Goal: Transaction & Acquisition: Purchase product/service

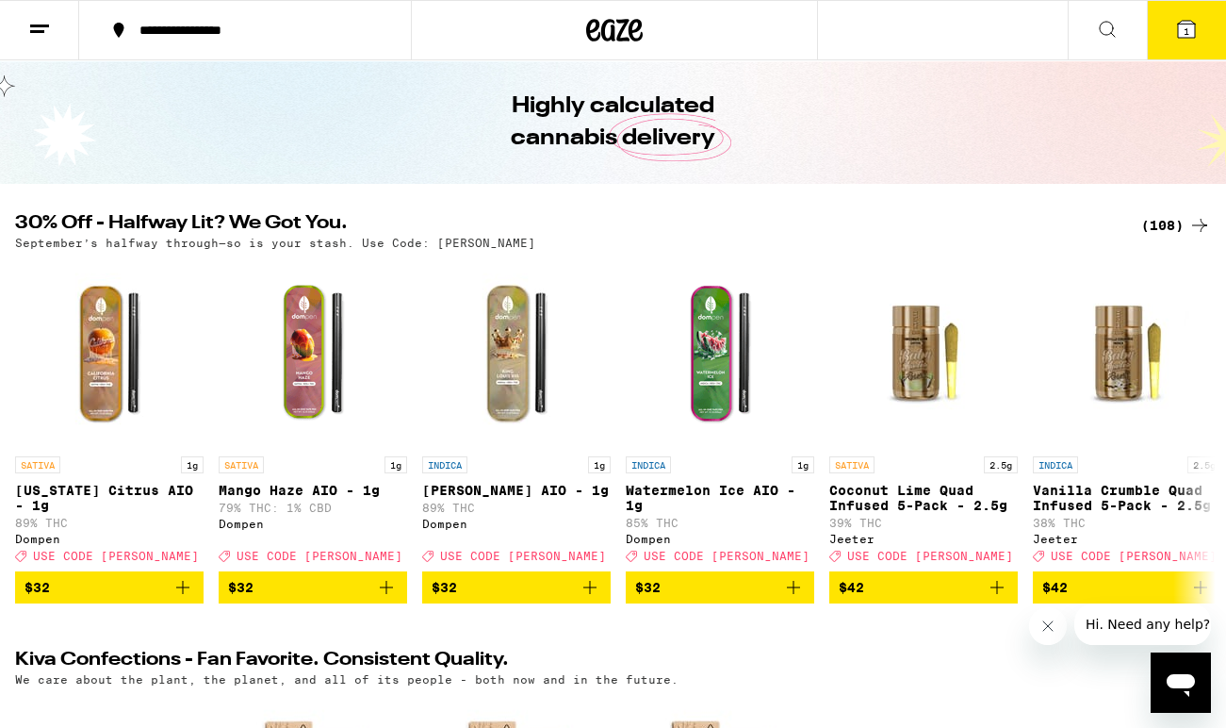
scroll to position [63, 0]
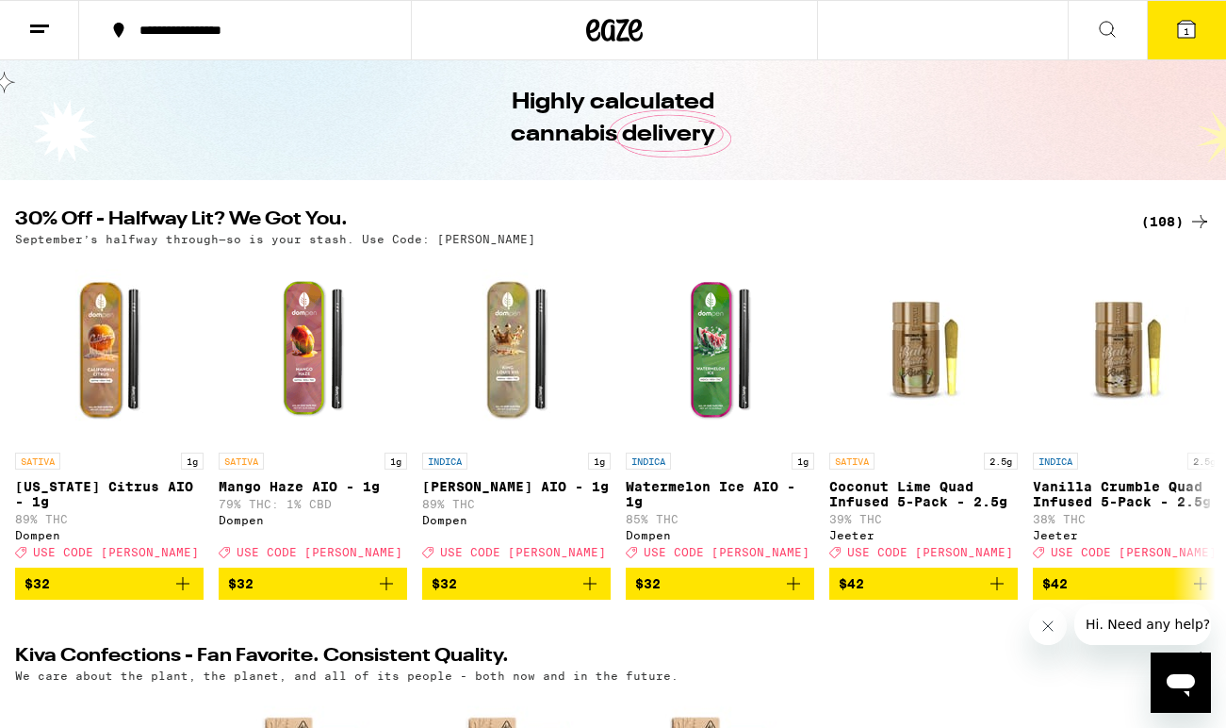
click at [1181, 226] on div "(108)" at bounding box center [1177, 221] width 70 height 23
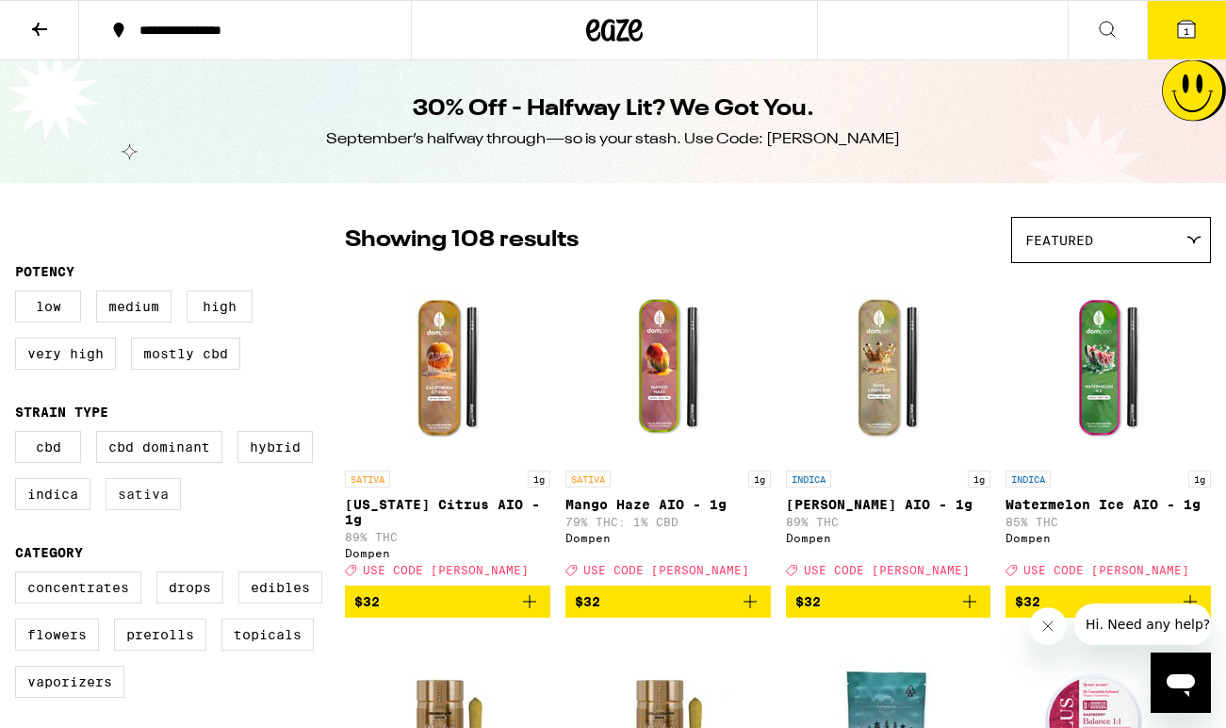
click at [127, 508] on label "Sativa" at bounding box center [143, 494] width 75 height 32
click at [20, 435] on input "Sativa" at bounding box center [19, 434] width 1 height 1
checkbox input "true"
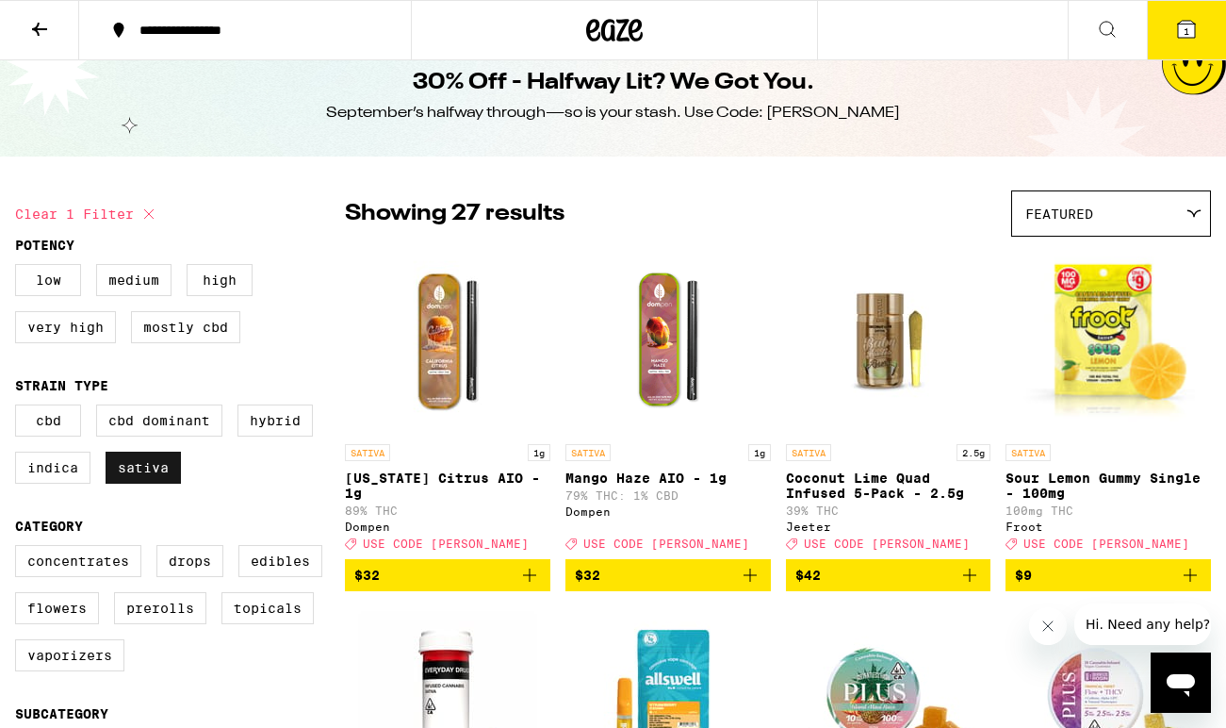
scroll to position [30, 0]
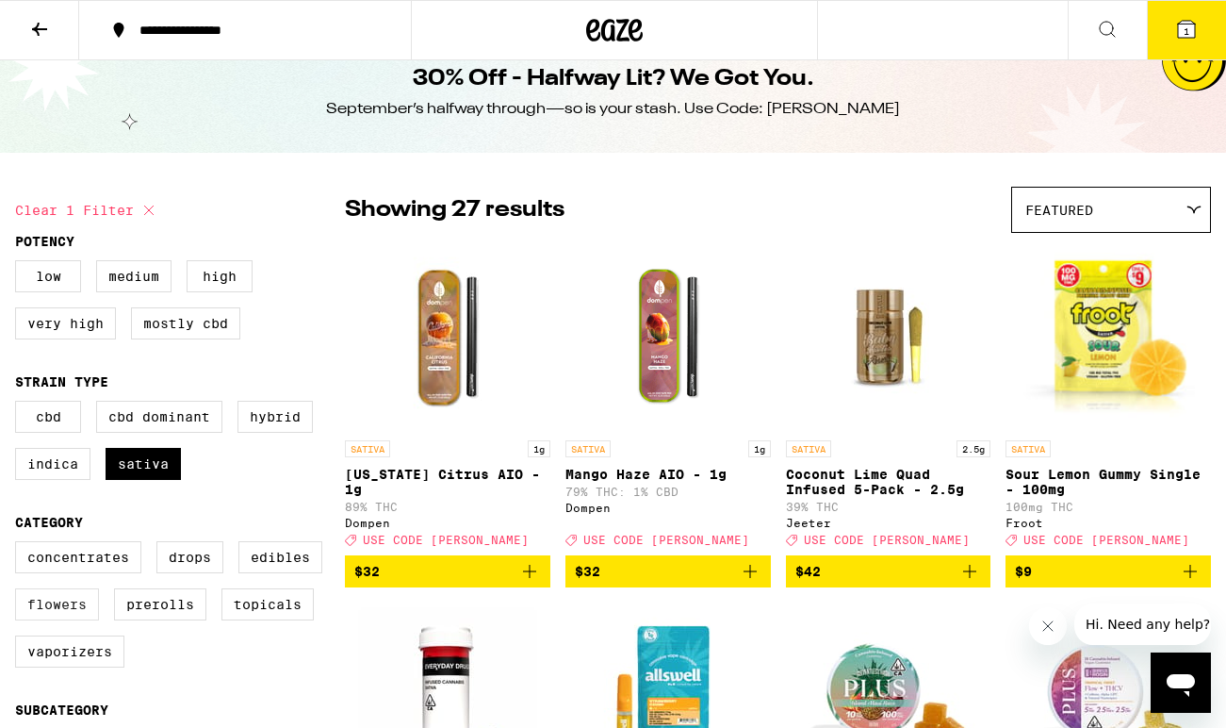
click at [97, 620] on label "Flowers" at bounding box center [57, 604] width 84 height 32
click at [20, 545] on input "Flowers" at bounding box center [19, 544] width 1 height 1
checkbox input "true"
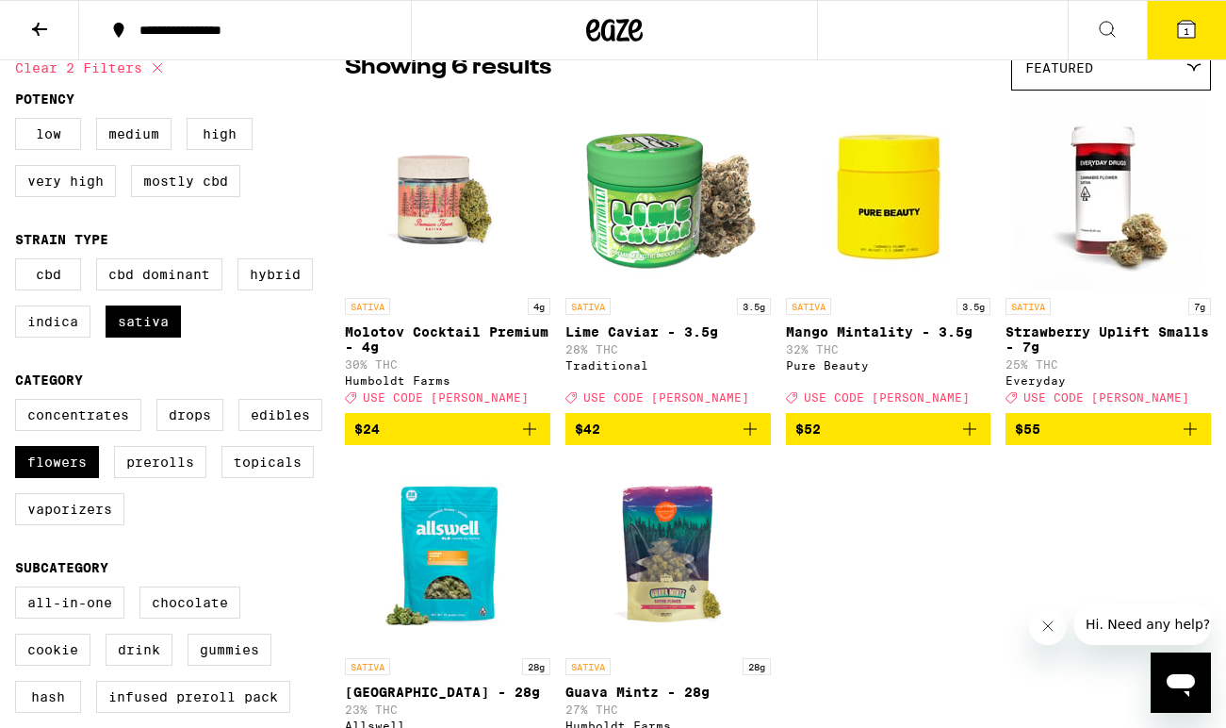
scroll to position [165, 0]
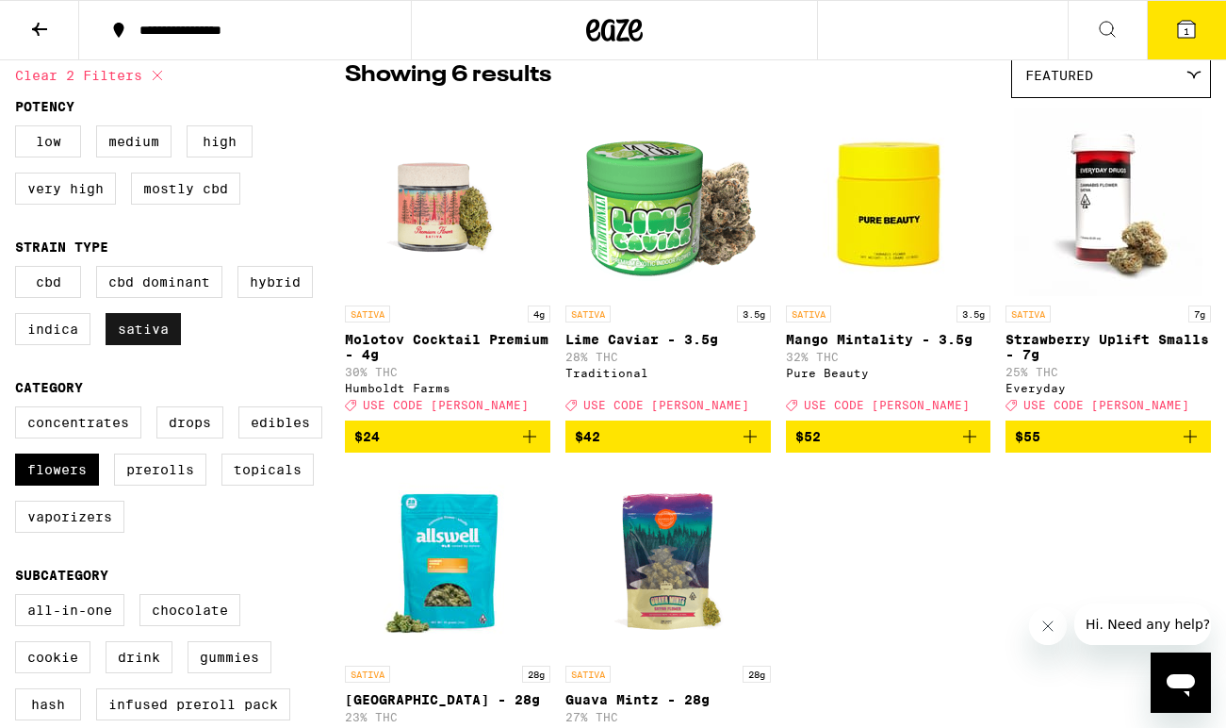
click at [154, 345] on label "Sativa" at bounding box center [143, 329] width 75 height 32
click at [20, 270] on input "Sativa" at bounding box center [19, 269] width 1 height 1
checkbox input "false"
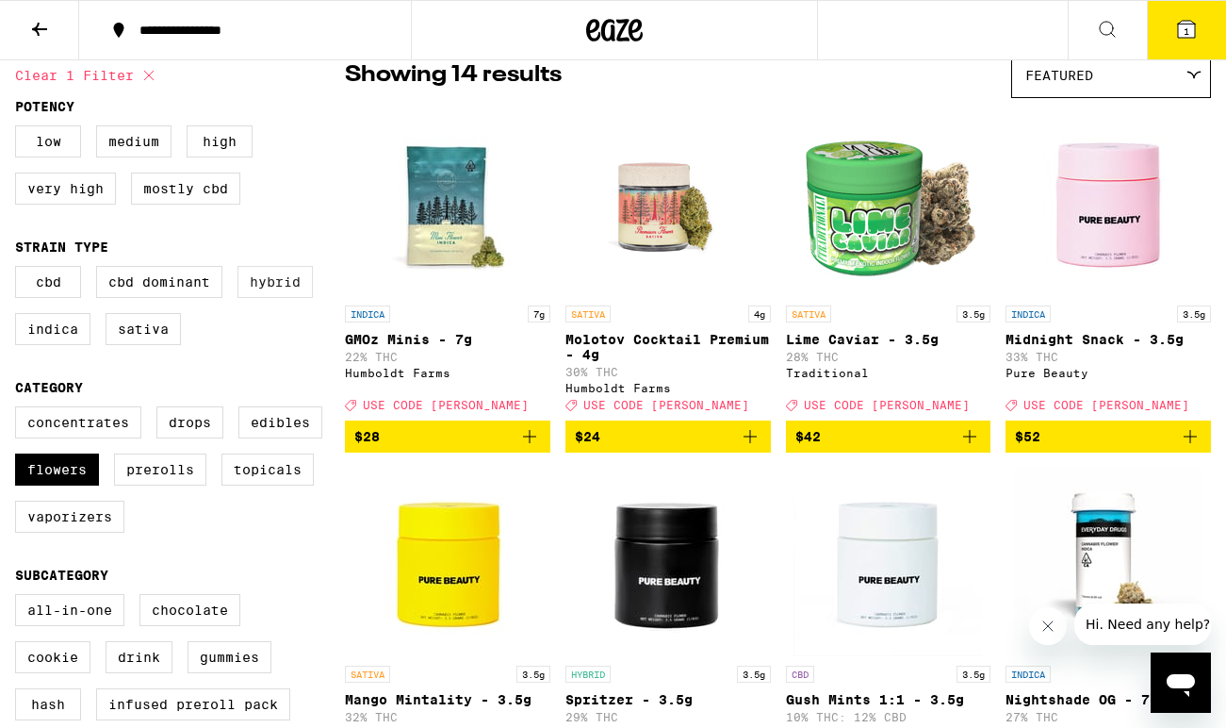
click at [277, 296] on label "Hybrid" at bounding box center [275, 282] width 75 height 32
click at [20, 270] on input "Hybrid" at bounding box center [19, 269] width 1 height 1
checkbox input "true"
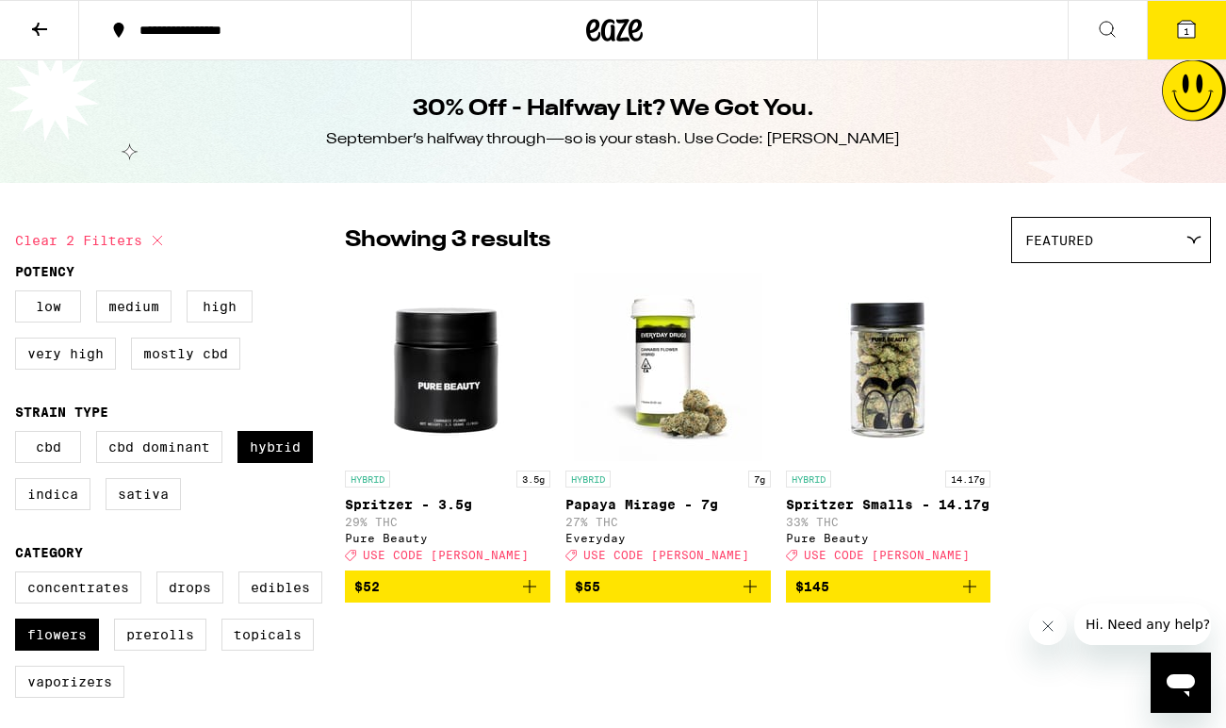
click at [600, 37] on icon at bounding box center [614, 30] width 57 height 34
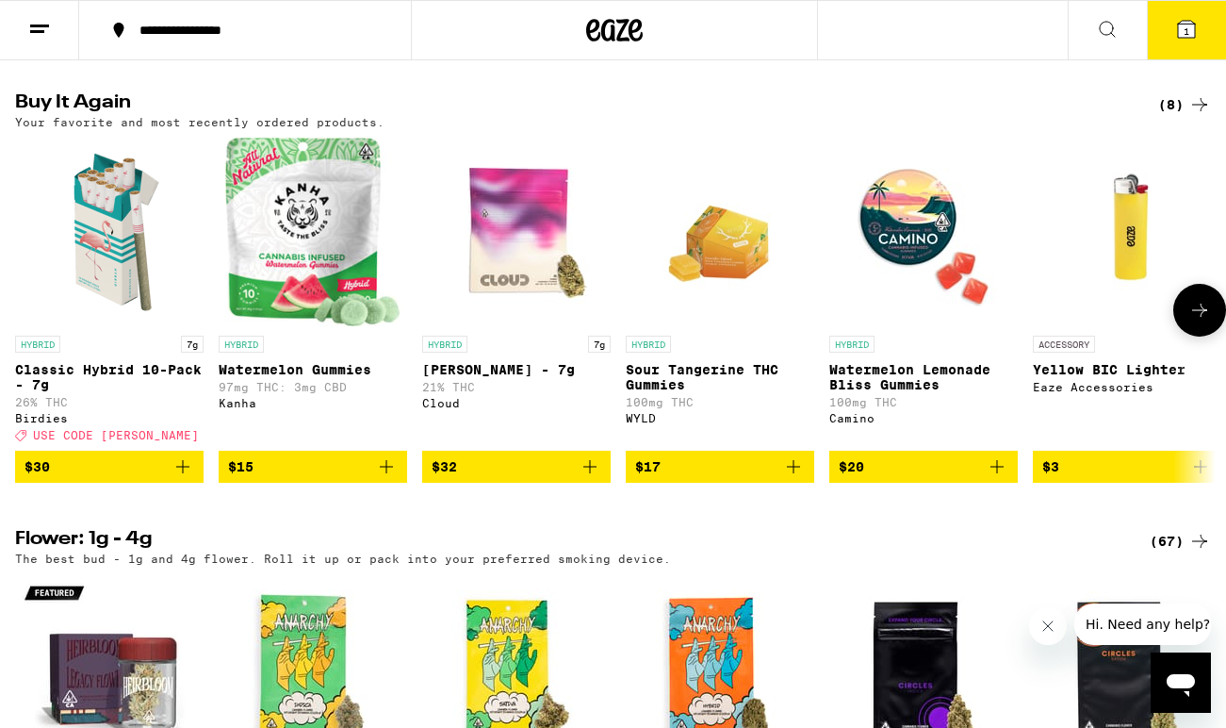
scroll to position [1492, 0]
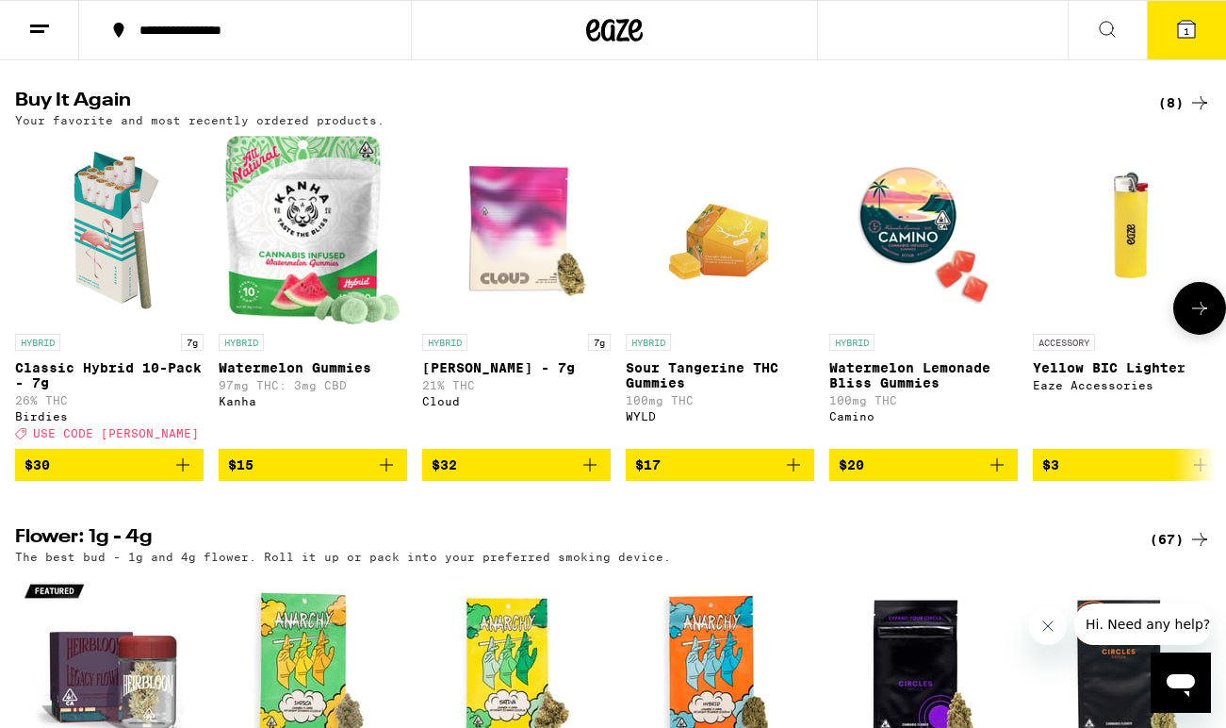
click at [188, 476] on icon "Add to bag" at bounding box center [183, 464] width 23 height 23
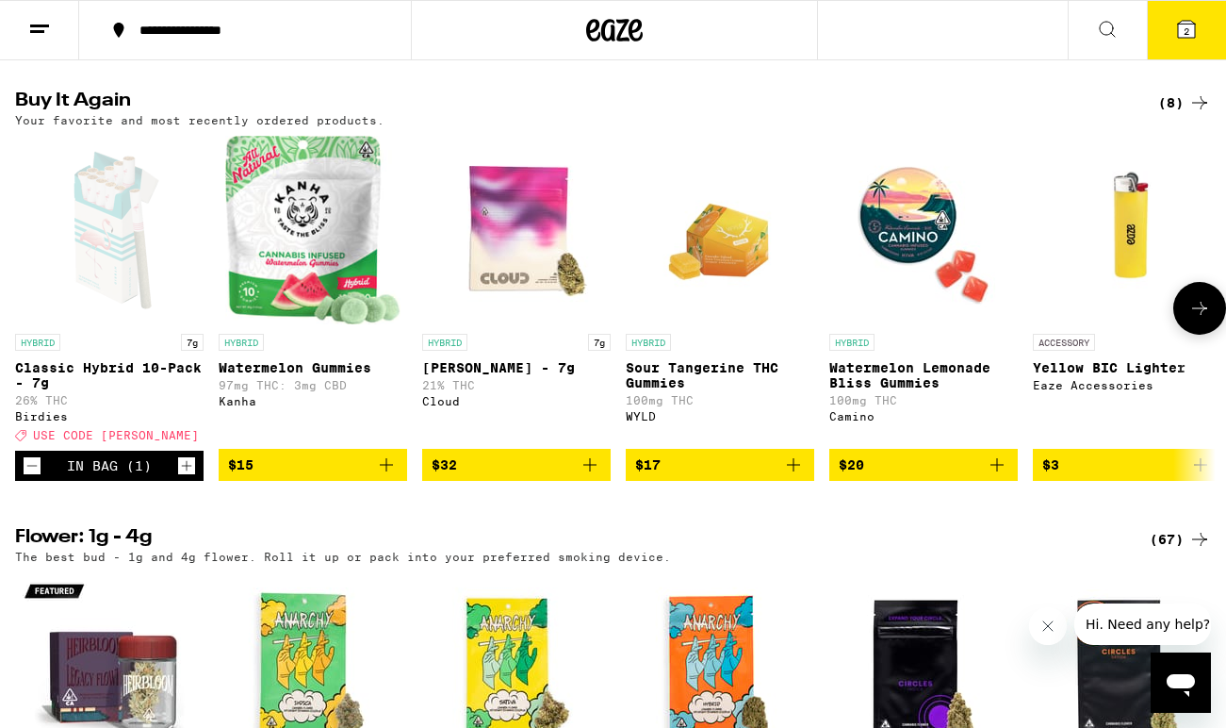
click at [189, 477] on icon "Increment" at bounding box center [186, 465] width 17 height 23
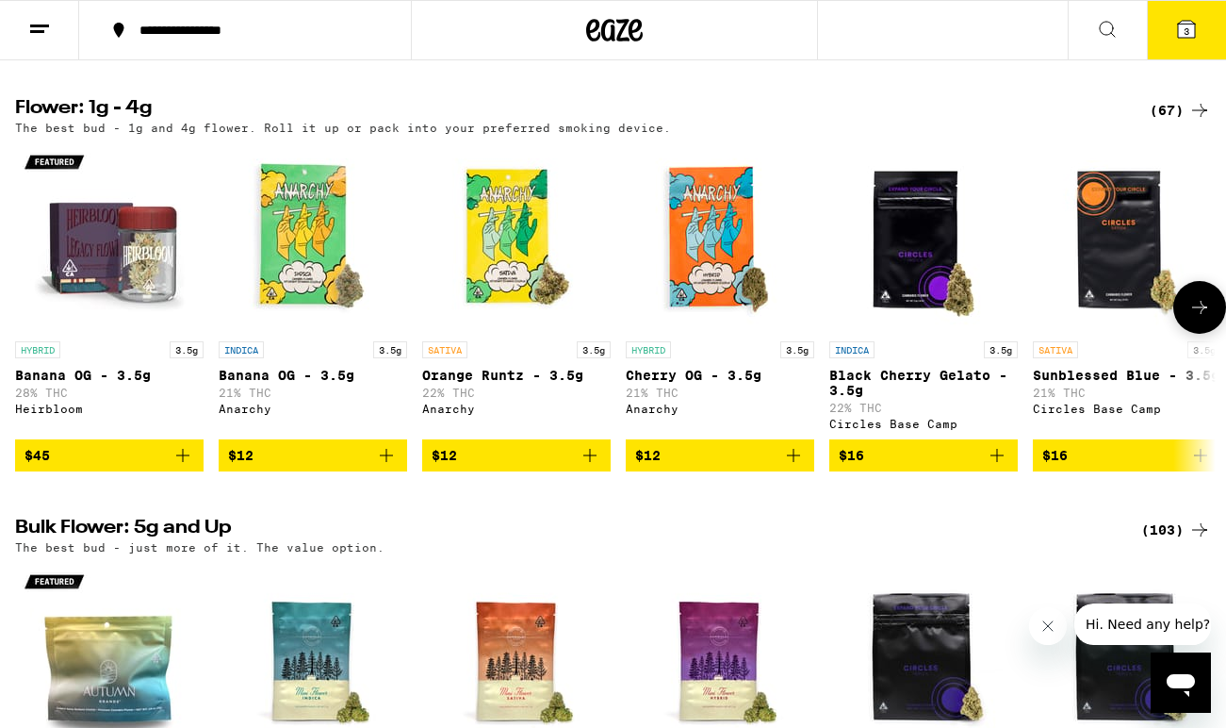
scroll to position [1922, 0]
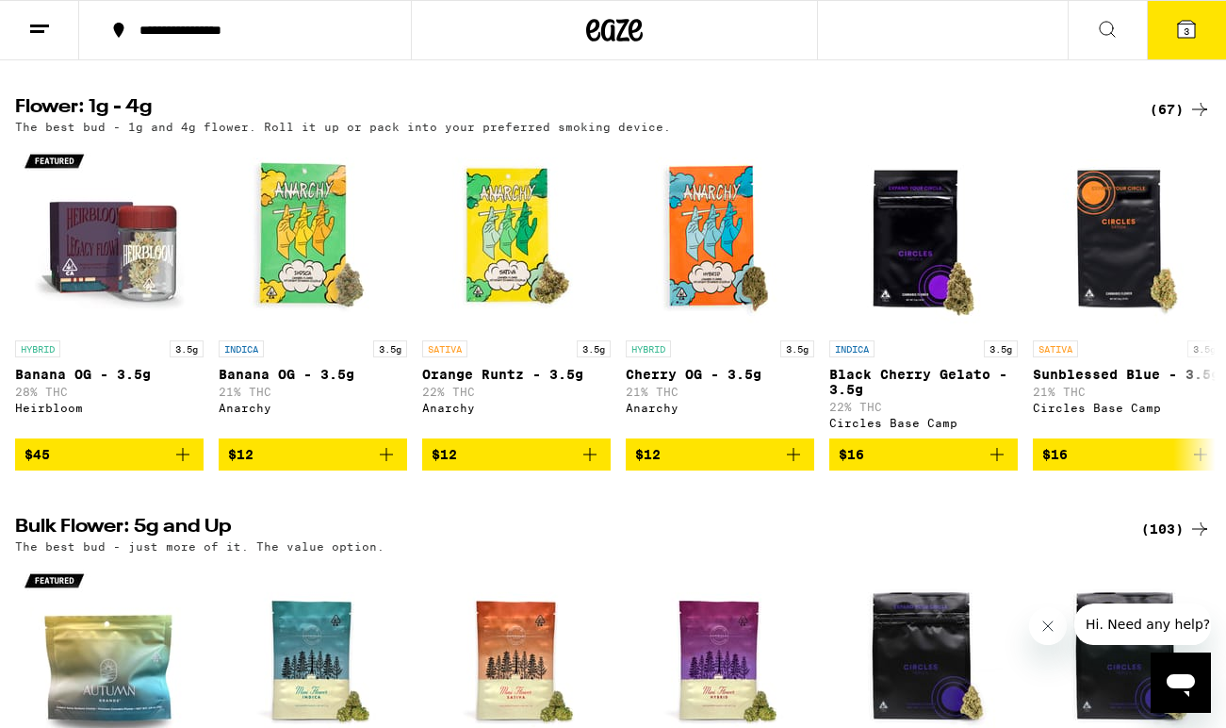
click at [1183, 121] on div "(67)" at bounding box center [1180, 109] width 61 height 23
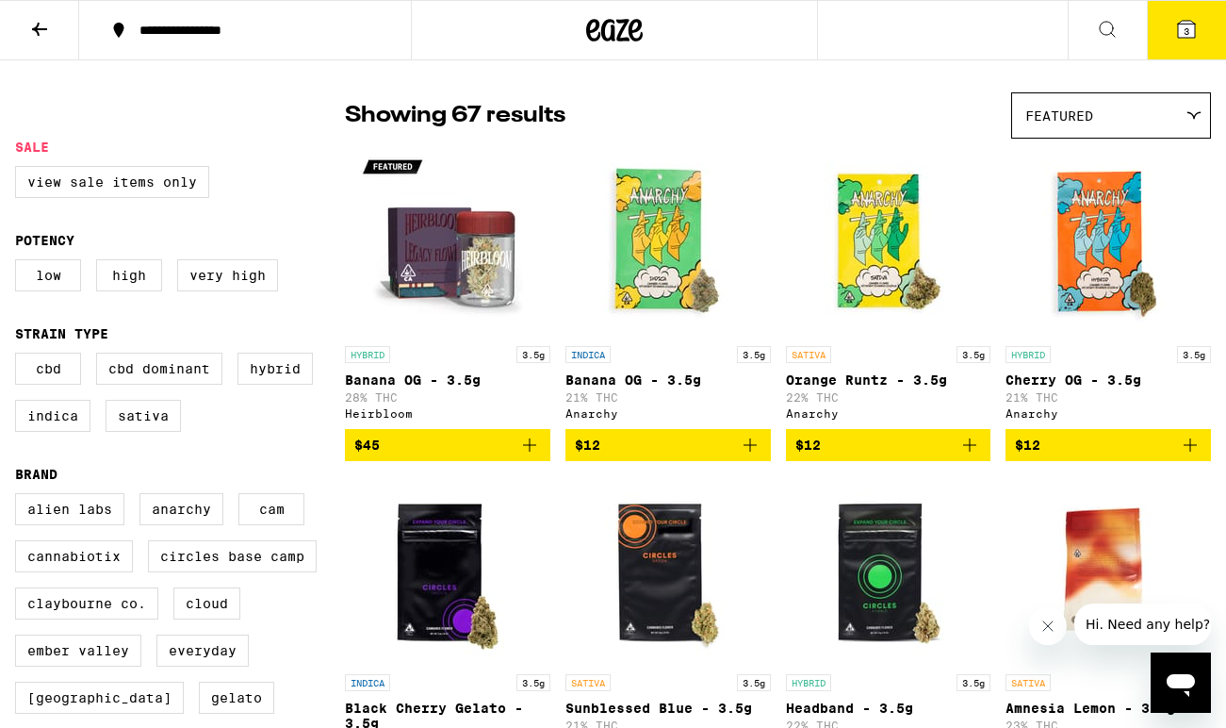
scroll to position [125, 0]
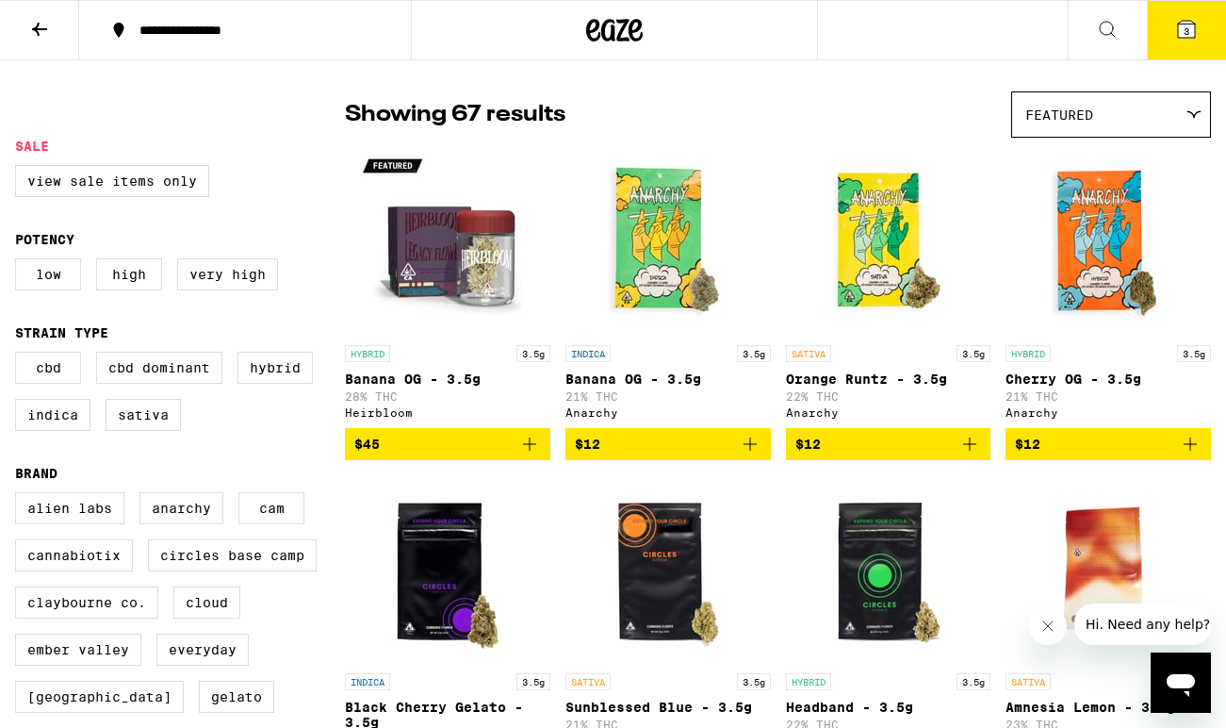
click at [1187, 37] on icon at bounding box center [1186, 29] width 17 height 17
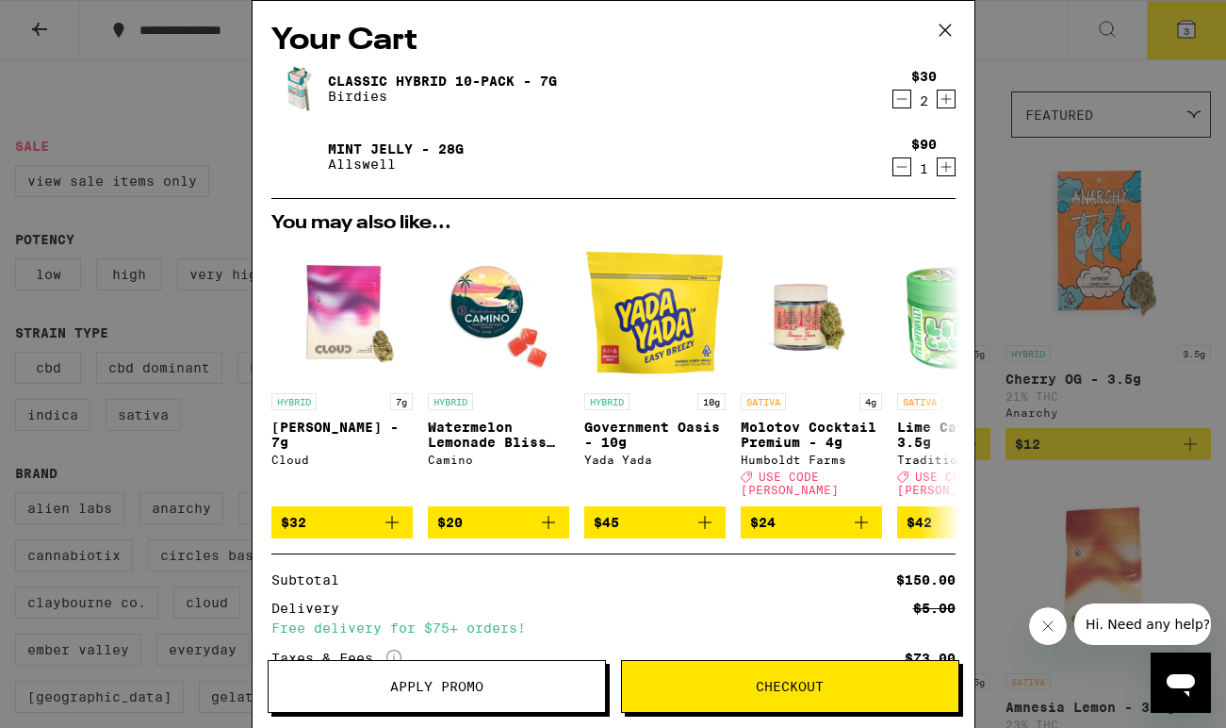
click at [902, 161] on icon "Decrement" at bounding box center [902, 167] width 17 height 23
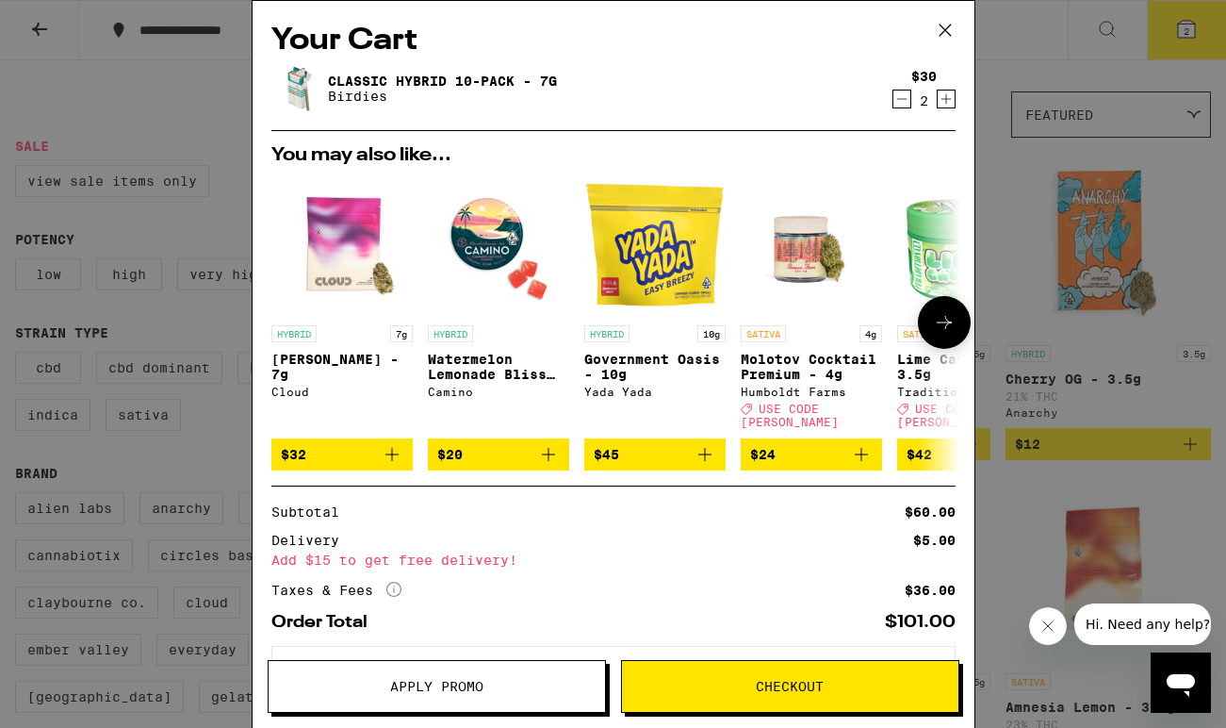
scroll to position [74, 0]
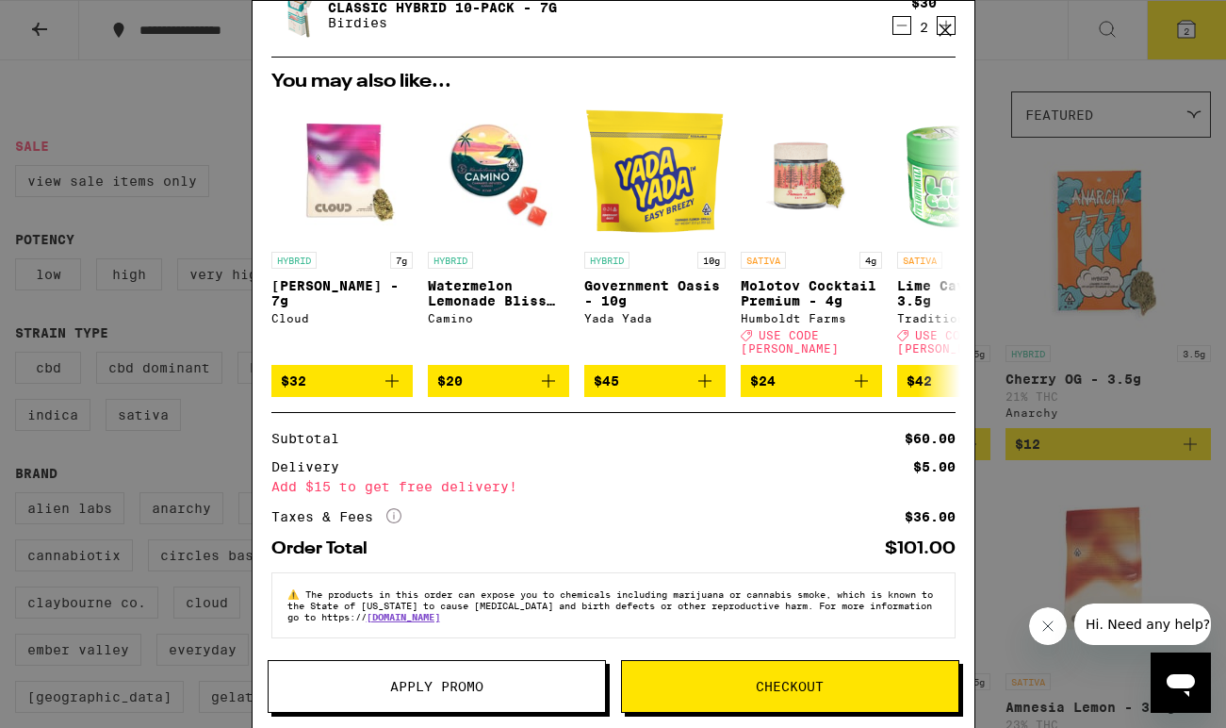
click at [429, 669] on button "Apply Promo" at bounding box center [437, 686] width 338 height 53
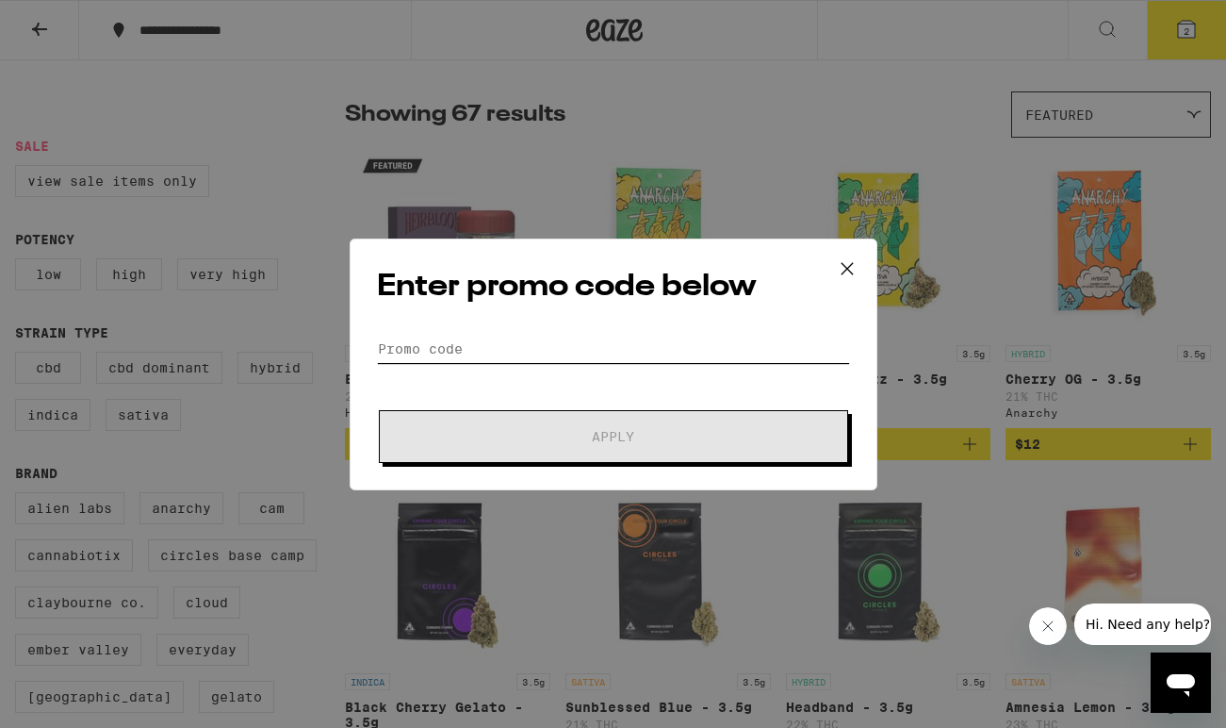
click at [577, 349] on input "Promo Code" at bounding box center [613, 349] width 473 height 28
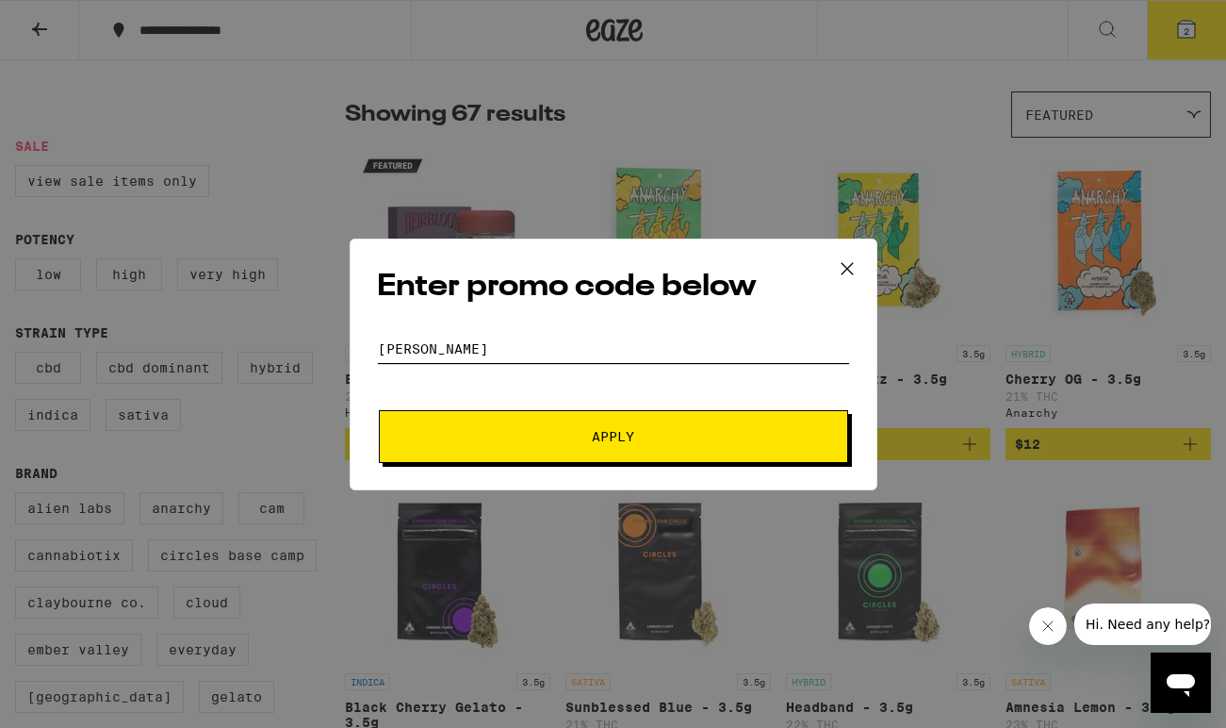
type input "[PERSON_NAME]"
click at [578, 428] on button "Apply" at bounding box center [613, 436] width 469 height 53
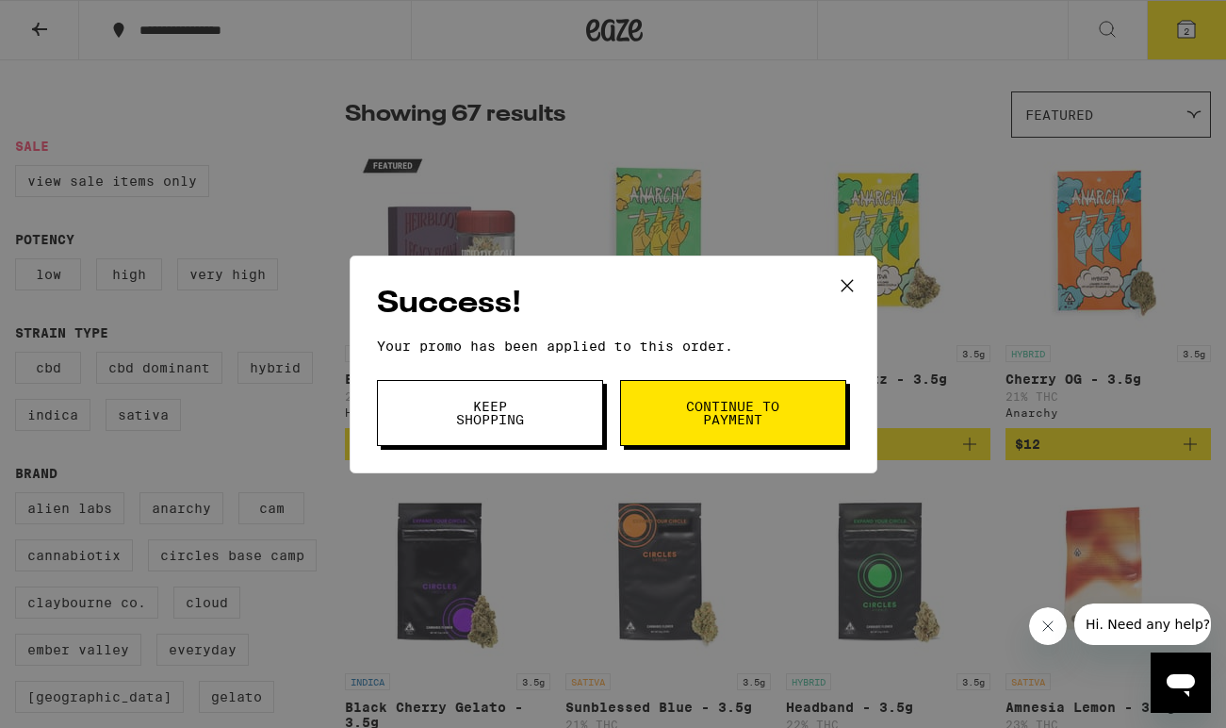
click at [551, 416] on button "Keep Shopping" at bounding box center [490, 413] width 226 height 66
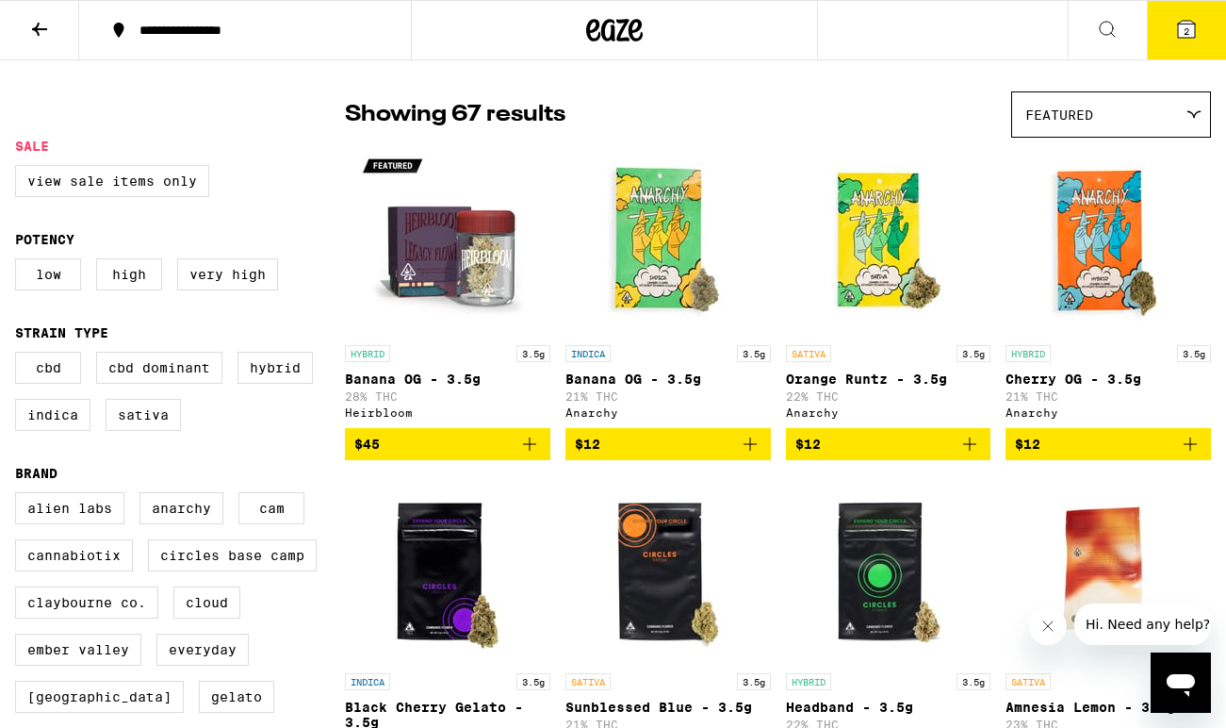
click at [1204, 16] on button "2" at bounding box center [1186, 30] width 79 height 58
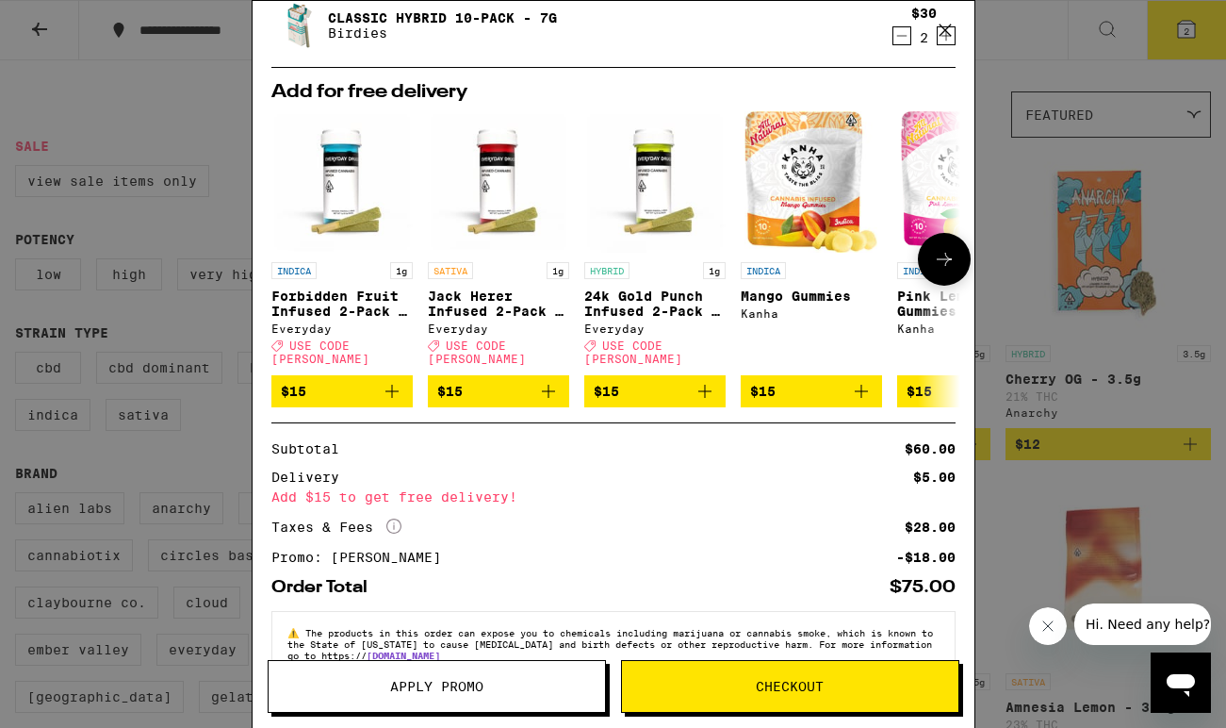
scroll to position [102, 0]
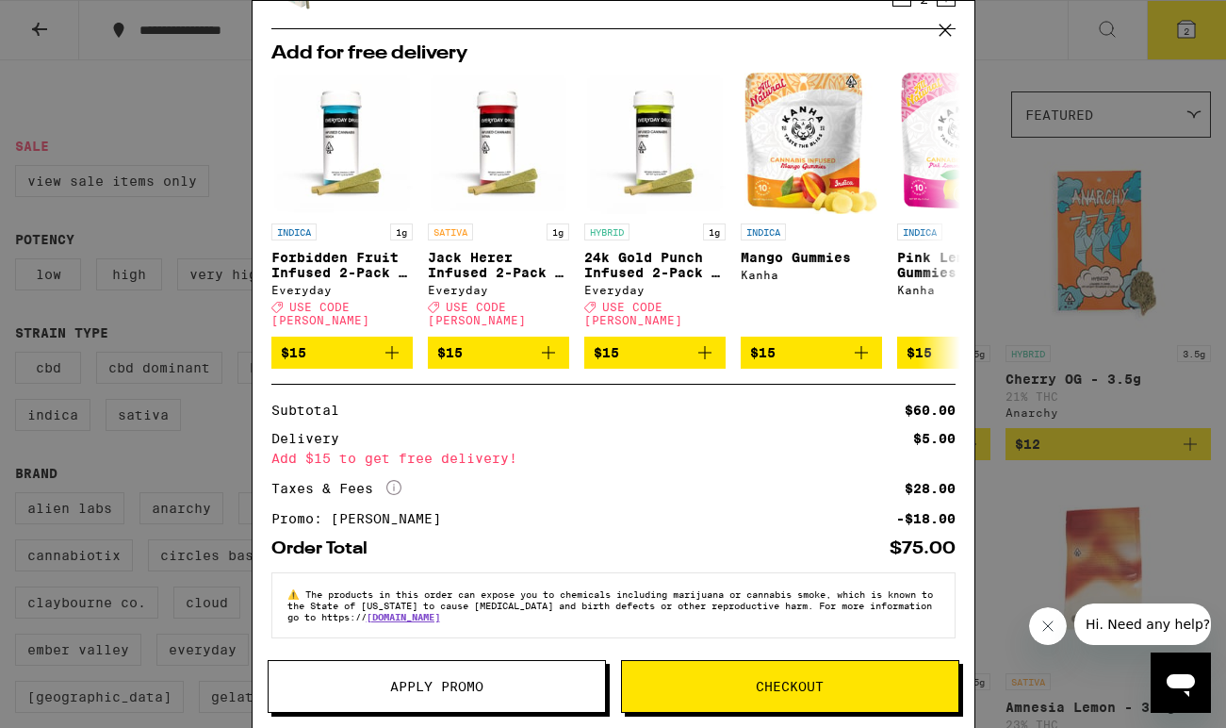
click at [942, 31] on icon at bounding box center [945, 30] width 28 height 28
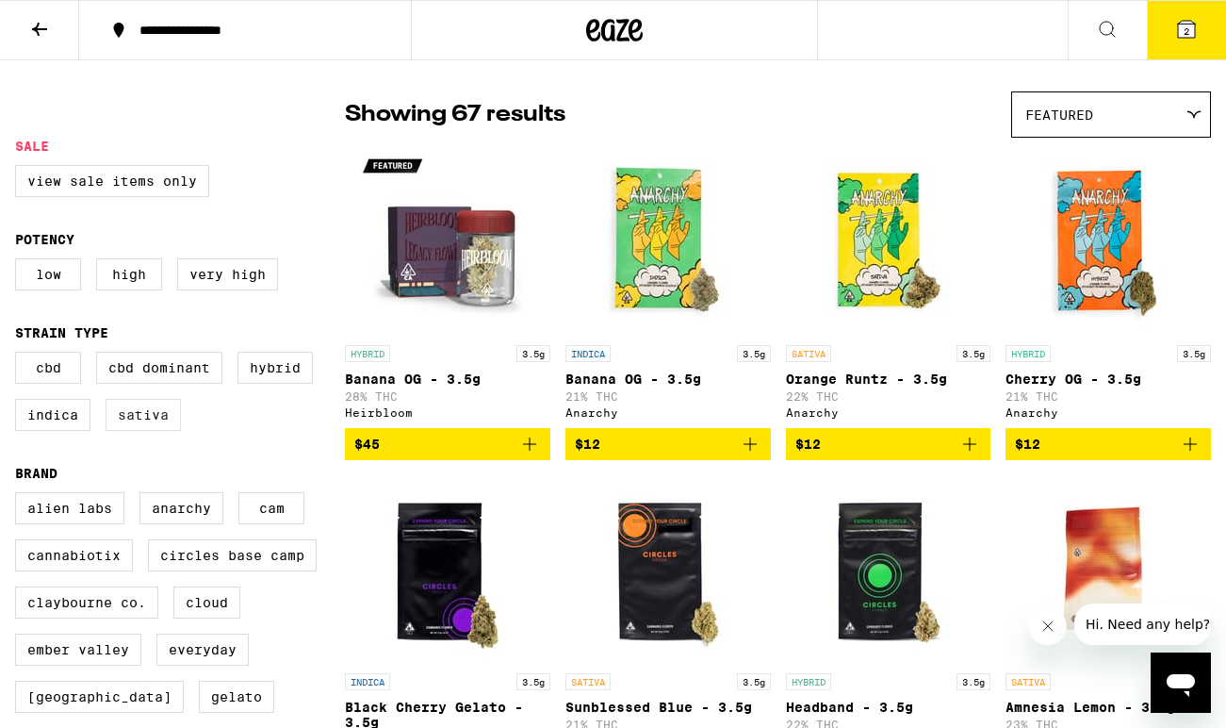
click at [159, 431] on label "Sativa" at bounding box center [143, 415] width 75 height 32
click at [20, 355] on input "Sativa" at bounding box center [19, 354] width 1 height 1
checkbox input "true"
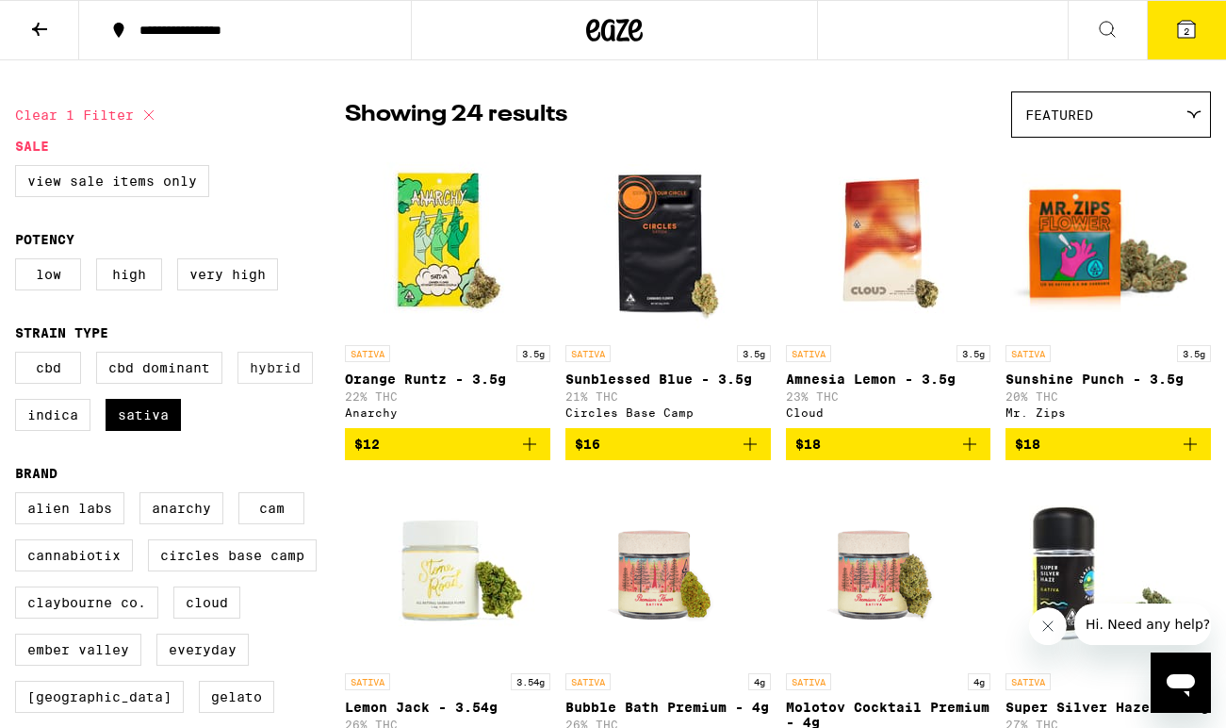
click at [255, 384] on label "Hybrid" at bounding box center [275, 368] width 75 height 32
click at [20, 355] on input "Hybrid" at bounding box center [19, 354] width 1 height 1
checkbox input "true"
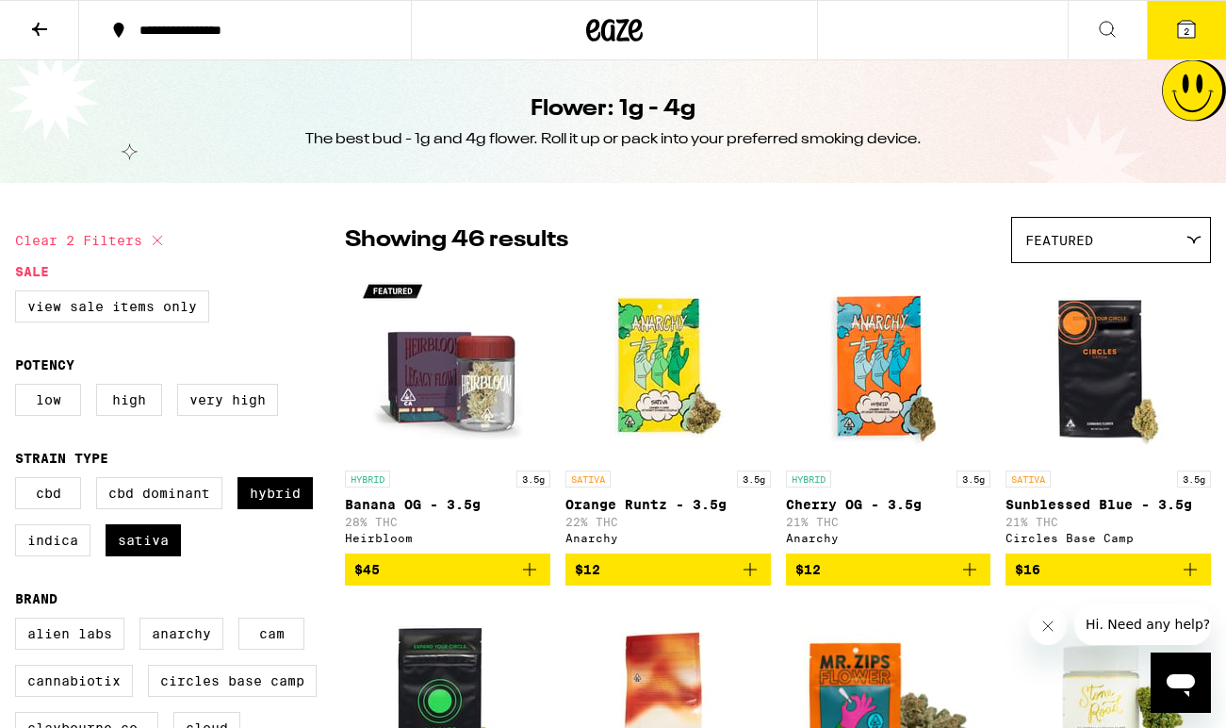
click at [39, 23] on icon at bounding box center [39, 29] width 15 height 13
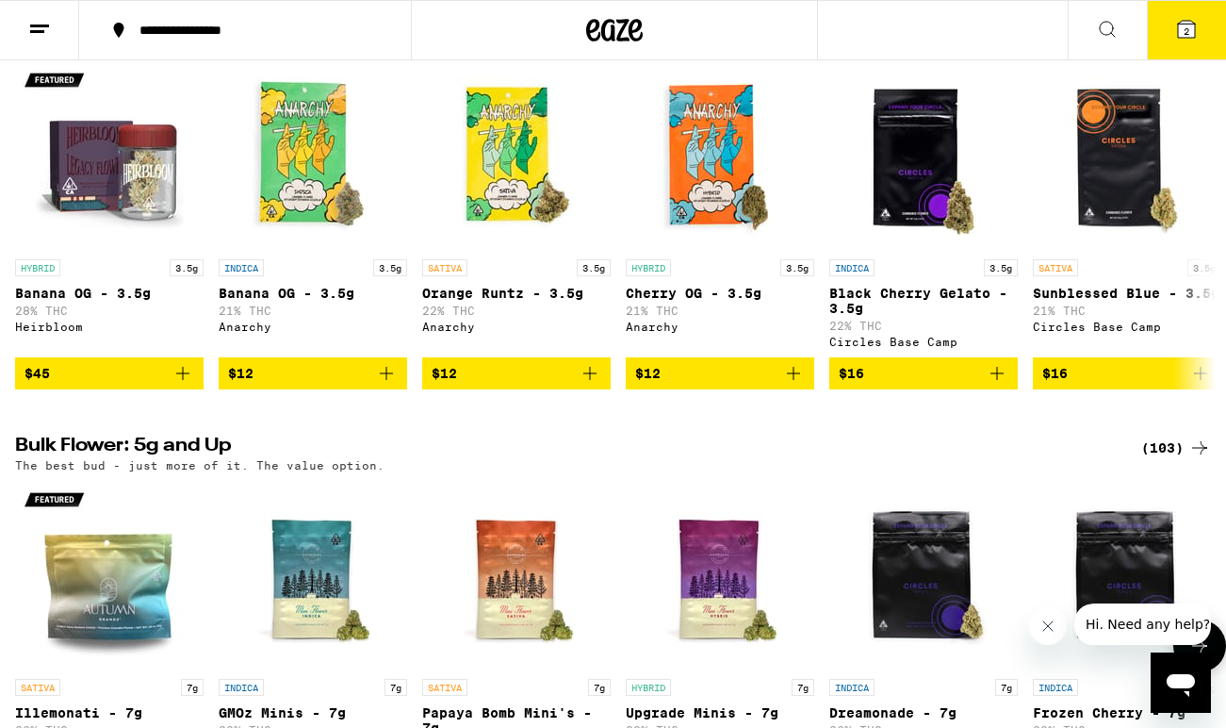
scroll to position [2333, 0]
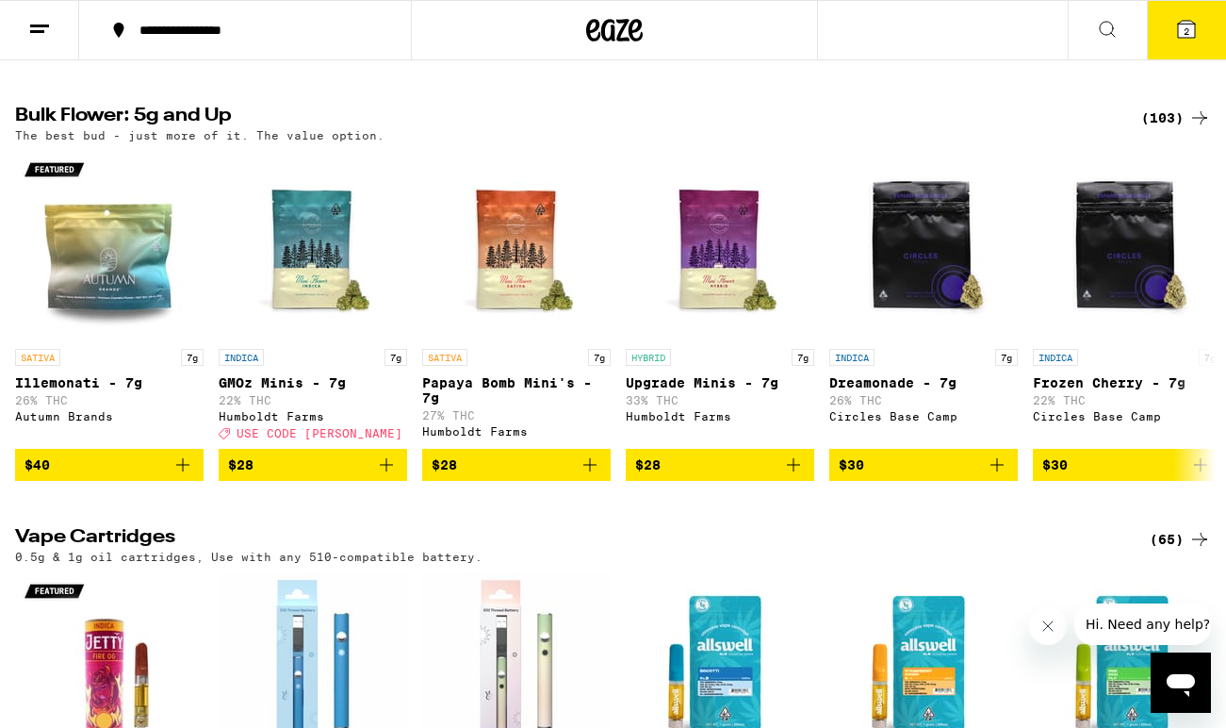
click at [1167, 129] on div "(103)" at bounding box center [1177, 118] width 70 height 23
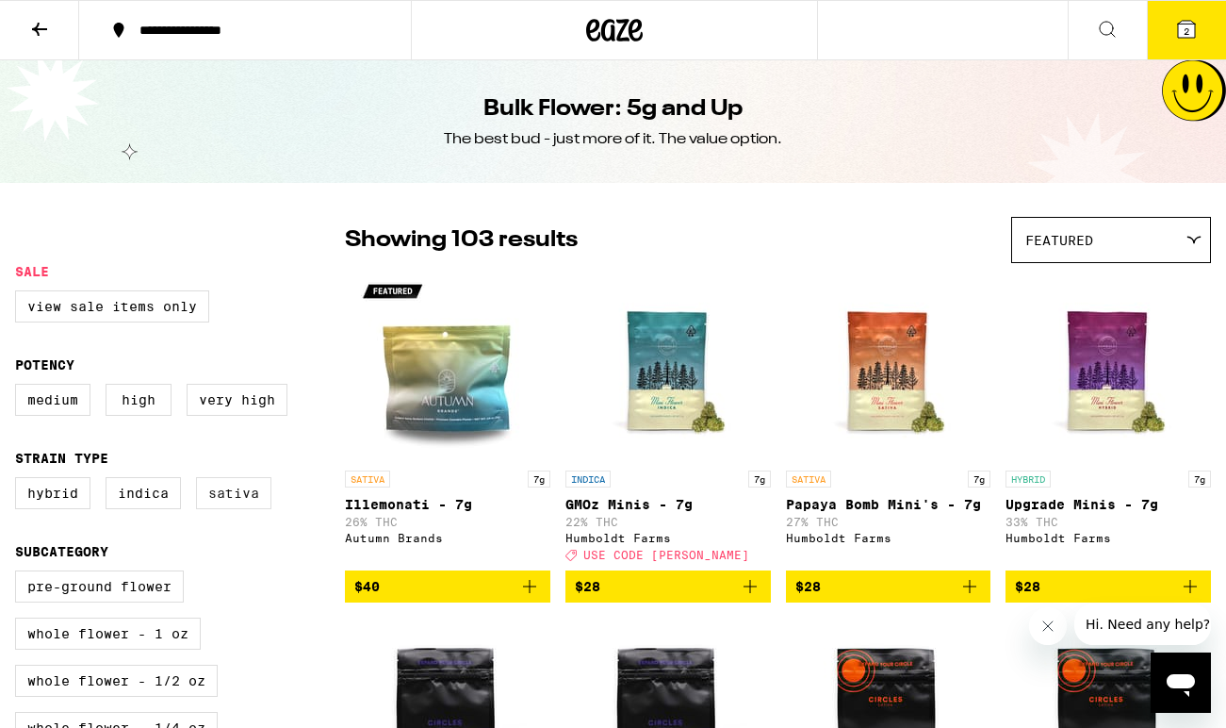
click at [257, 500] on label "Sativa" at bounding box center [233, 493] width 75 height 32
click at [20, 481] on input "Sativa" at bounding box center [19, 480] width 1 height 1
checkbox input "true"
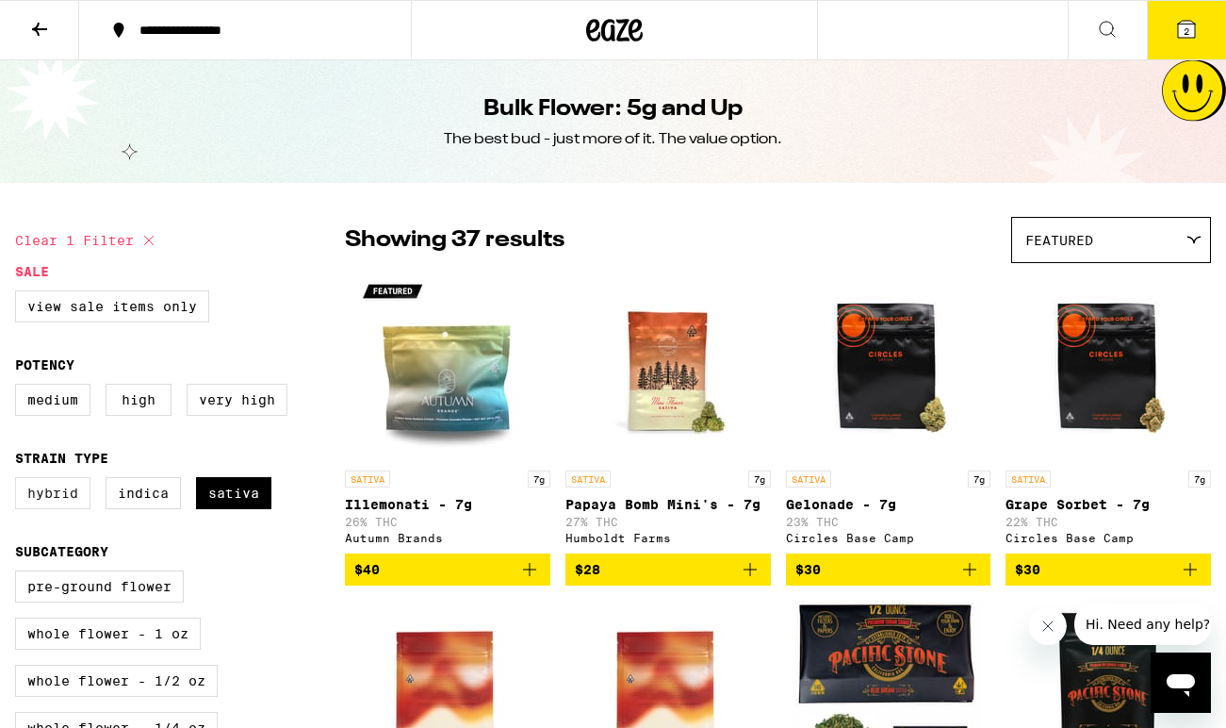
click at [61, 509] on label "Hybrid" at bounding box center [52, 493] width 75 height 32
click at [20, 481] on input "Hybrid" at bounding box center [19, 480] width 1 height 1
checkbox input "true"
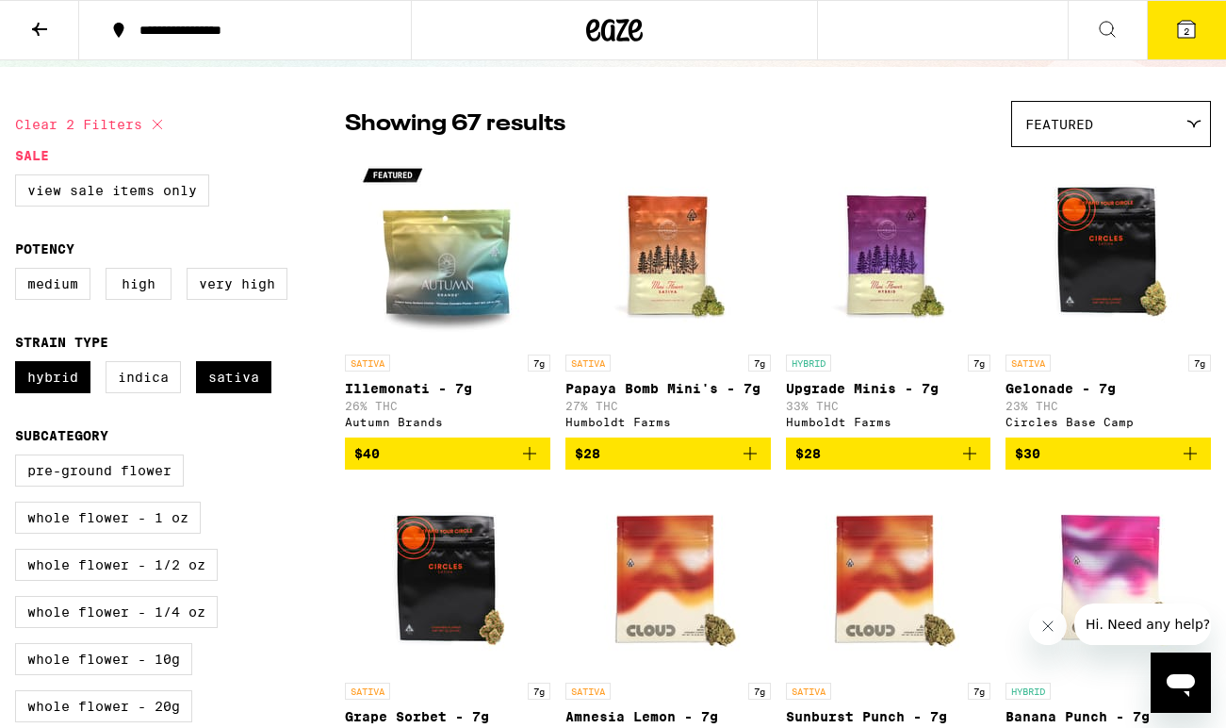
scroll to position [117, 0]
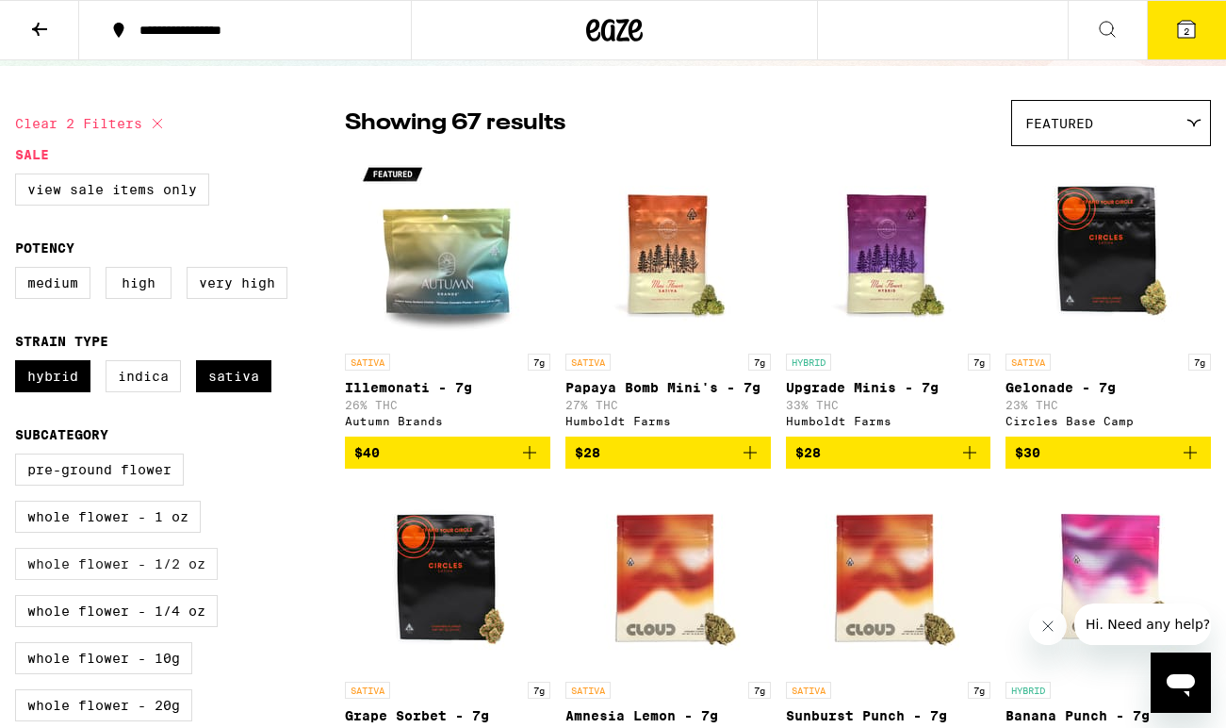
click at [206, 580] on label "Whole Flower - 1/2 oz" at bounding box center [116, 564] width 203 height 32
click at [20, 457] on input "Whole Flower - 1/2 oz" at bounding box center [19, 456] width 1 height 1
checkbox input "true"
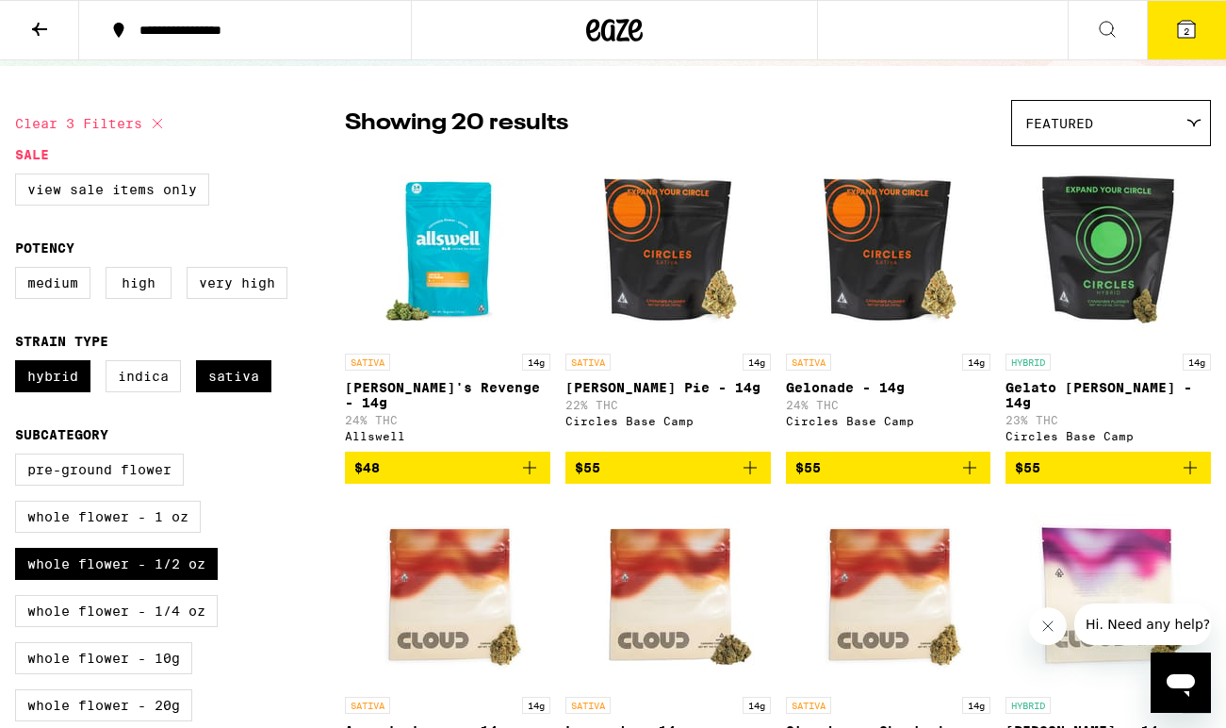
click at [1168, 48] on button "2" at bounding box center [1186, 30] width 79 height 58
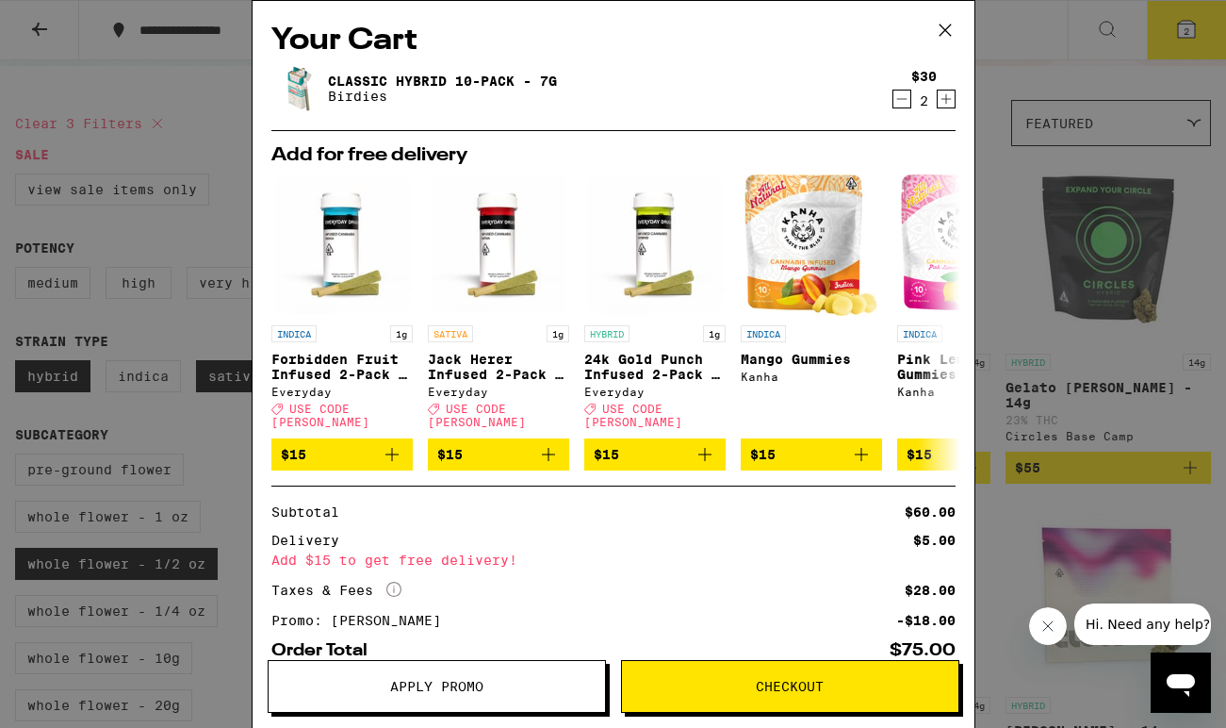
click at [903, 102] on icon "Decrement" at bounding box center [902, 99] width 17 height 23
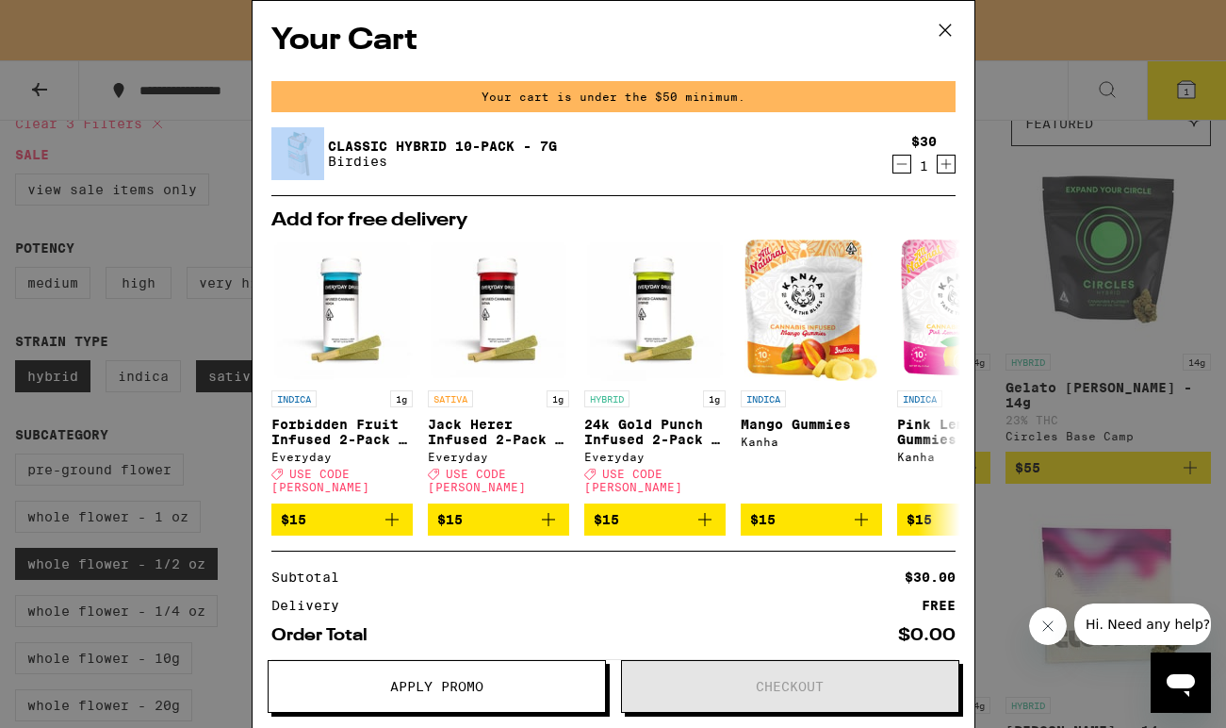
click at [899, 165] on icon "Decrement" at bounding box center [902, 164] width 17 height 23
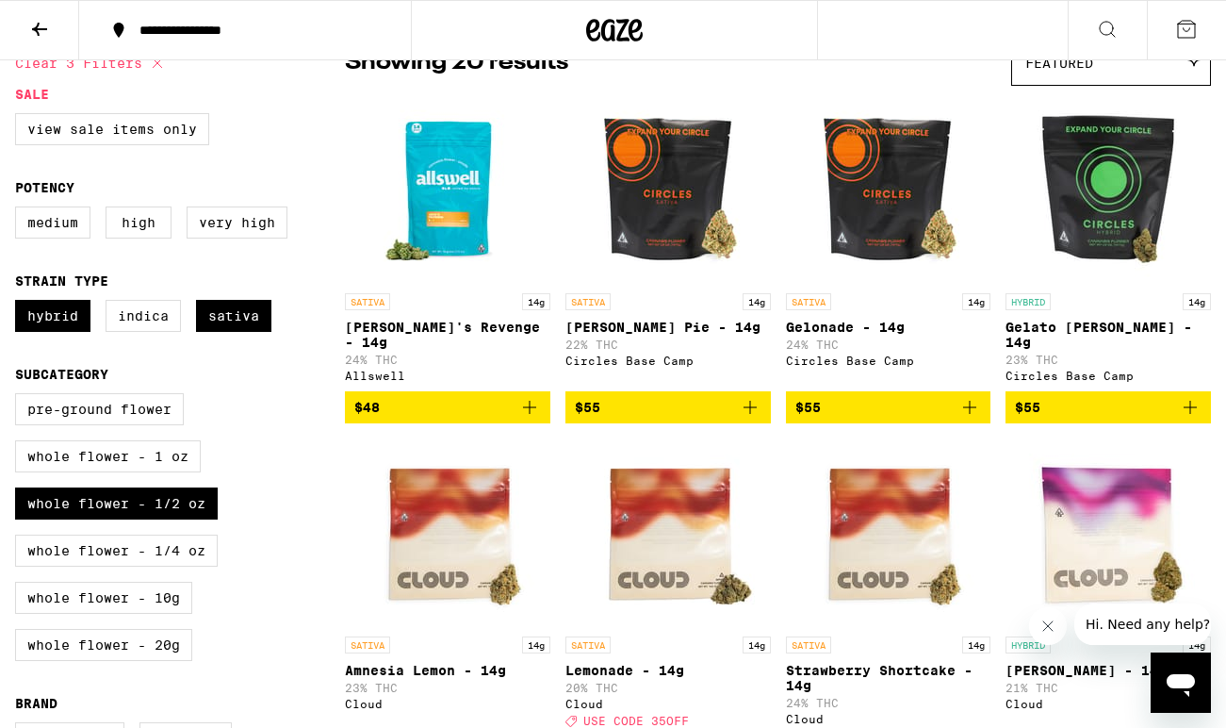
scroll to position [117, 0]
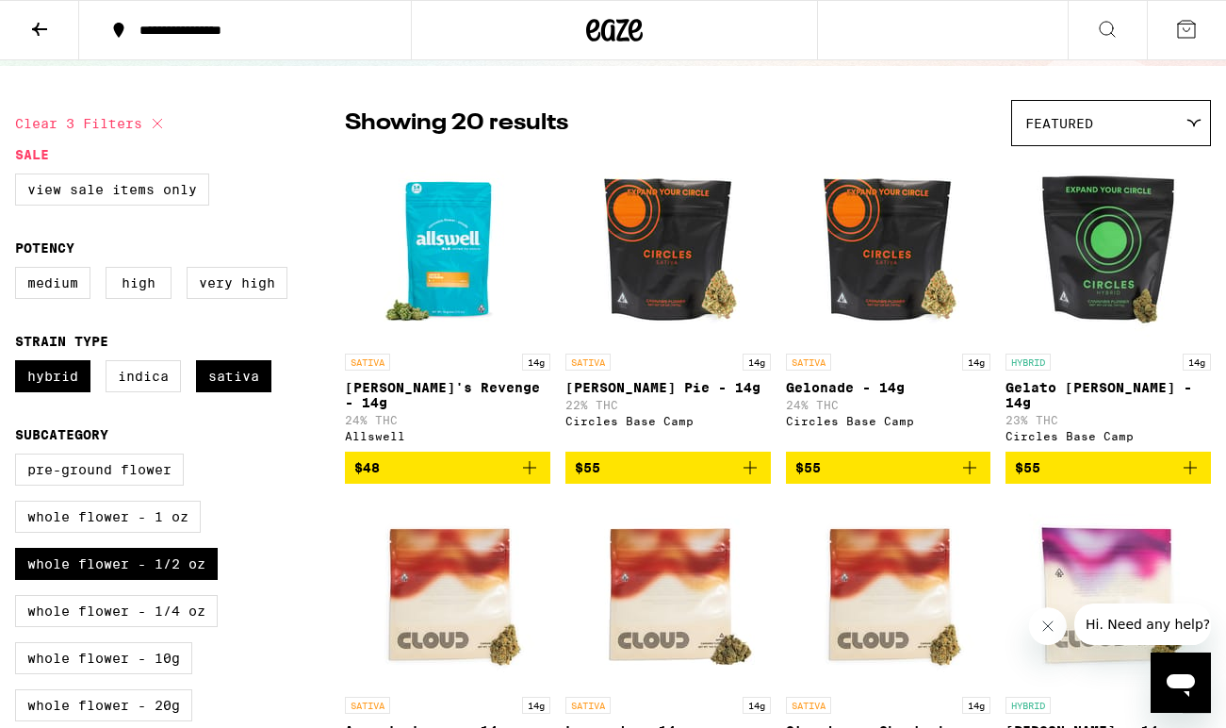
drag, startPoint x: 530, startPoint y: 459, endPoint x: 586, endPoint y: 184, distance: 281.0
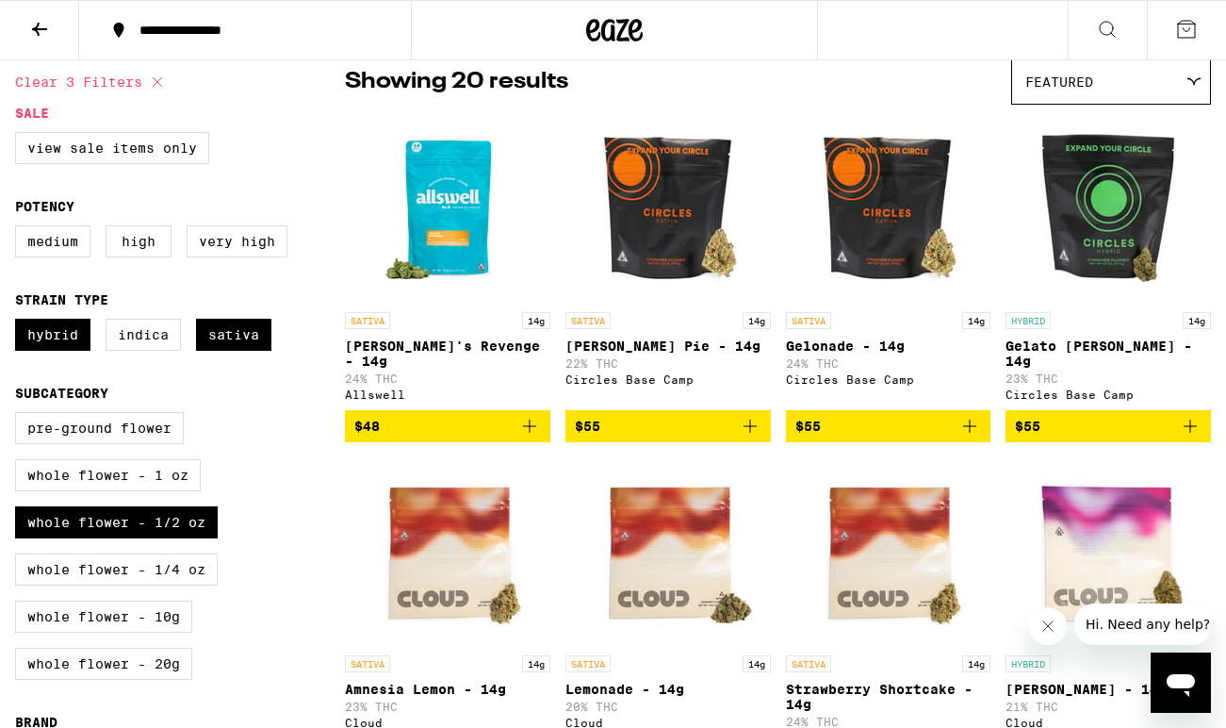
scroll to position [102, 0]
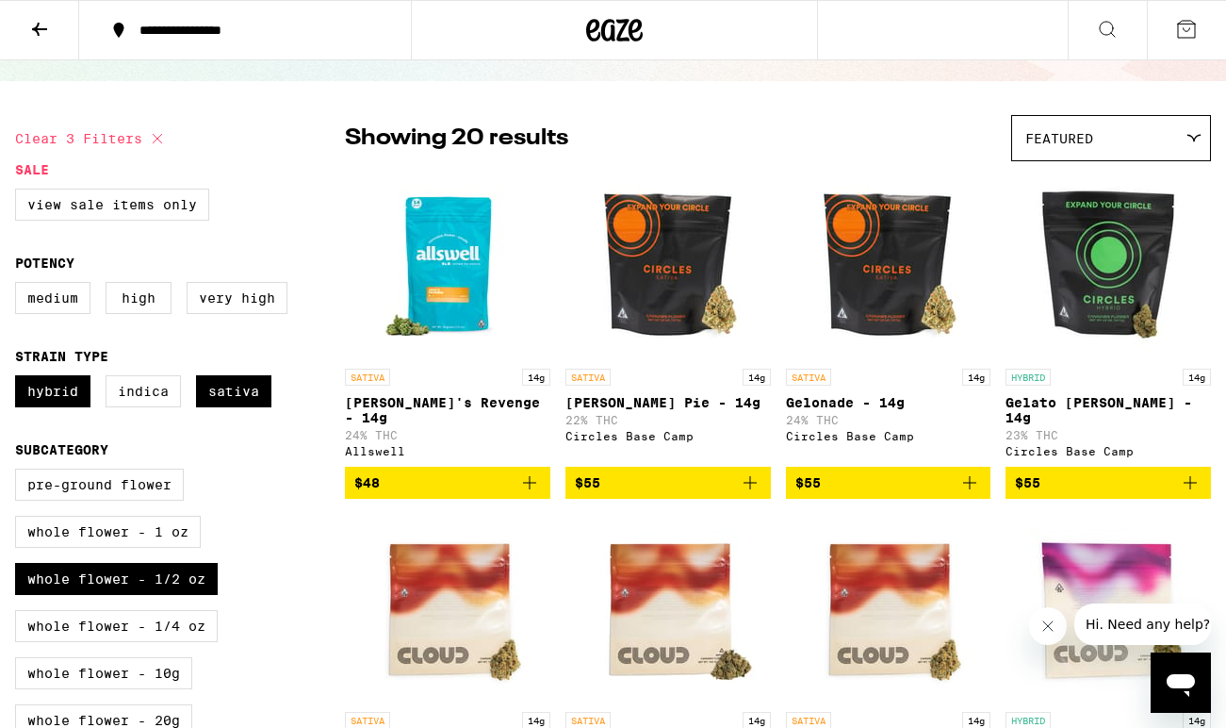
click at [521, 473] on icon "Add to bag" at bounding box center [529, 482] width 23 height 23
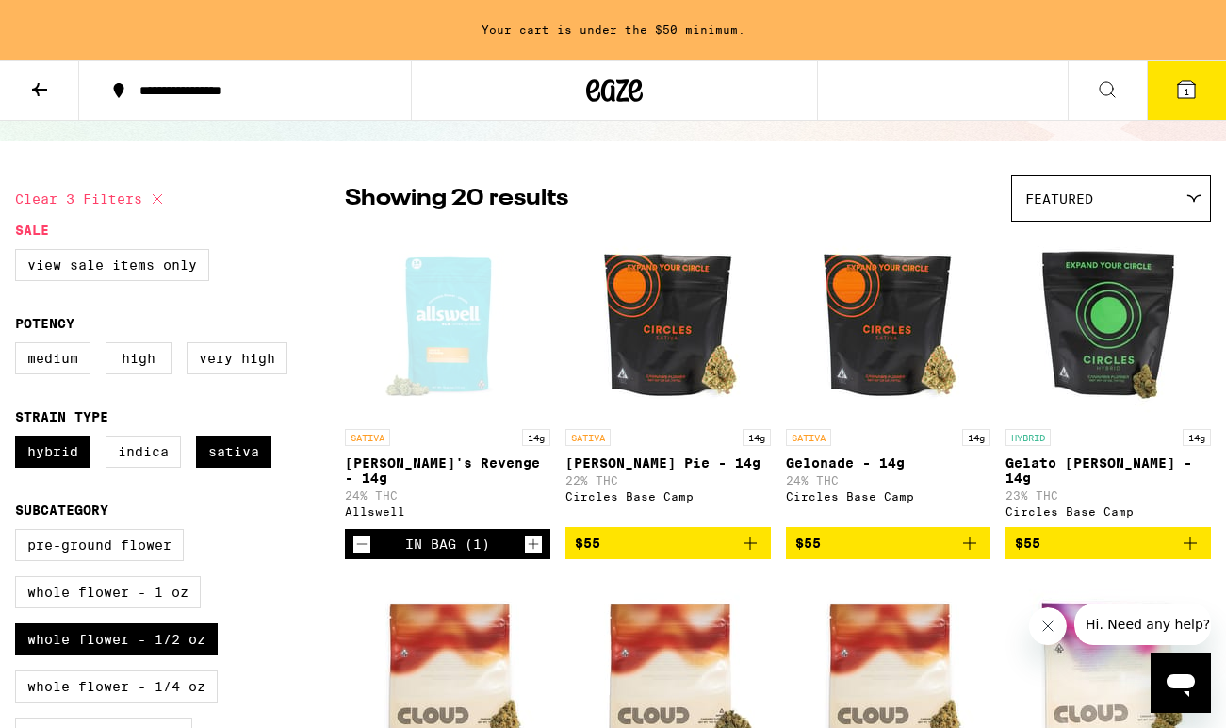
scroll to position [162, 0]
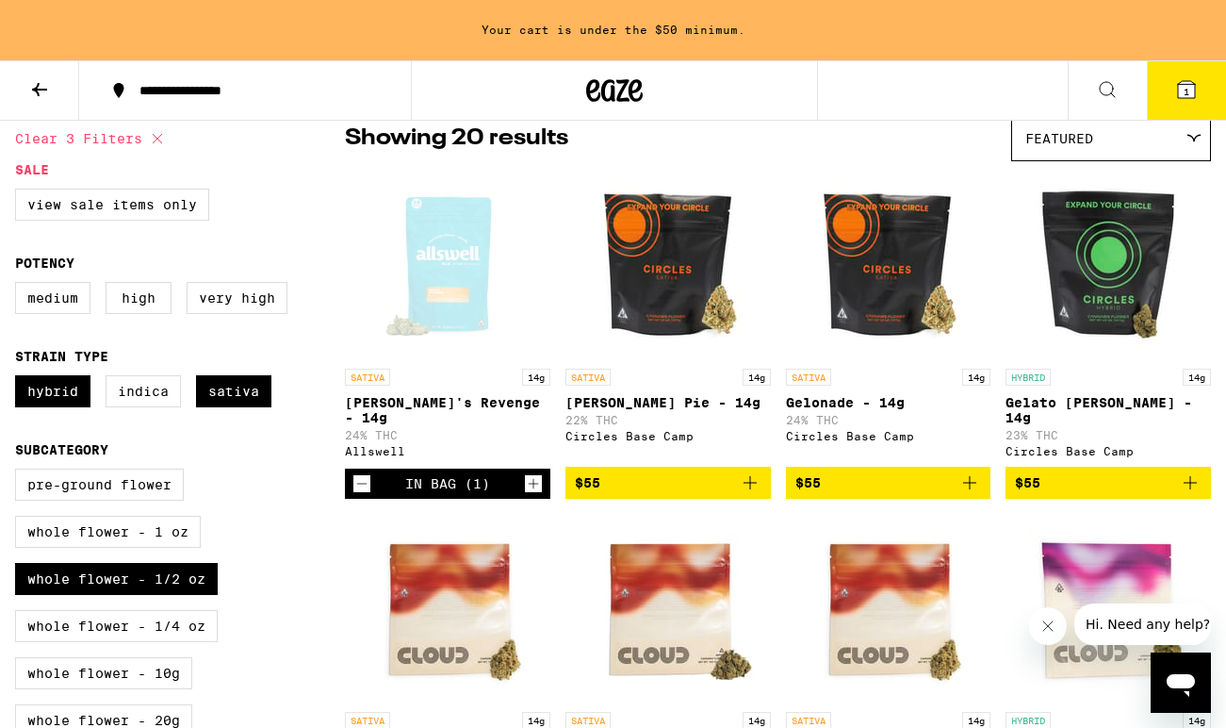
click at [1200, 84] on button "1" at bounding box center [1186, 90] width 79 height 58
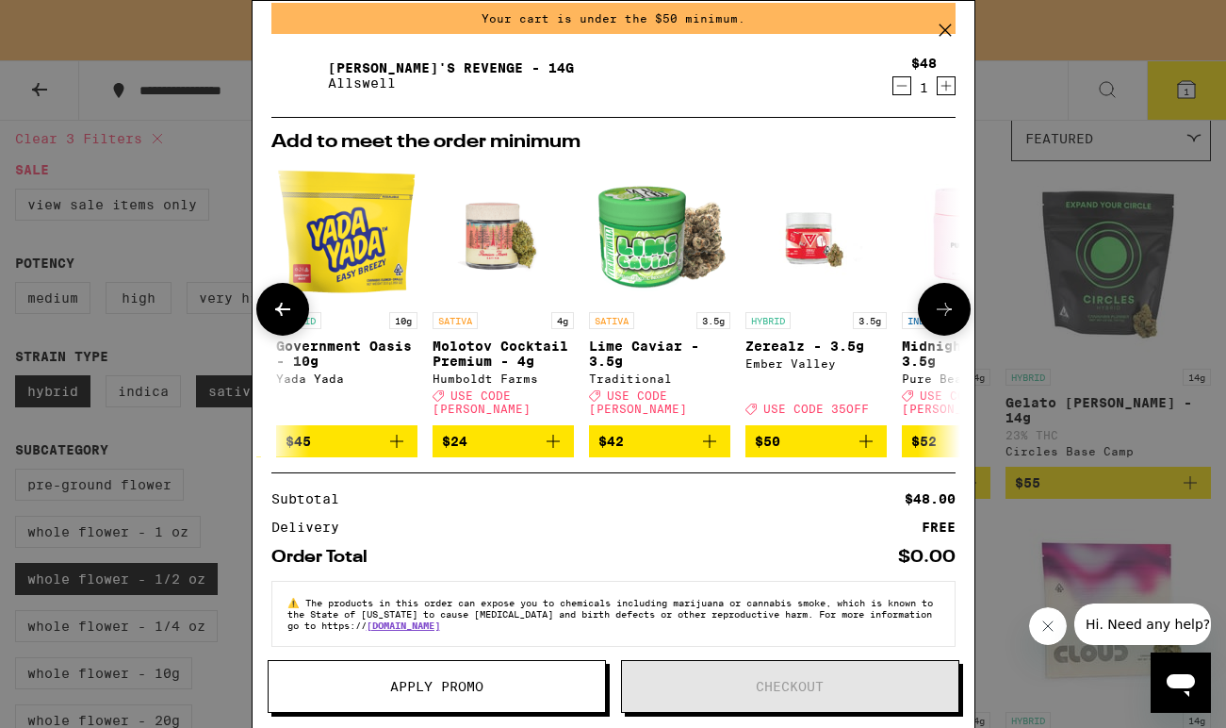
scroll to position [0, 880]
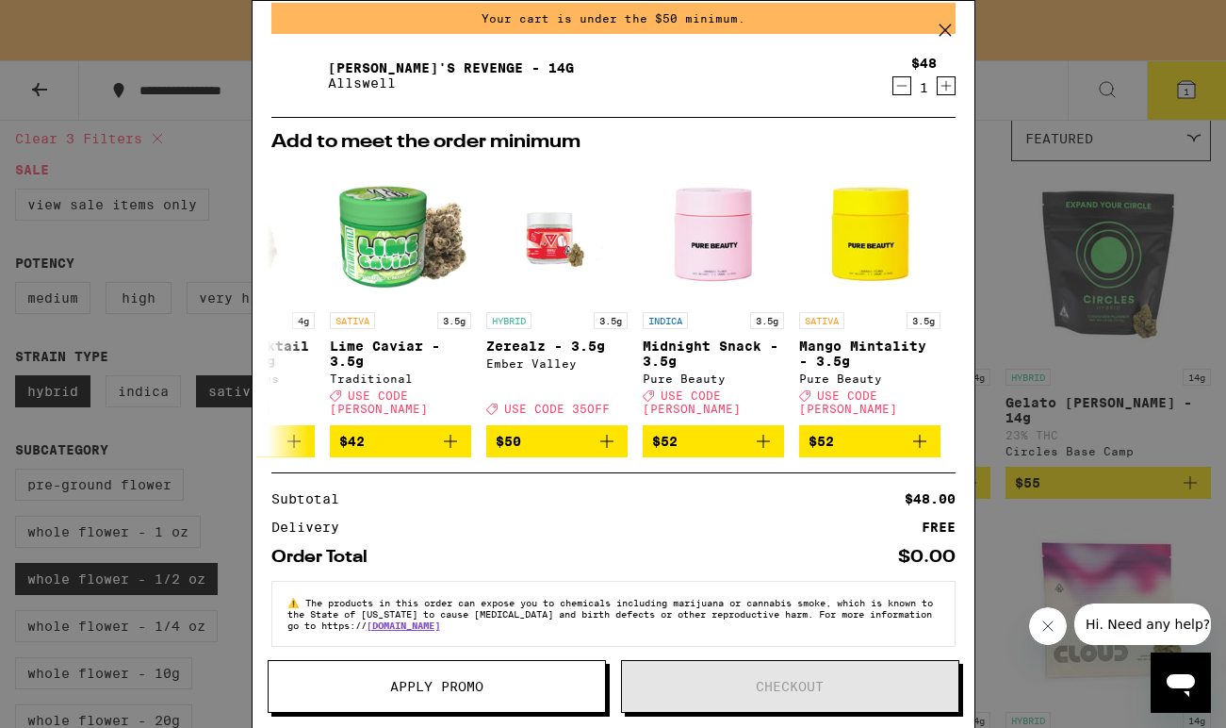
click at [938, 34] on icon at bounding box center [945, 30] width 28 height 28
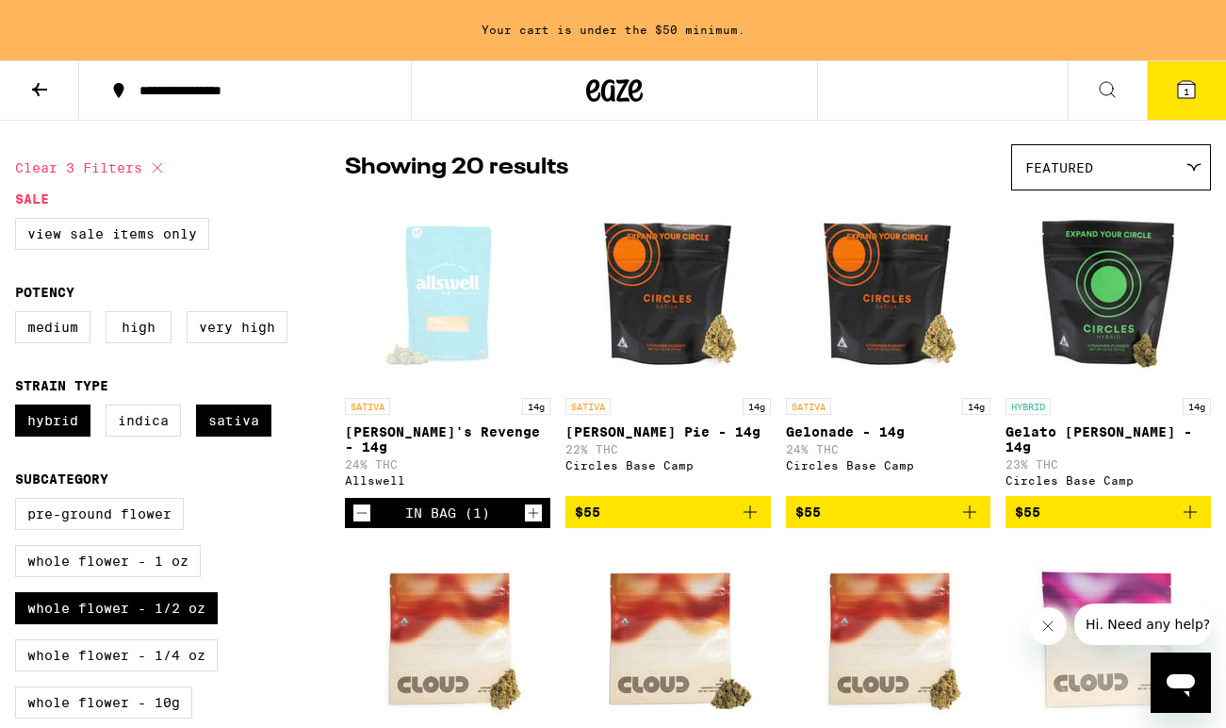
scroll to position [135, 0]
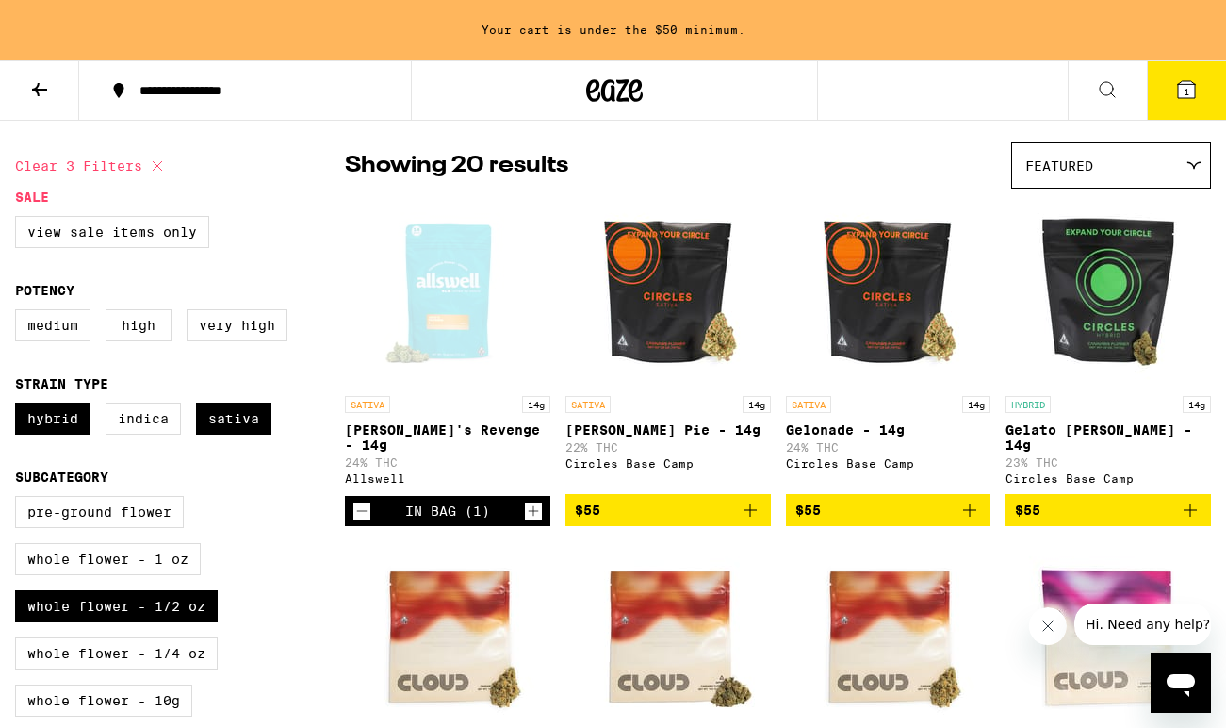
click at [358, 500] on icon "Decrement" at bounding box center [362, 511] width 17 height 23
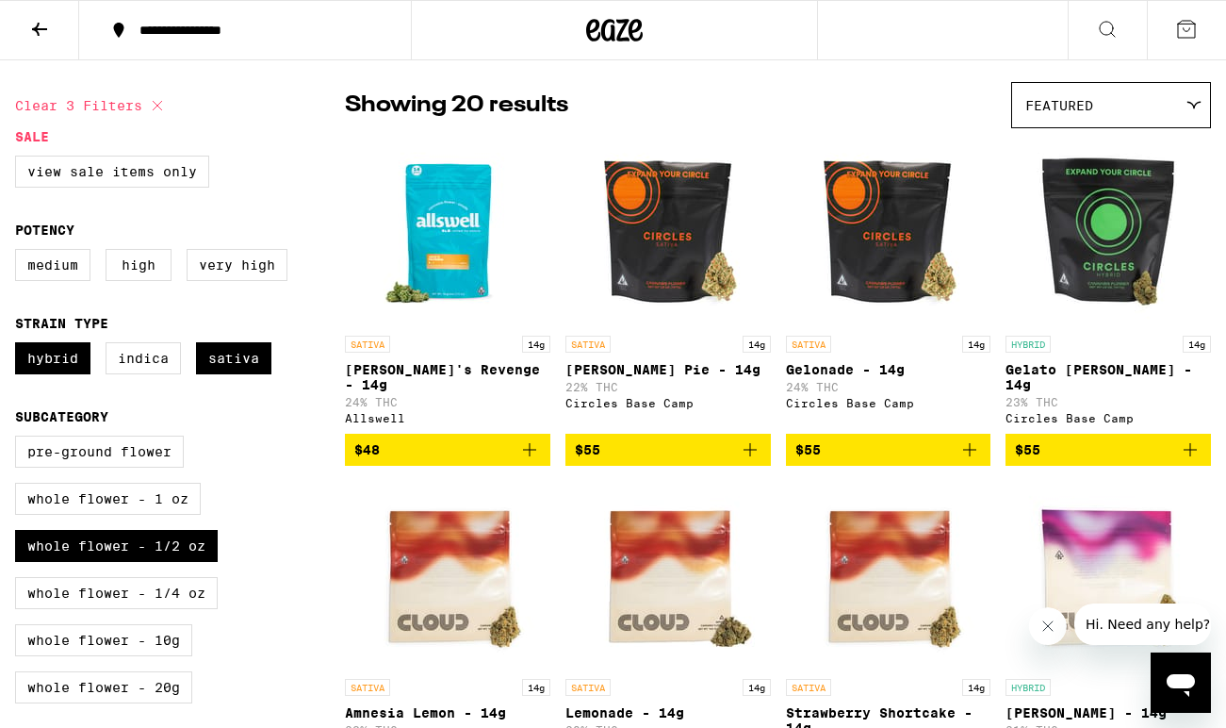
scroll to position [74, 0]
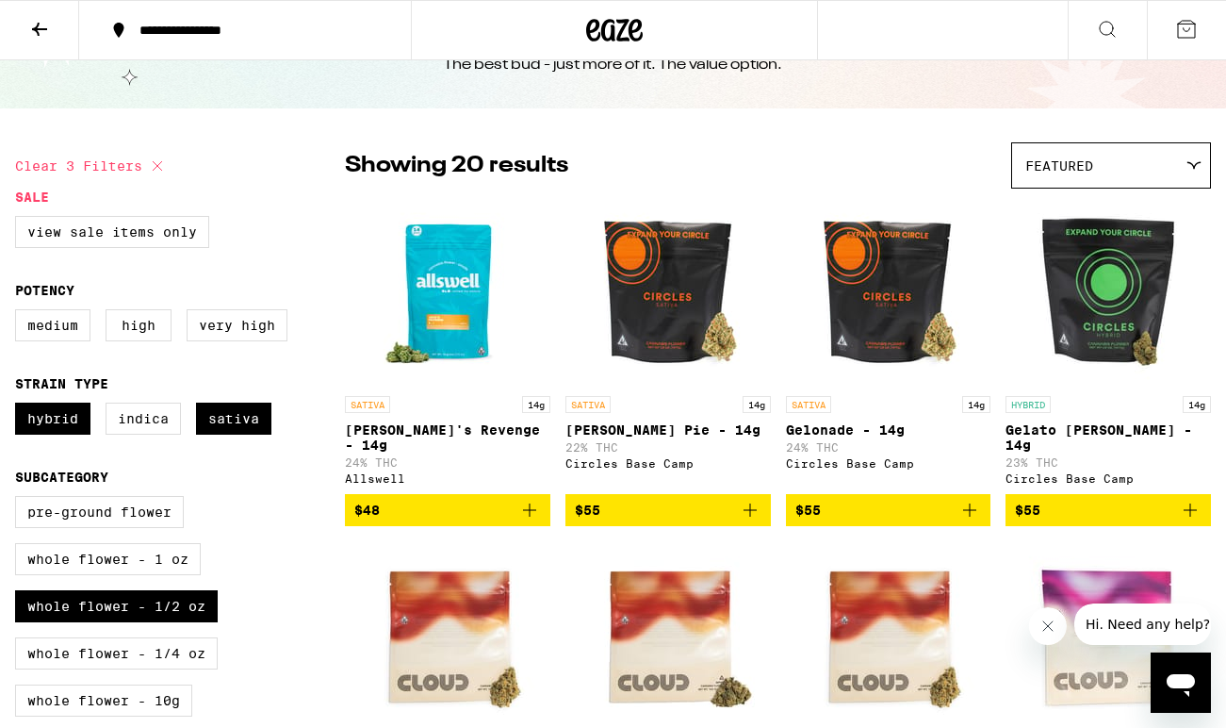
click at [1191, 499] on icon "Add to bag" at bounding box center [1190, 510] width 23 height 23
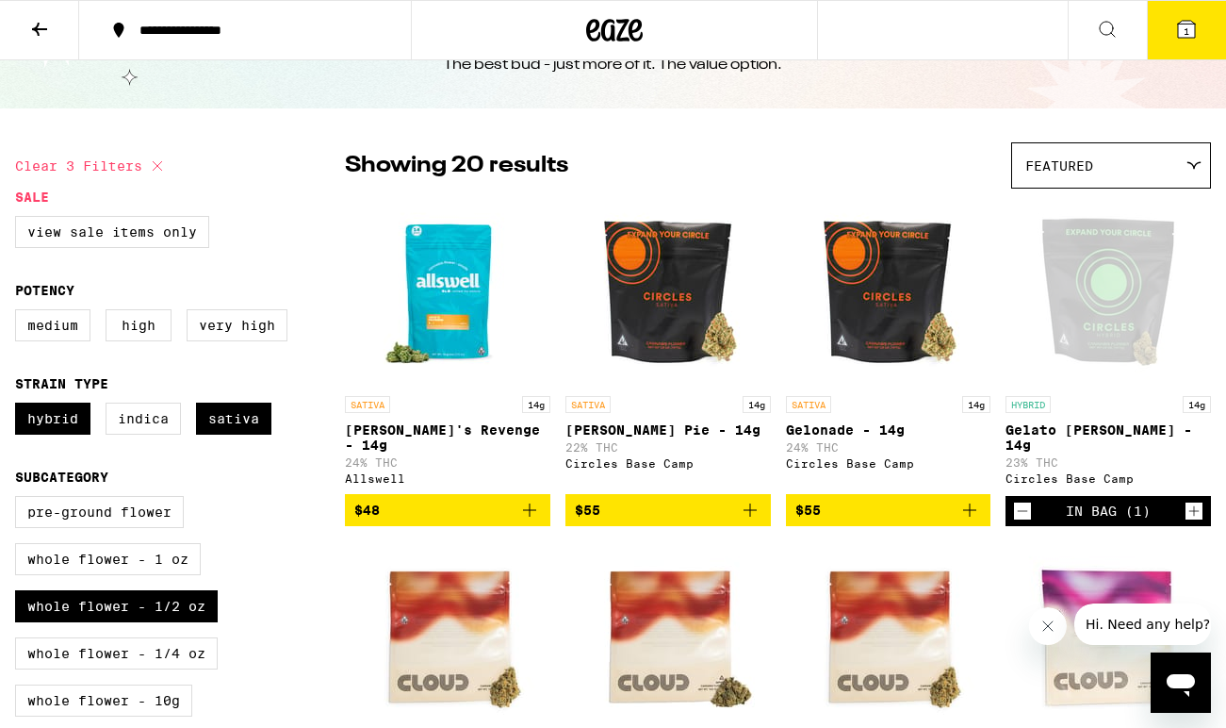
click at [1194, 42] on button "1" at bounding box center [1186, 30] width 79 height 58
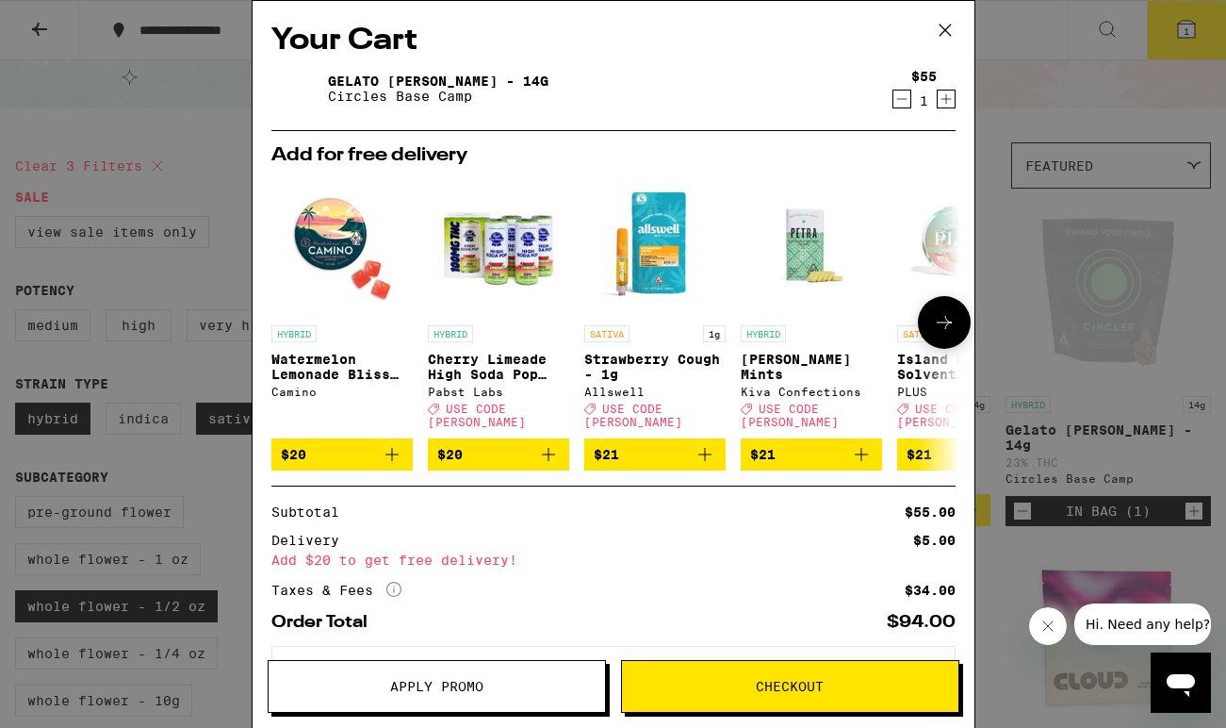
scroll to position [74, 0]
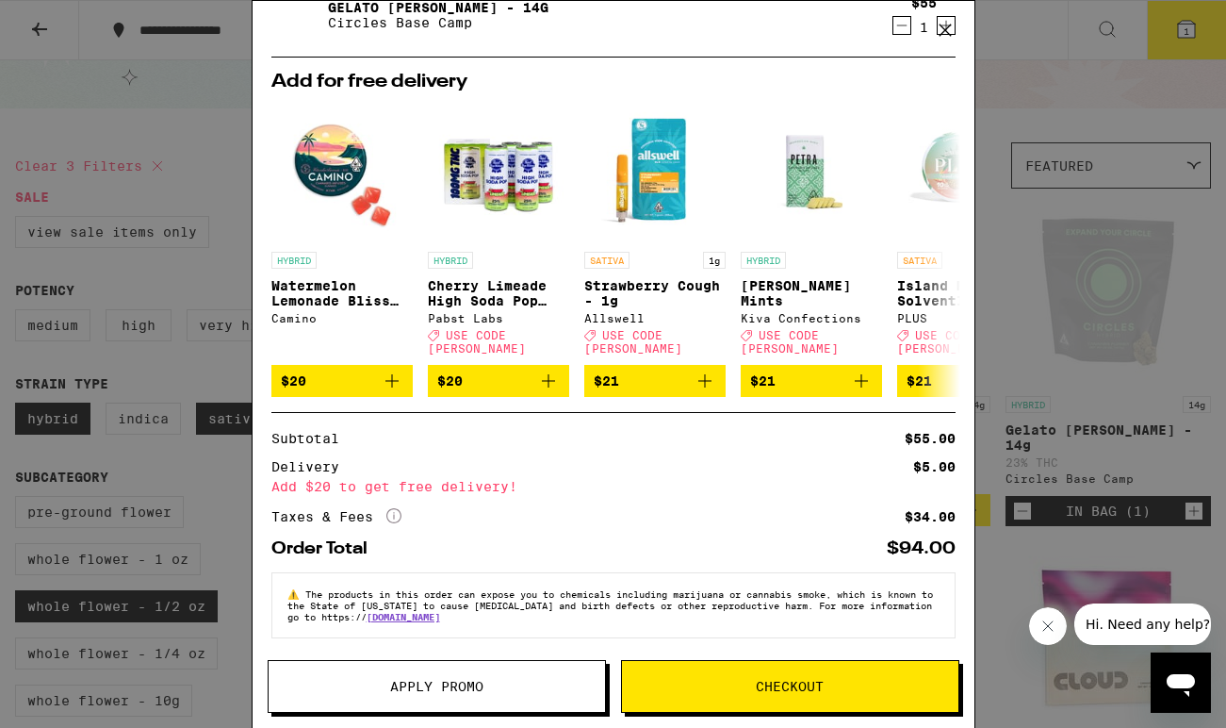
click at [946, 29] on icon at bounding box center [944, 30] width 11 height 11
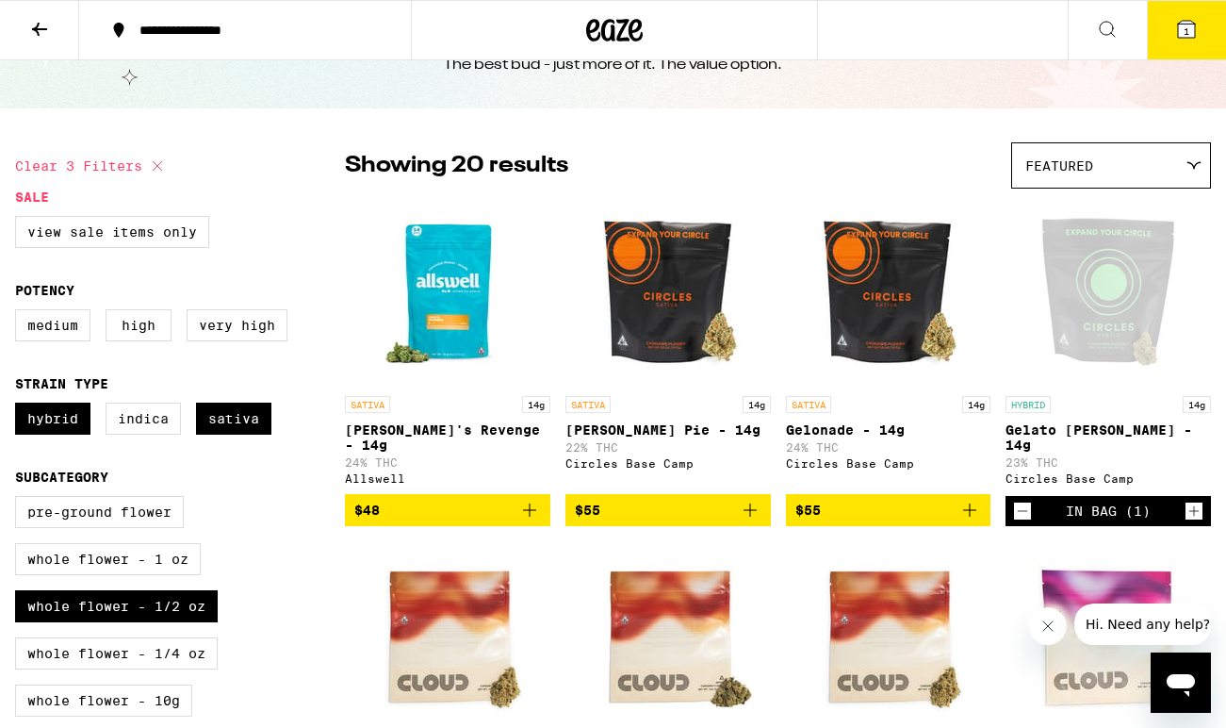
click at [1025, 500] on icon "Decrement" at bounding box center [1022, 511] width 17 height 23
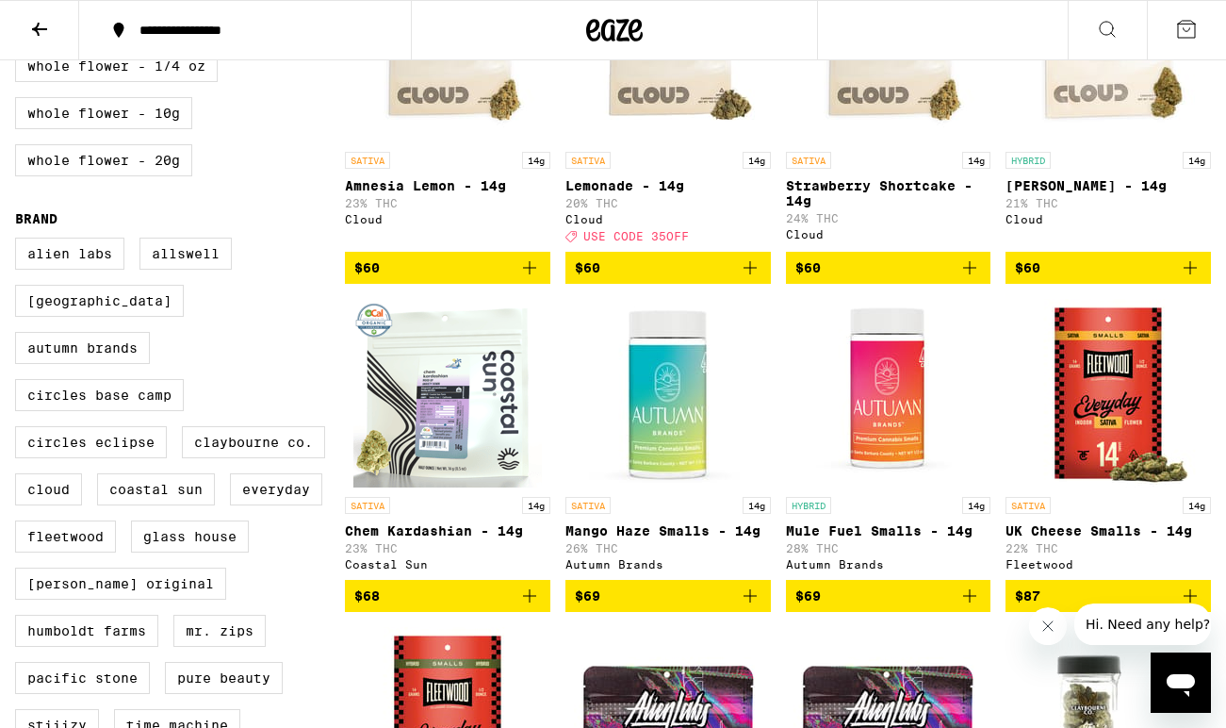
scroll to position [561, 0]
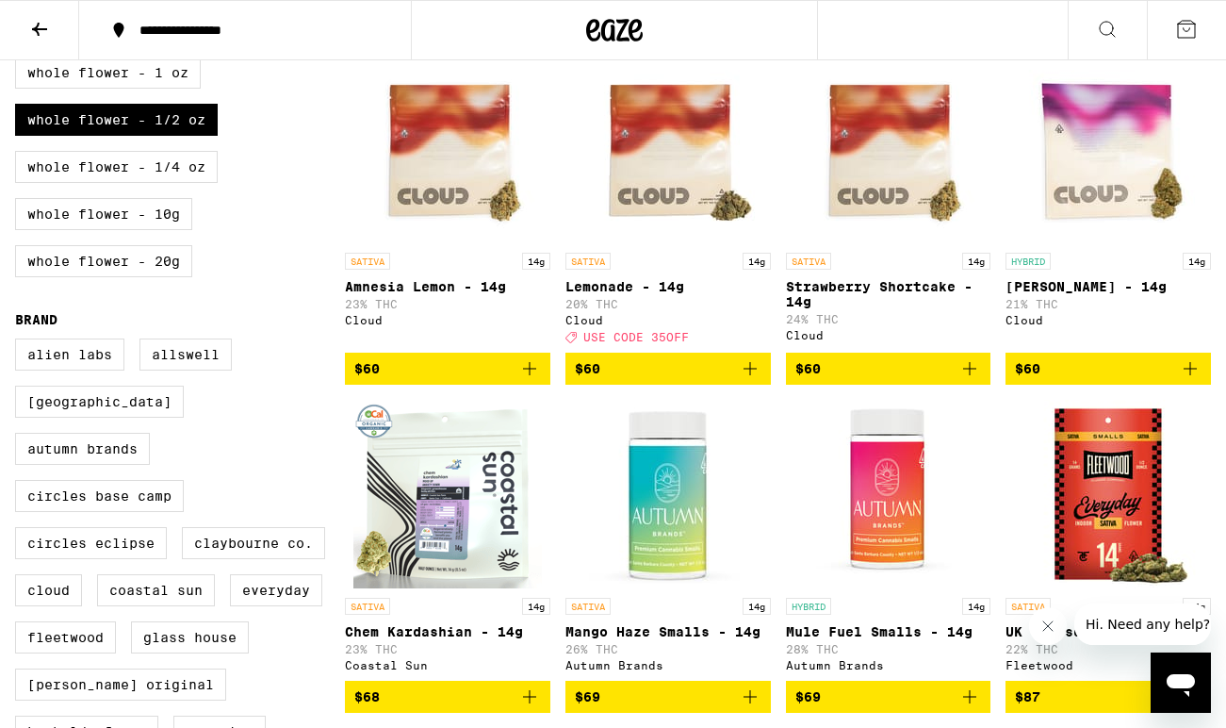
click at [748, 369] on icon "Add to bag" at bounding box center [750, 368] width 23 height 23
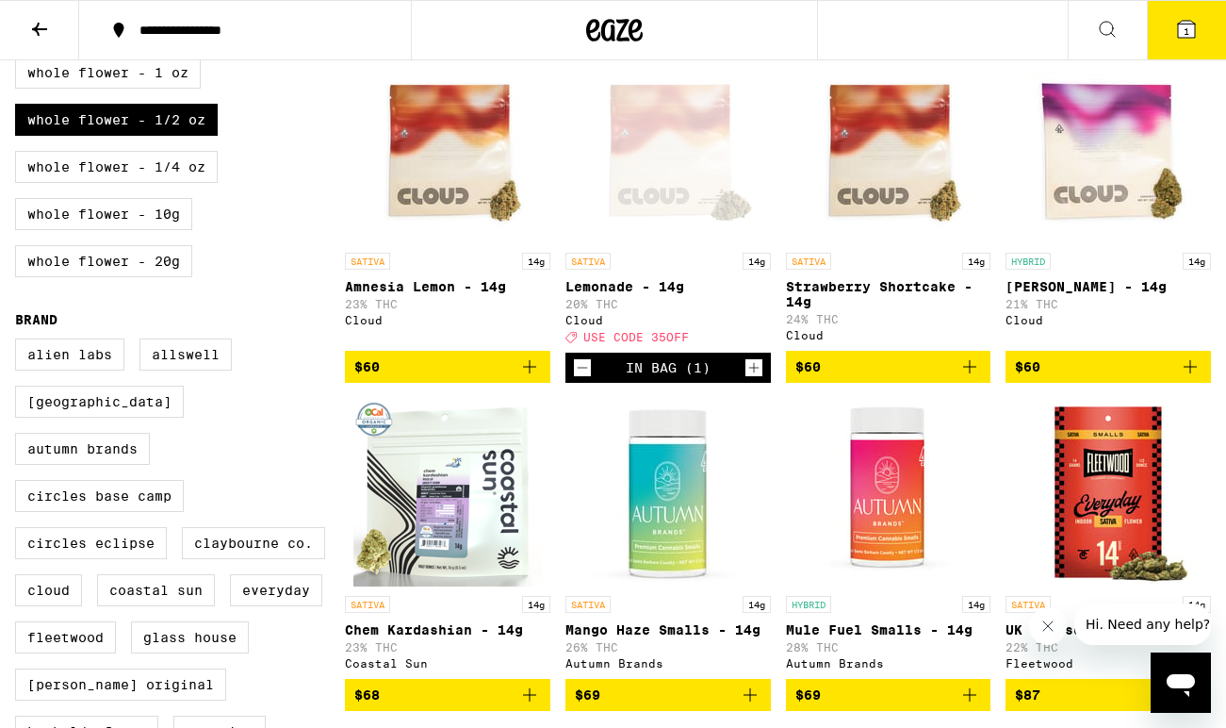
click at [1187, 30] on span "1" at bounding box center [1187, 30] width 6 height 11
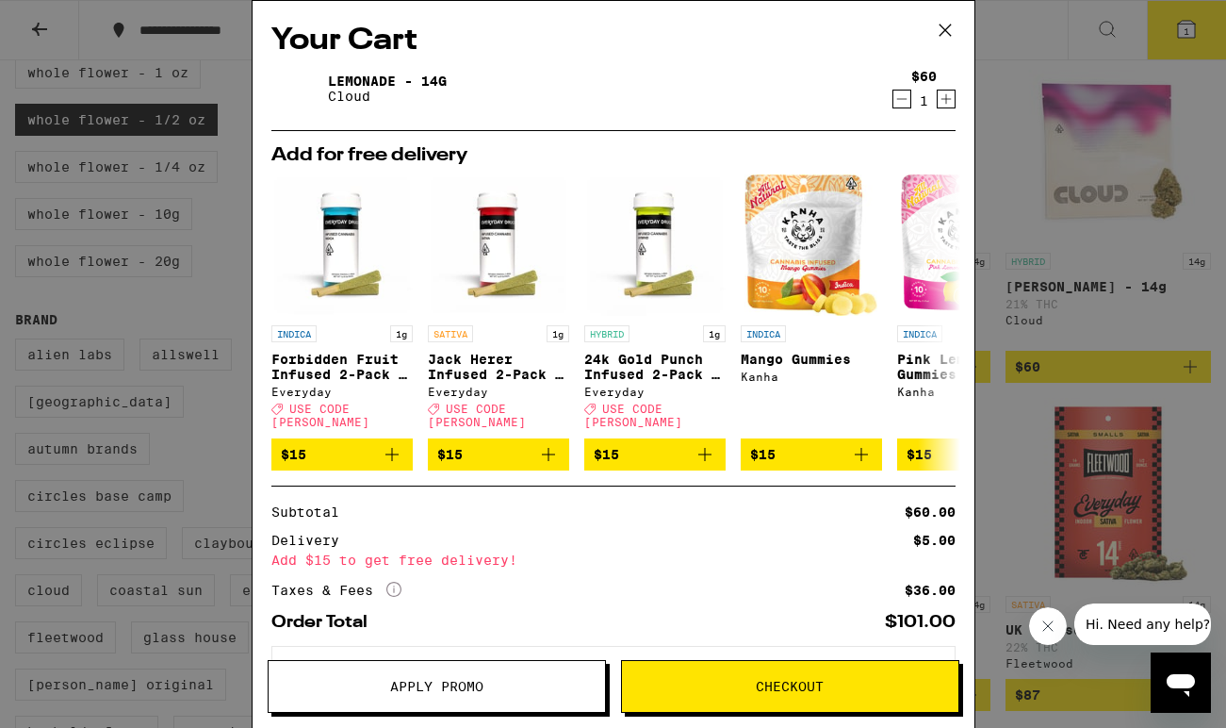
click at [417, 689] on span "Apply Promo" at bounding box center [436, 686] width 93 height 13
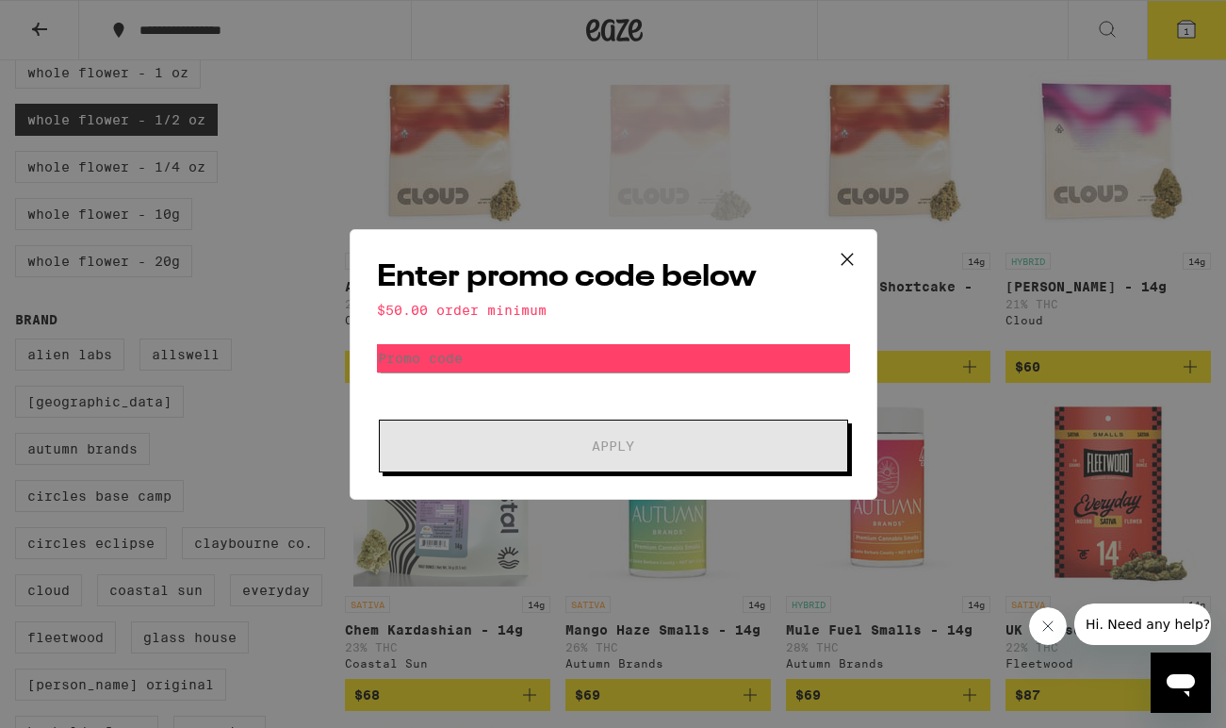
click at [500, 321] on div "Enter promo code below $50.00 order minimum Promo Code Apply" at bounding box center [614, 364] width 528 height 271
click at [452, 366] on input "Promo Code" at bounding box center [613, 358] width 473 height 28
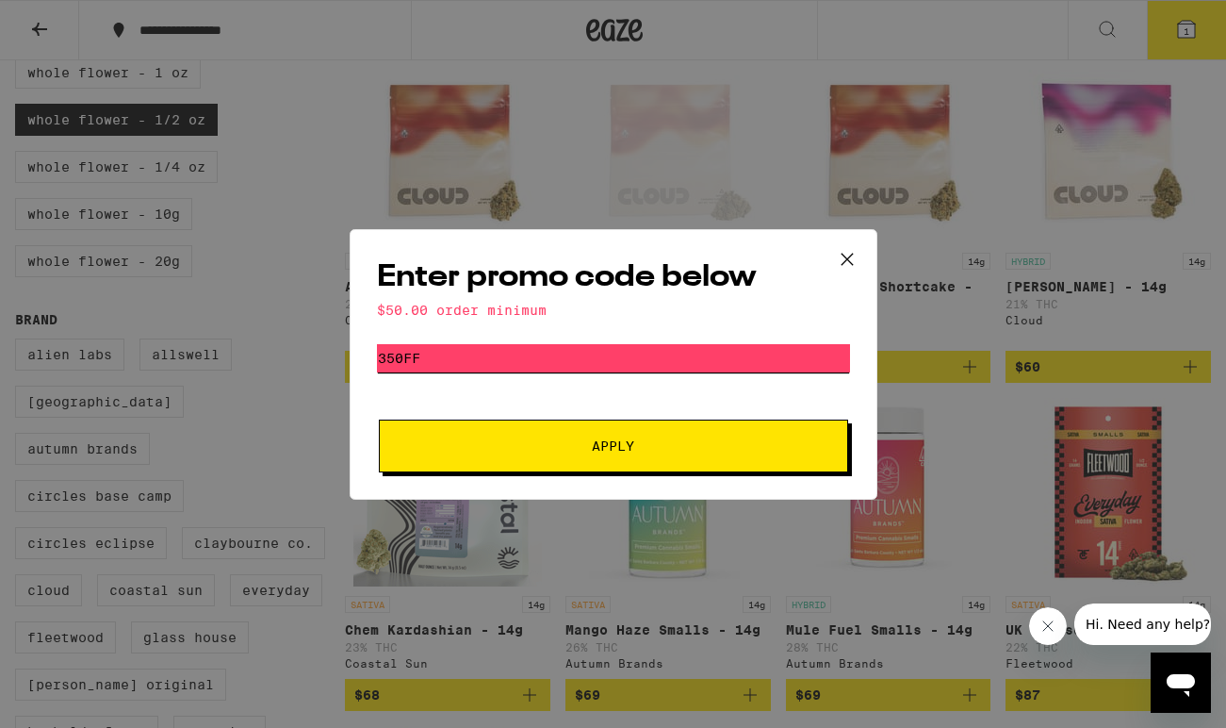
type input "350ff"
click at [494, 452] on span "Apply" at bounding box center [613, 445] width 339 height 13
click at [849, 252] on icon at bounding box center [847, 259] width 28 height 28
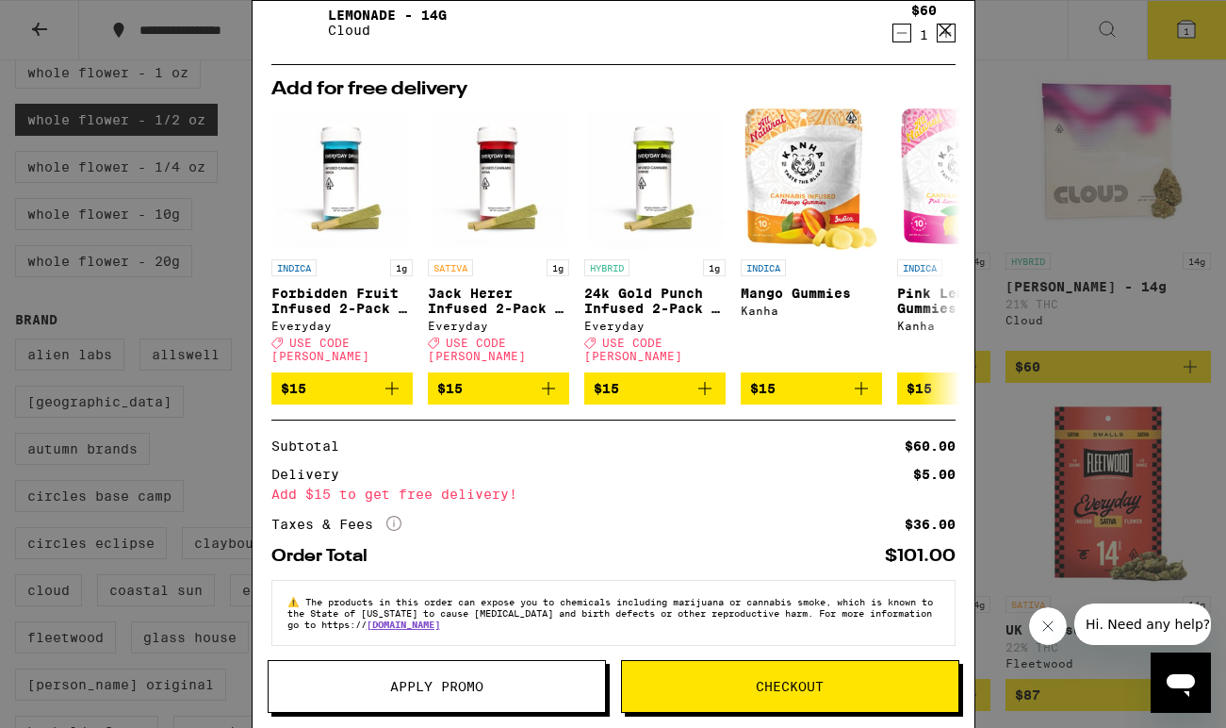
scroll to position [74, 0]
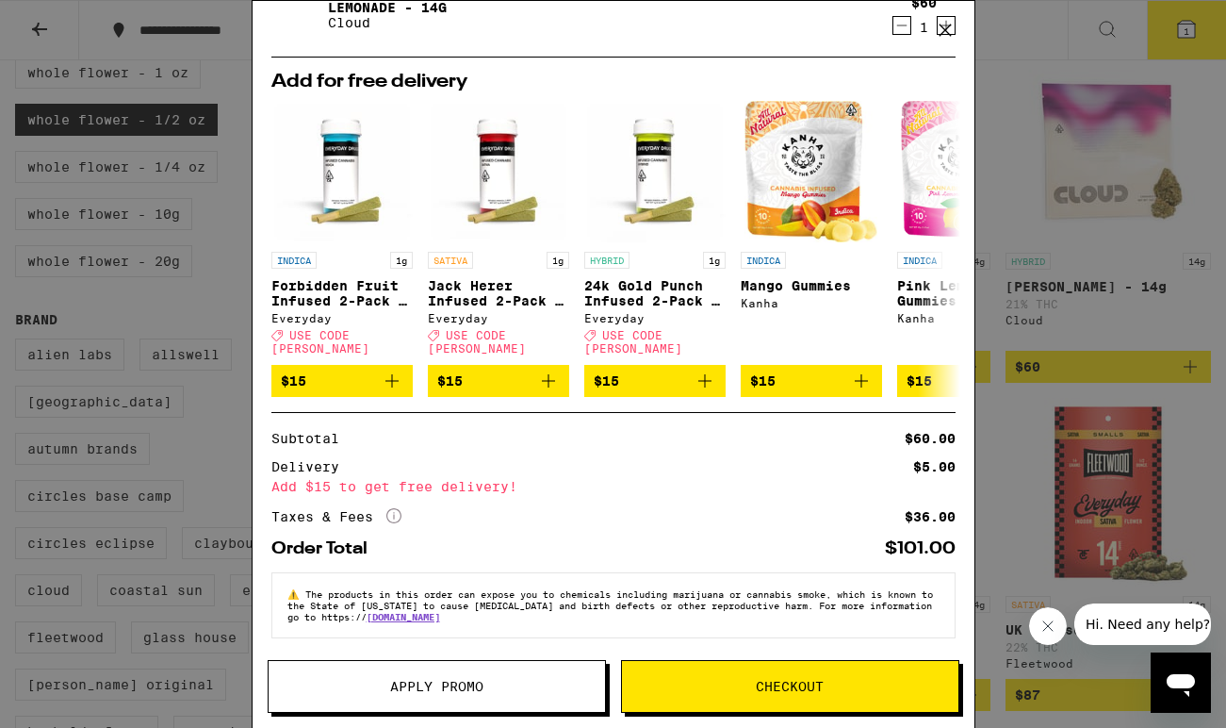
click at [451, 685] on span "Apply Promo" at bounding box center [436, 686] width 93 height 13
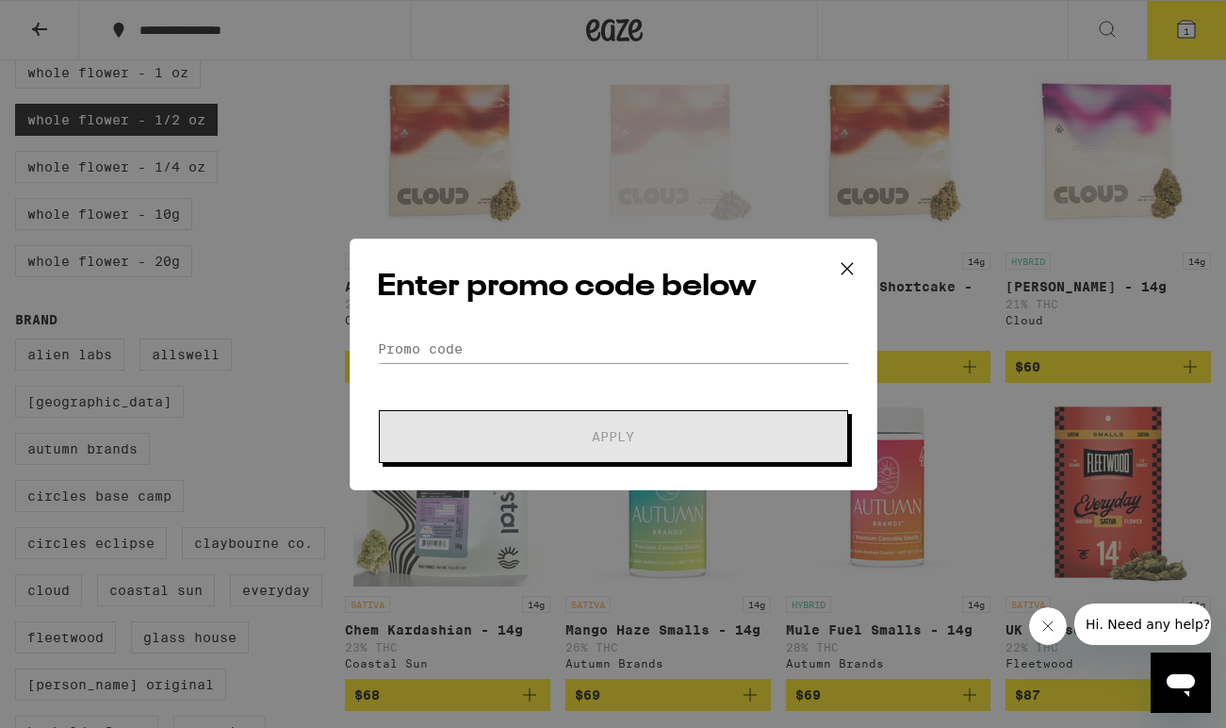
click at [492, 333] on div "Enter promo code below Promo Code Apply" at bounding box center [614, 364] width 528 height 252
click at [492, 340] on input "Promo Code" at bounding box center [613, 349] width 473 height 28
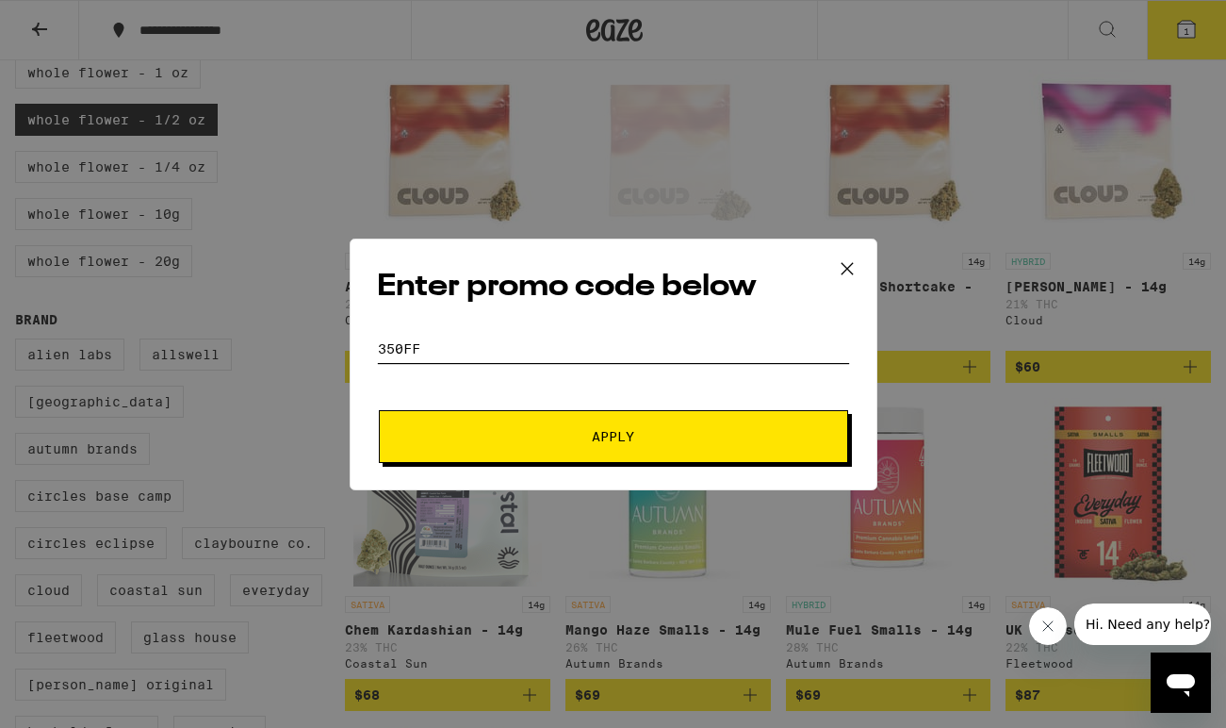
type input "350ff"
click at [515, 439] on span "Apply" at bounding box center [613, 436] width 339 height 13
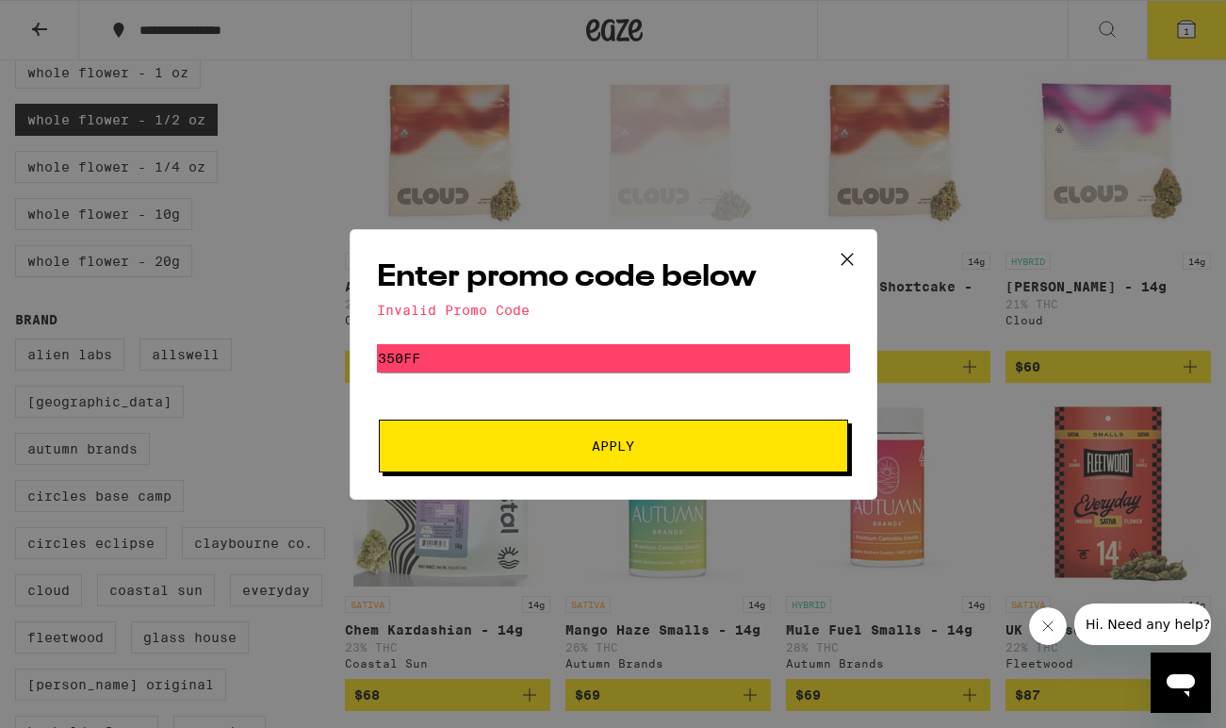
click at [847, 246] on icon at bounding box center [847, 259] width 28 height 28
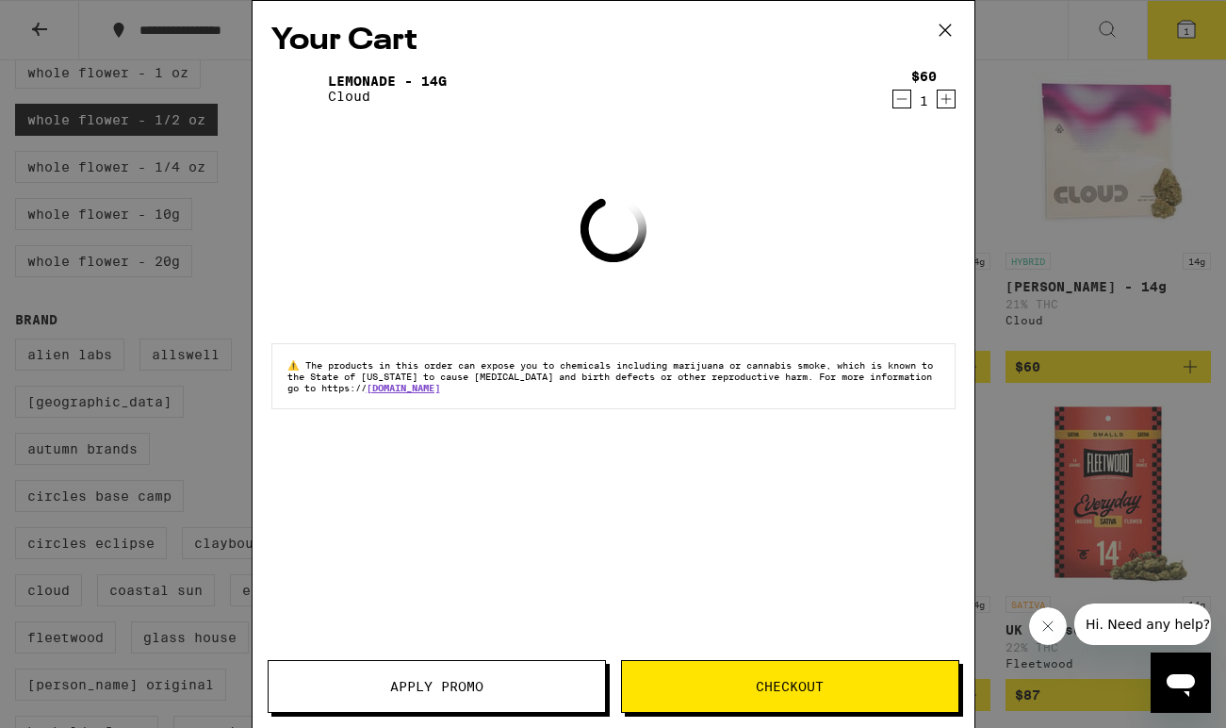
click at [933, 30] on icon at bounding box center [945, 30] width 28 height 28
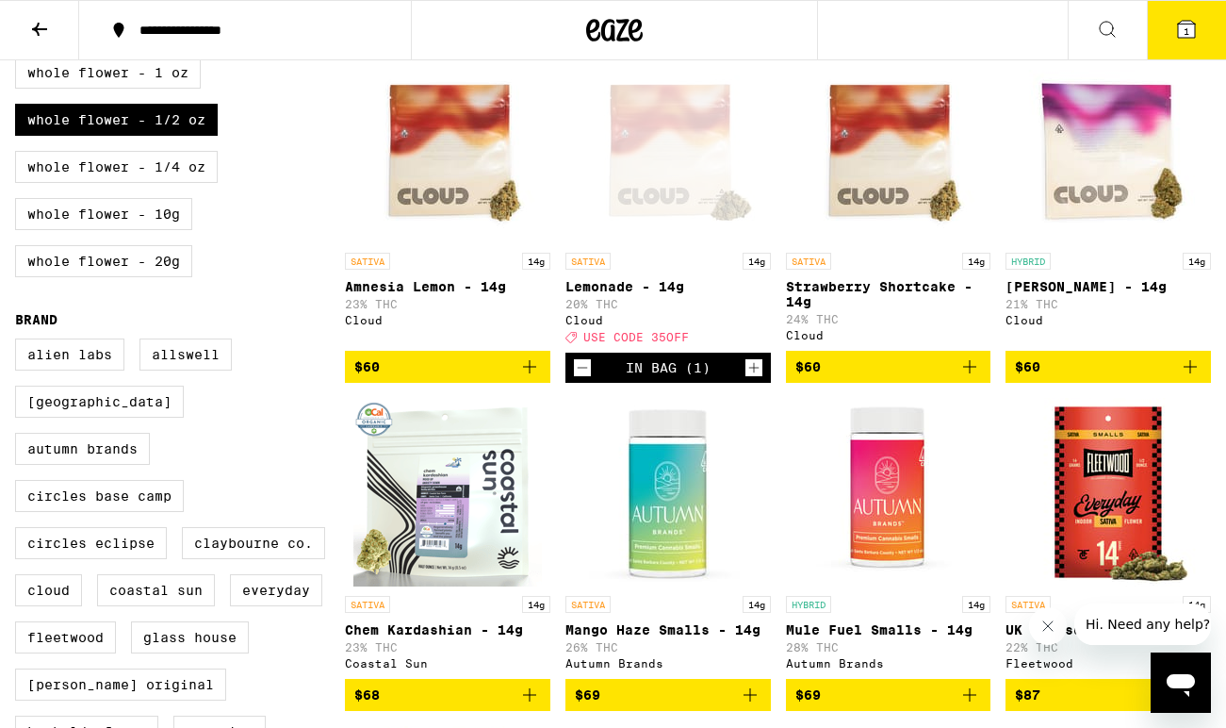
click at [668, 335] on span "USE CODE 35OFF" at bounding box center [637, 337] width 106 height 12
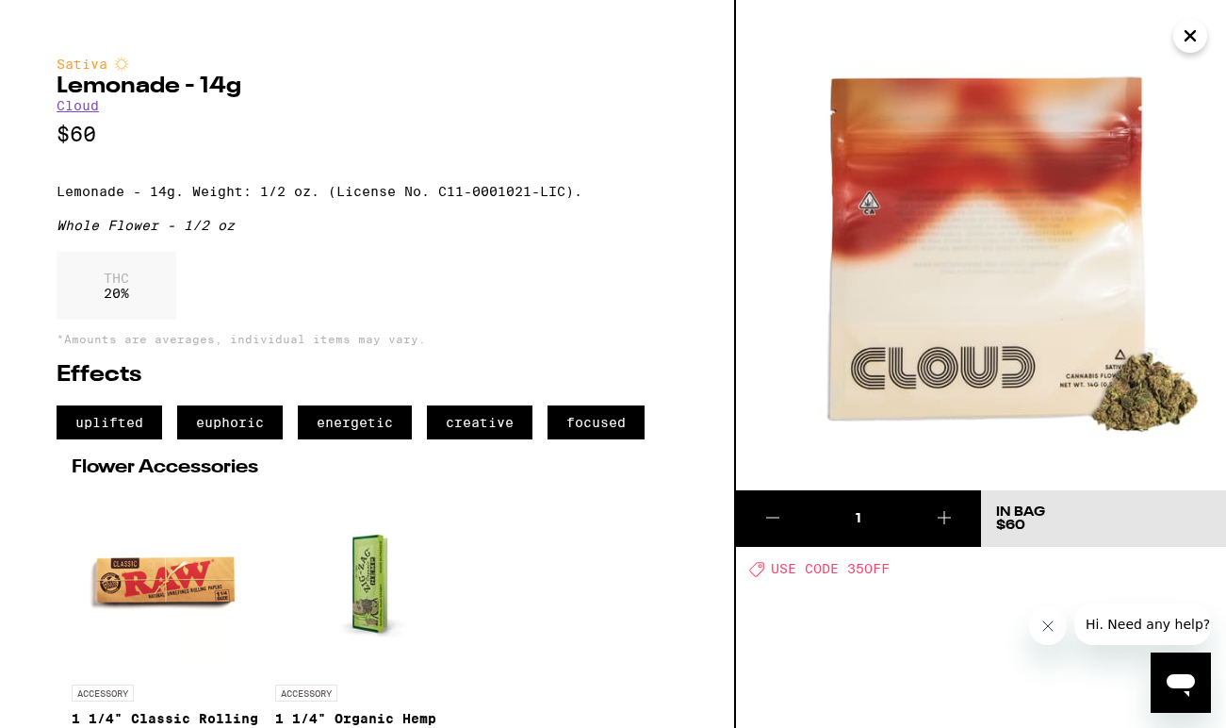
click at [855, 572] on span "USE CODE 35OFF" at bounding box center [830, 569] width 119 height 15
click at [775, 518] on icon at bounding box center [772, 518] width 13 height 0
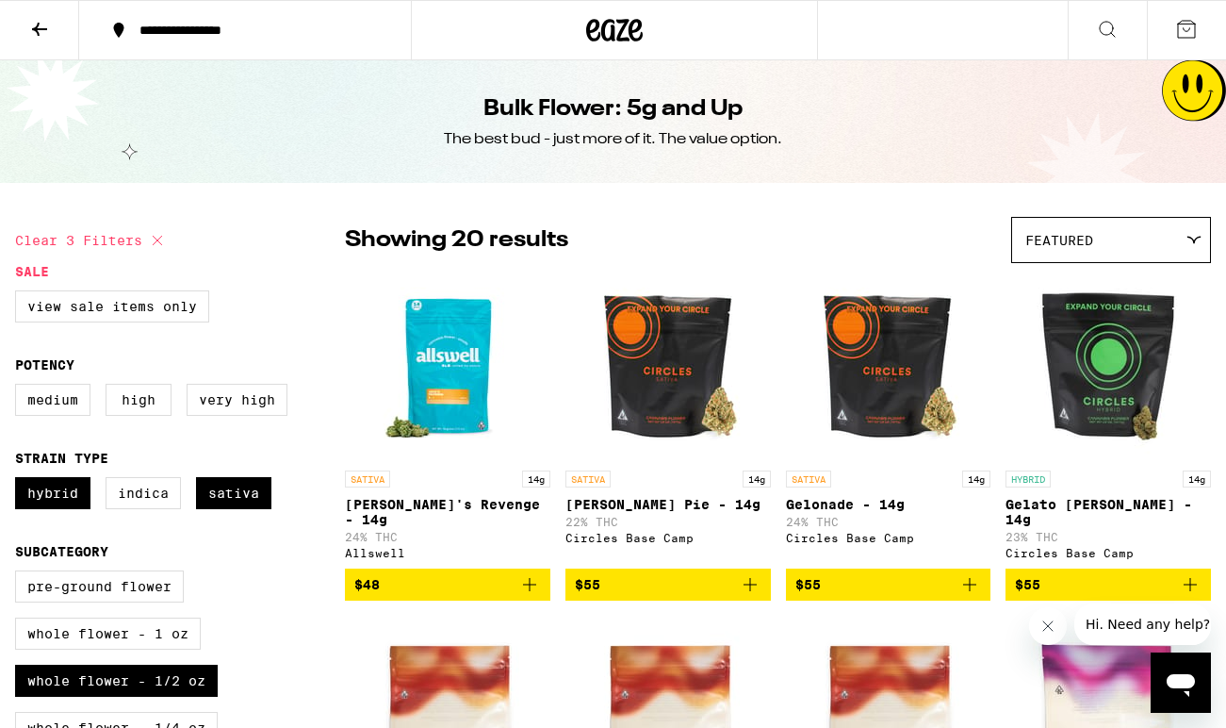
click at [542, 584] on button "$48" at bounding box center [448, 584] width 206 height 32
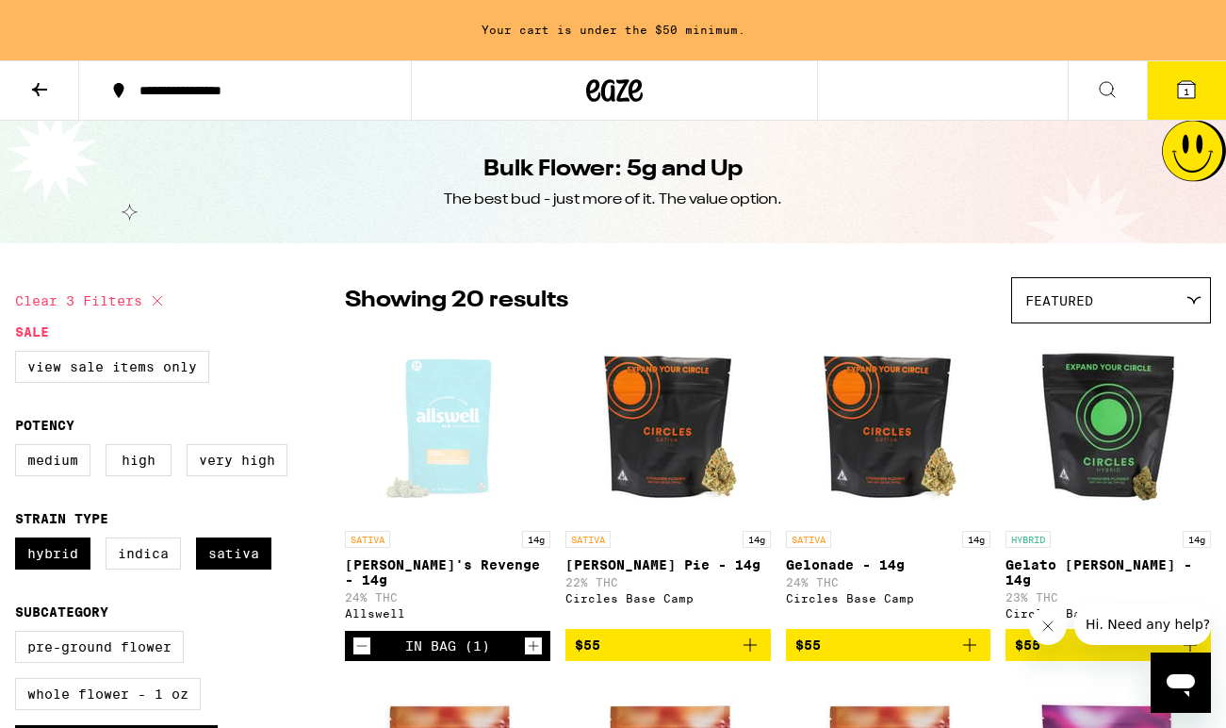
click at [1192, 90] on icon at bounding box center [1186, 89] width 17 height 17
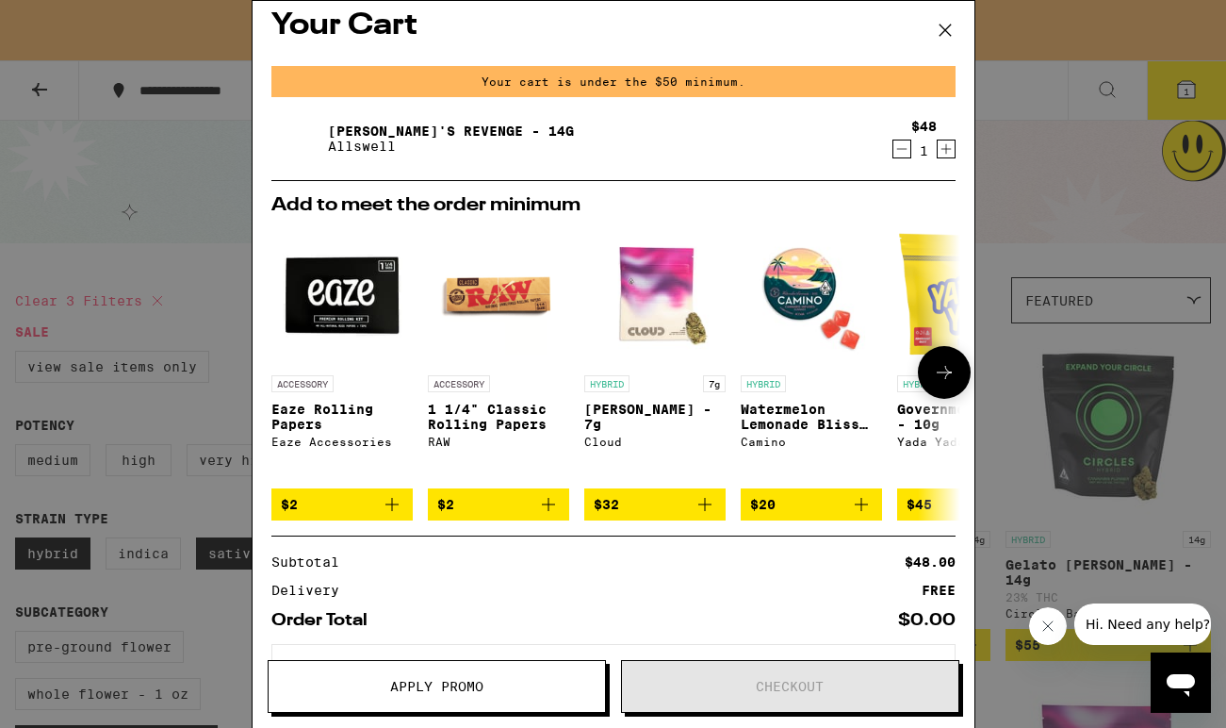
scroll to position [14, 0]
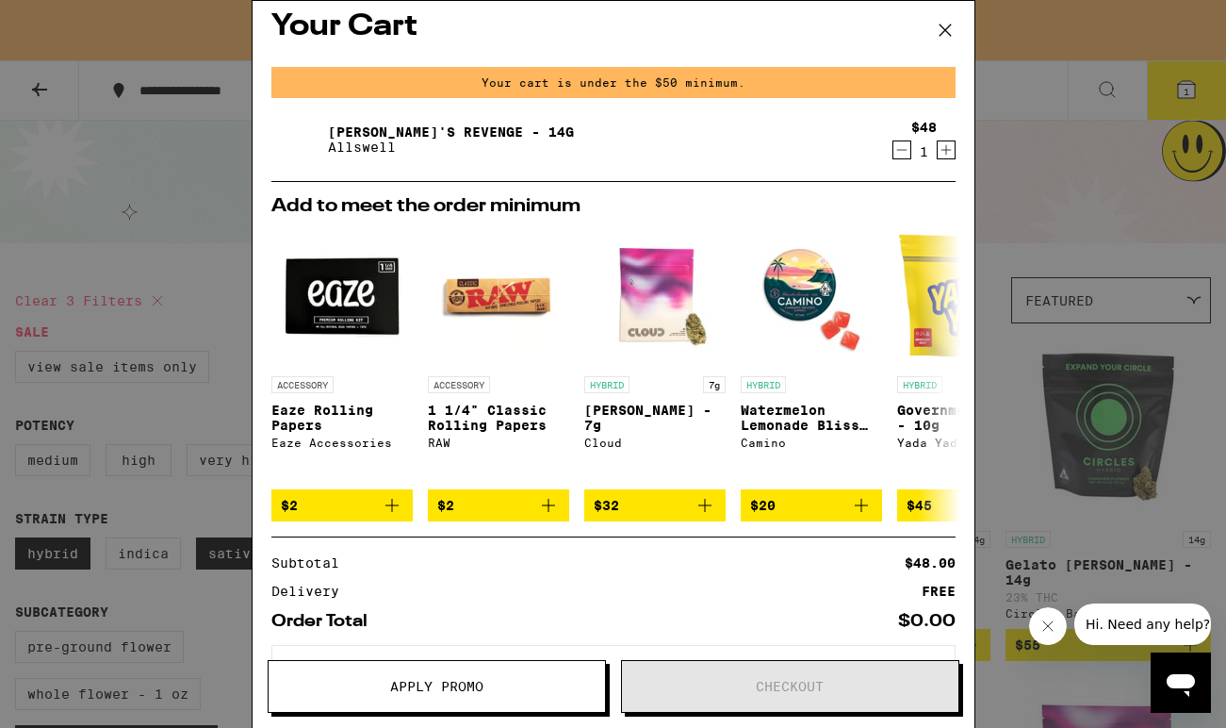
click at [951, 8] on button at bounding box center [945, 31] width 58 height 60
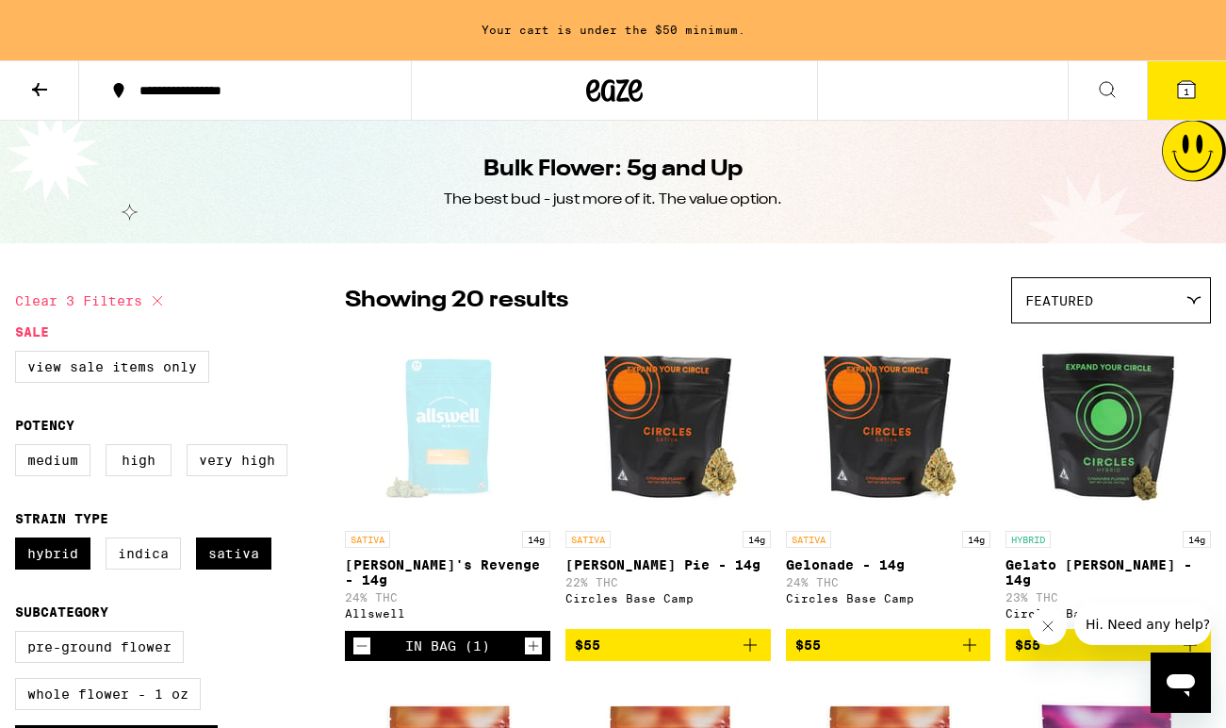
click at [43, 87] on icon at bounding box center [39, 89] width 23 height 23
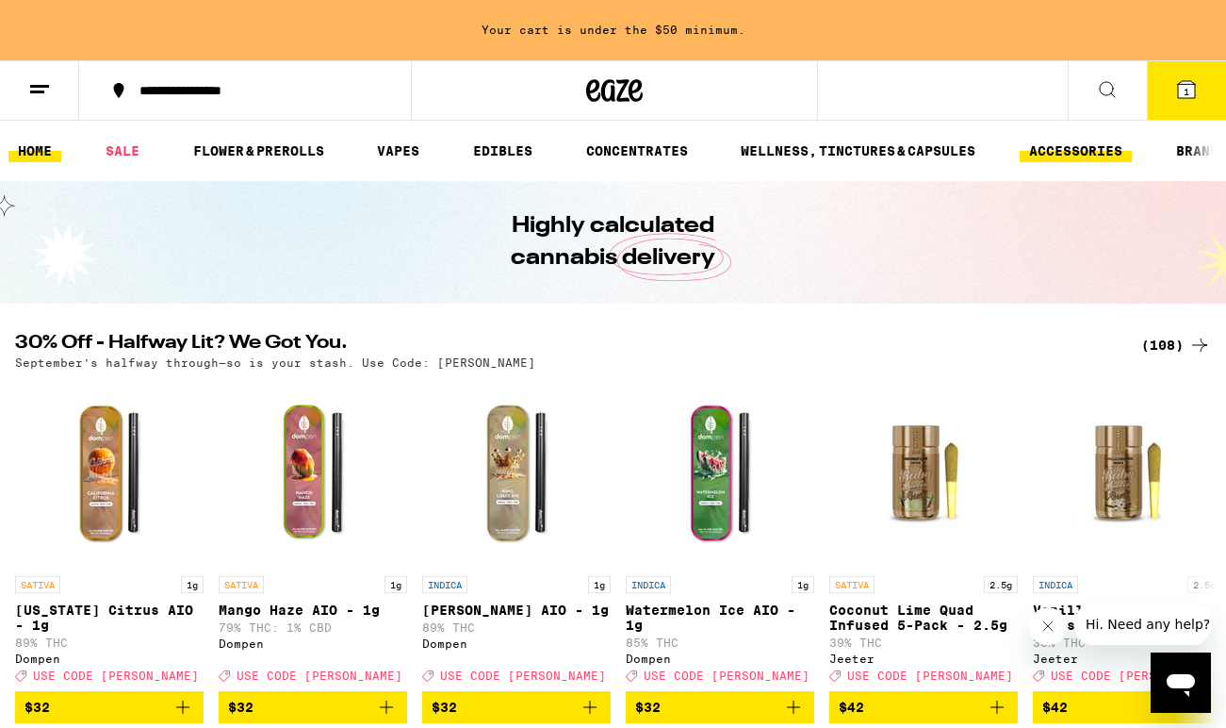
click at [1045, 151] on link "ACCESSORIES" at bounding box center [1076, 151] width 112 height 23
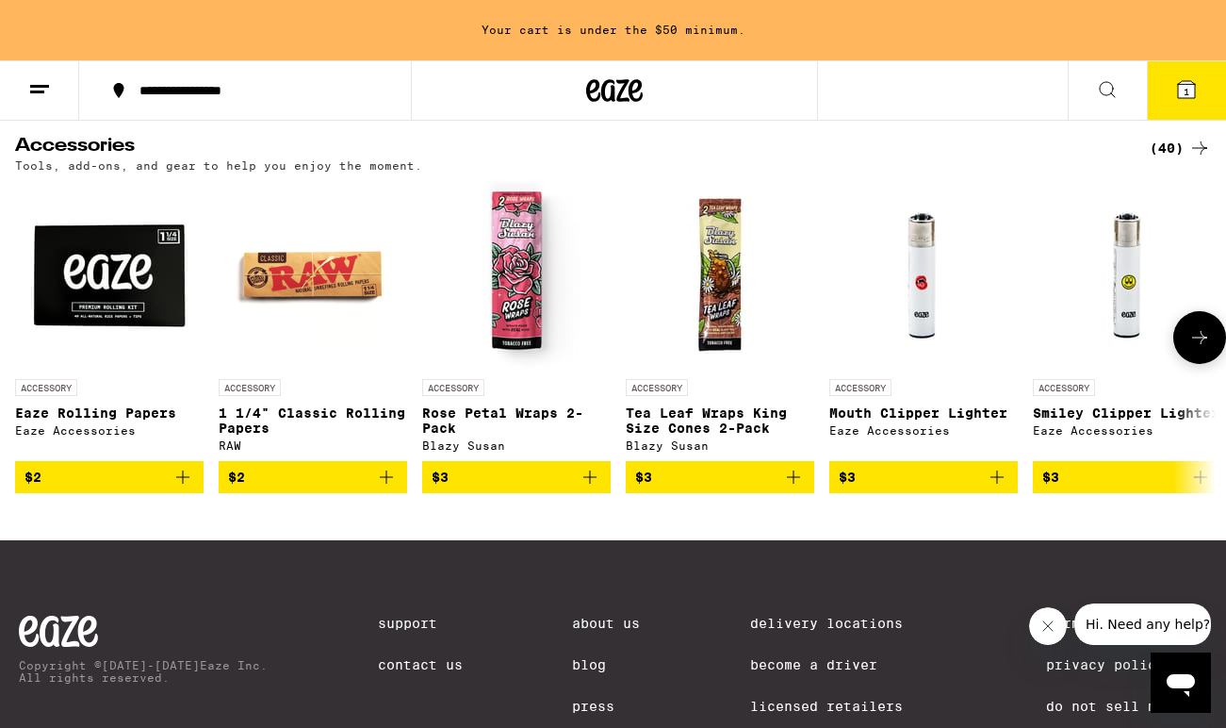
scroll to position [185, 0]
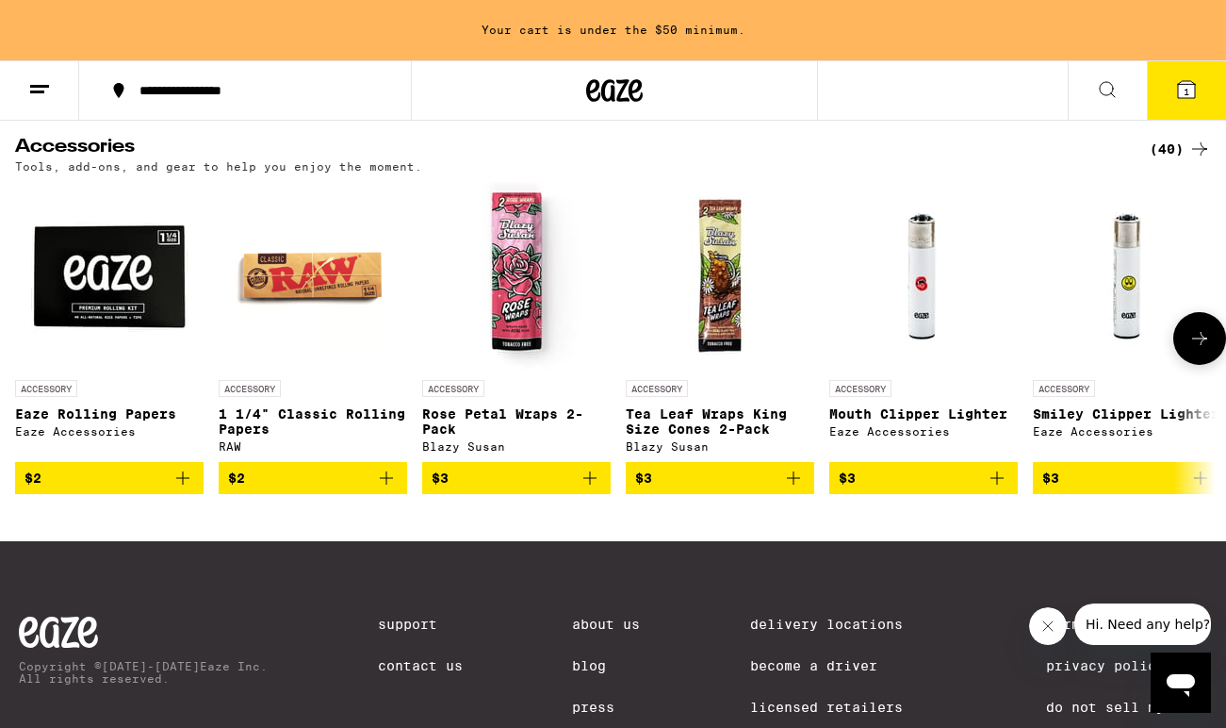
click at [588, 483] on icon "Add to bag" at bounding box center [590, 478] width 23 height 23
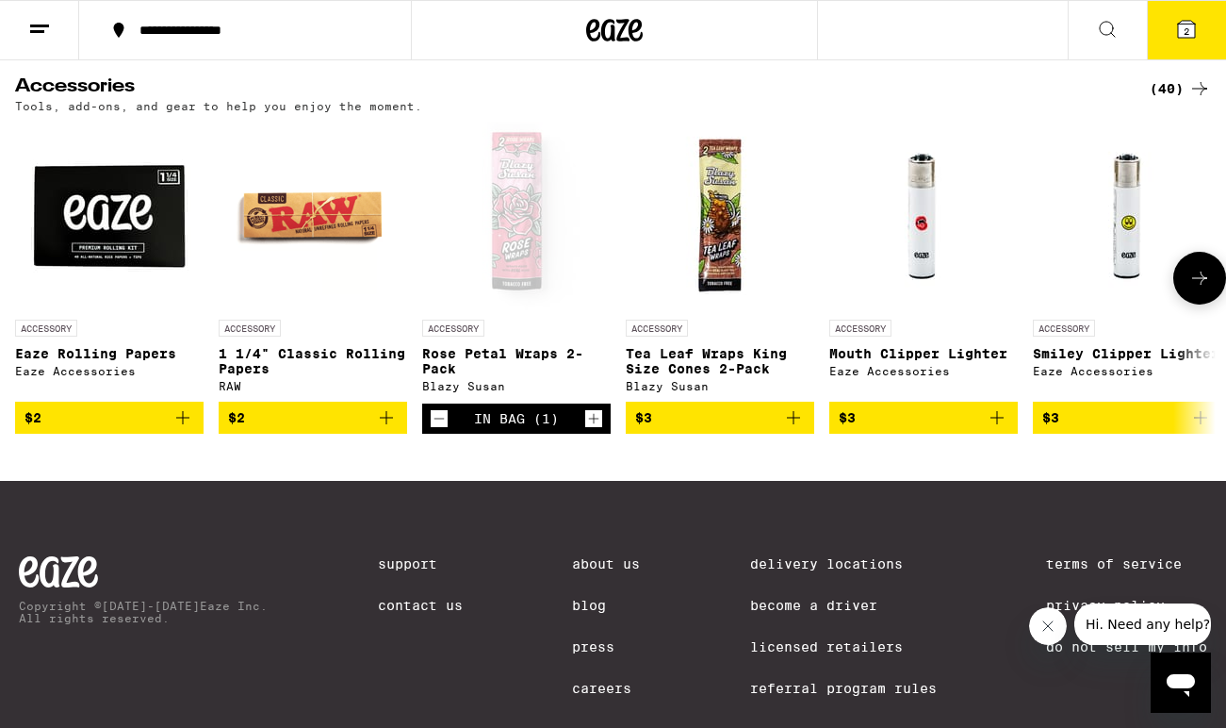
scroll to position [124, 0]
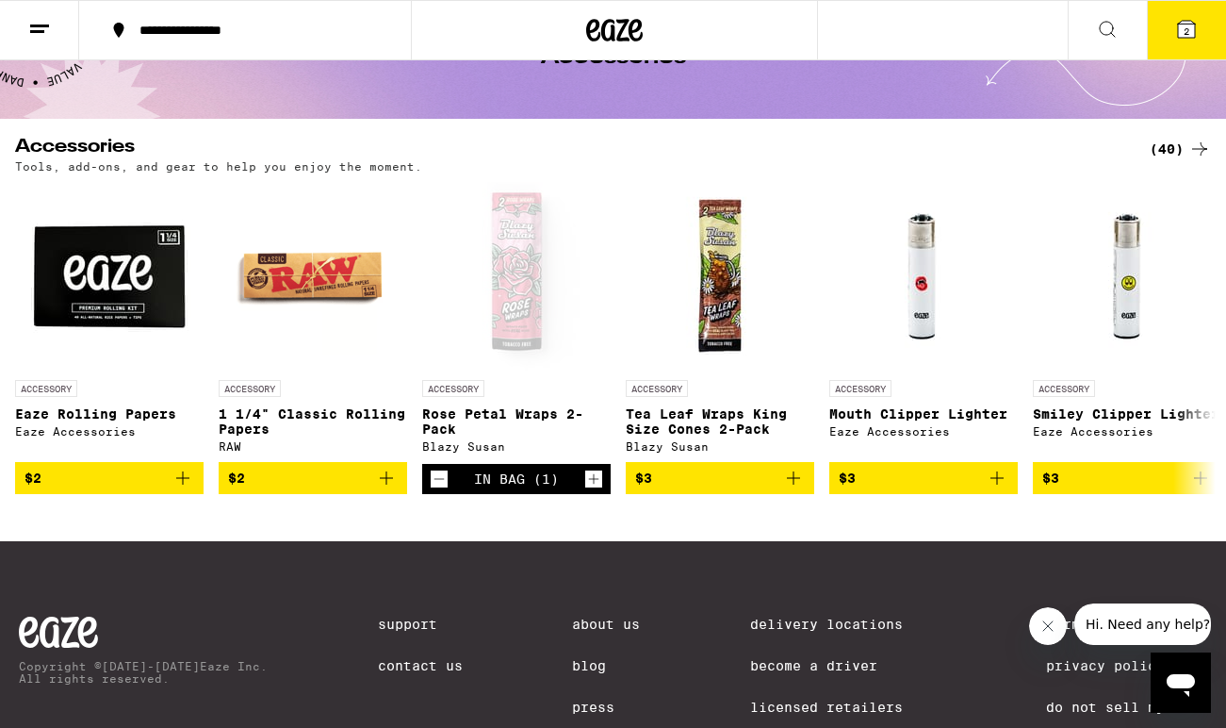
click at [1166, 147] on div "(40)" at bounding box center [1180, 149] width 61 height 23
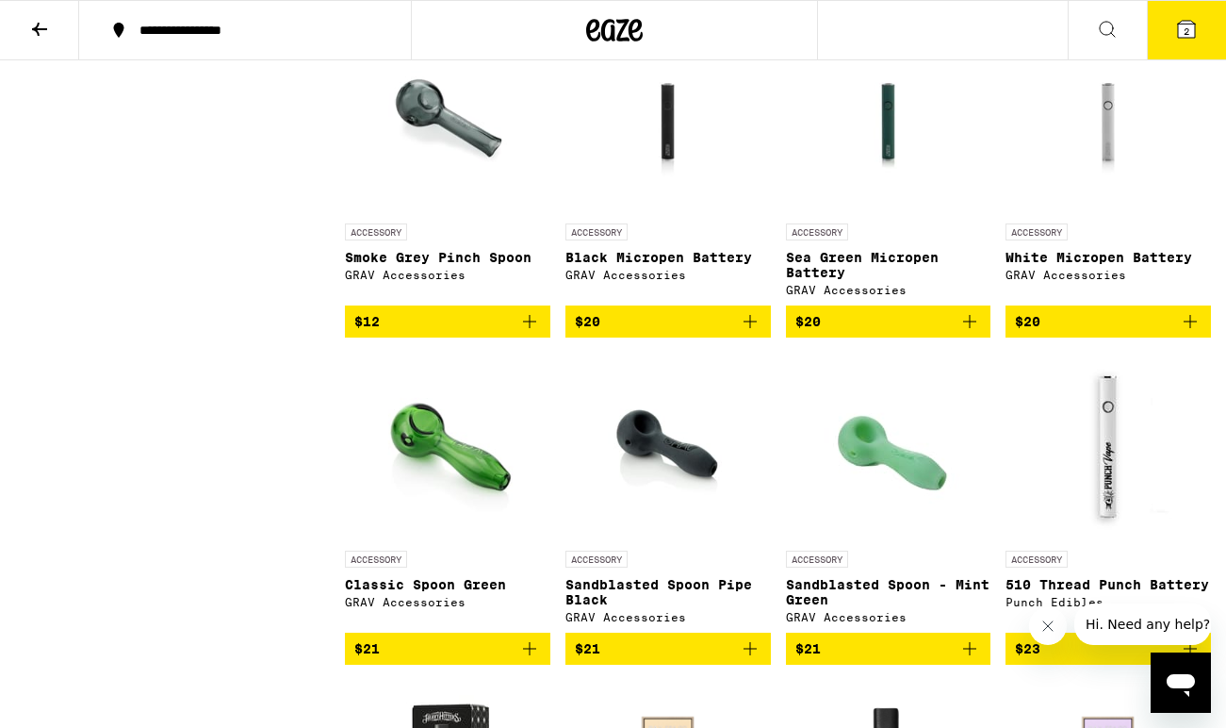
scroll to position [1888, 0]
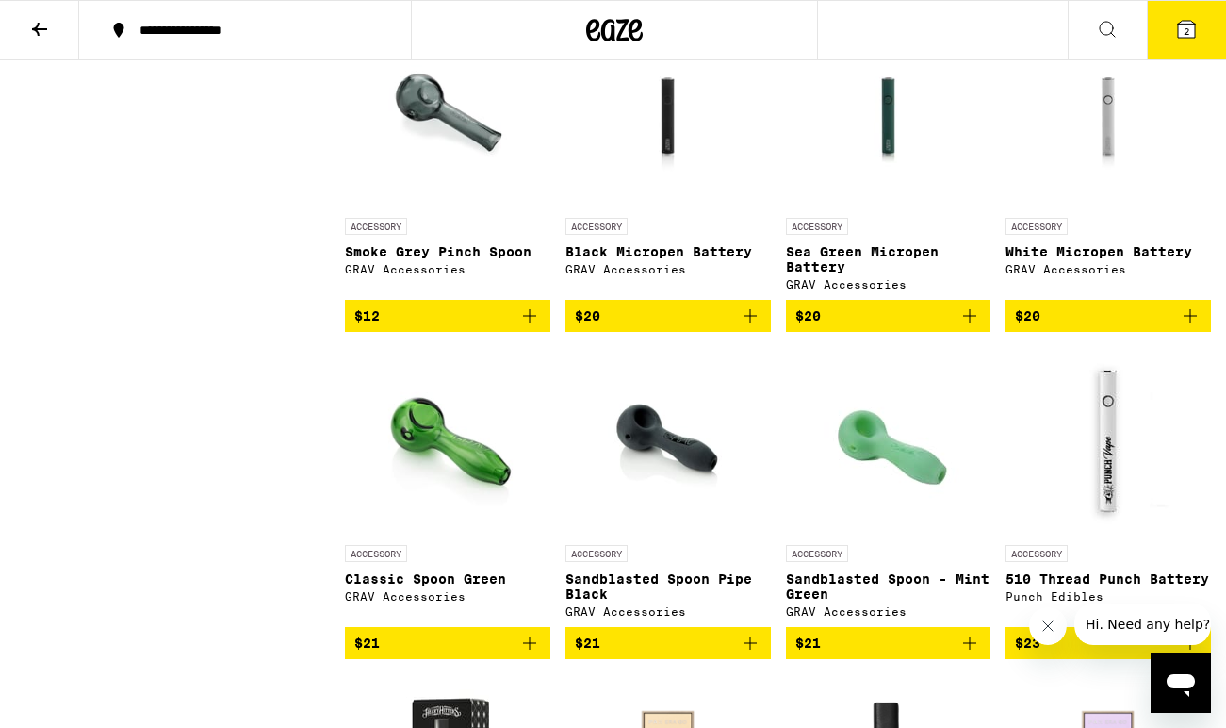
click at [1187, 52] on button "2" at bounding box center [1186, 30] width 79 height 58
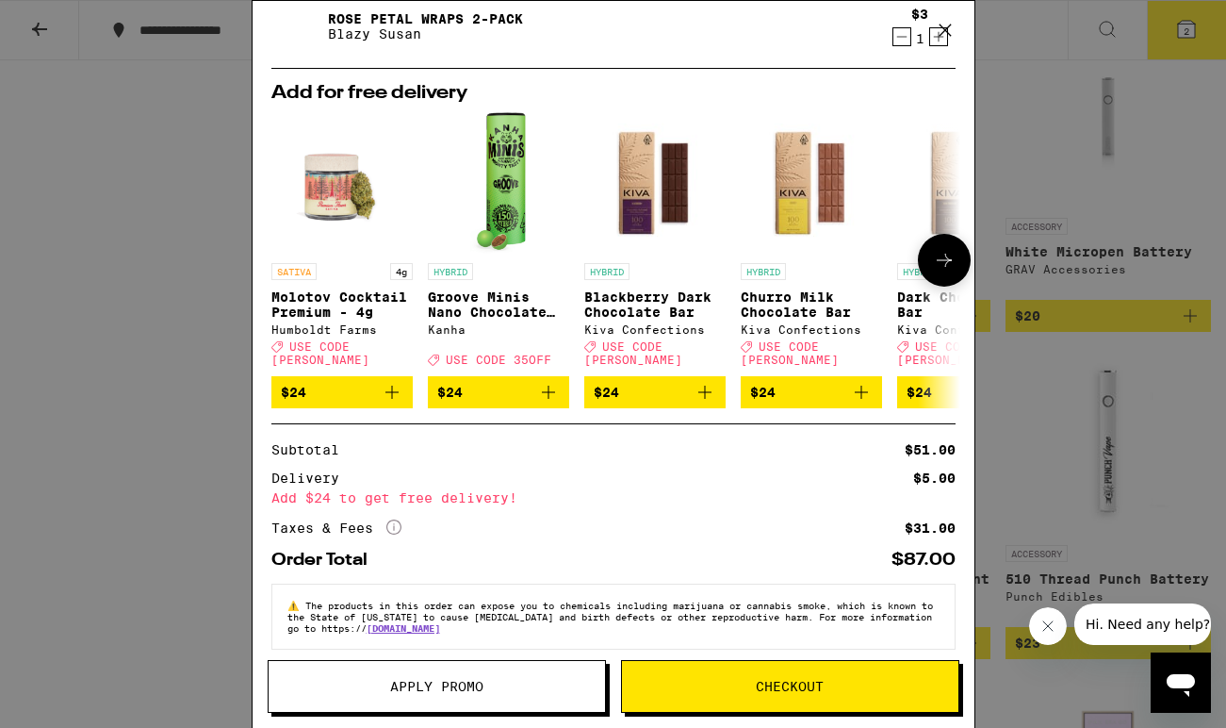
scroll to position [121, 0]
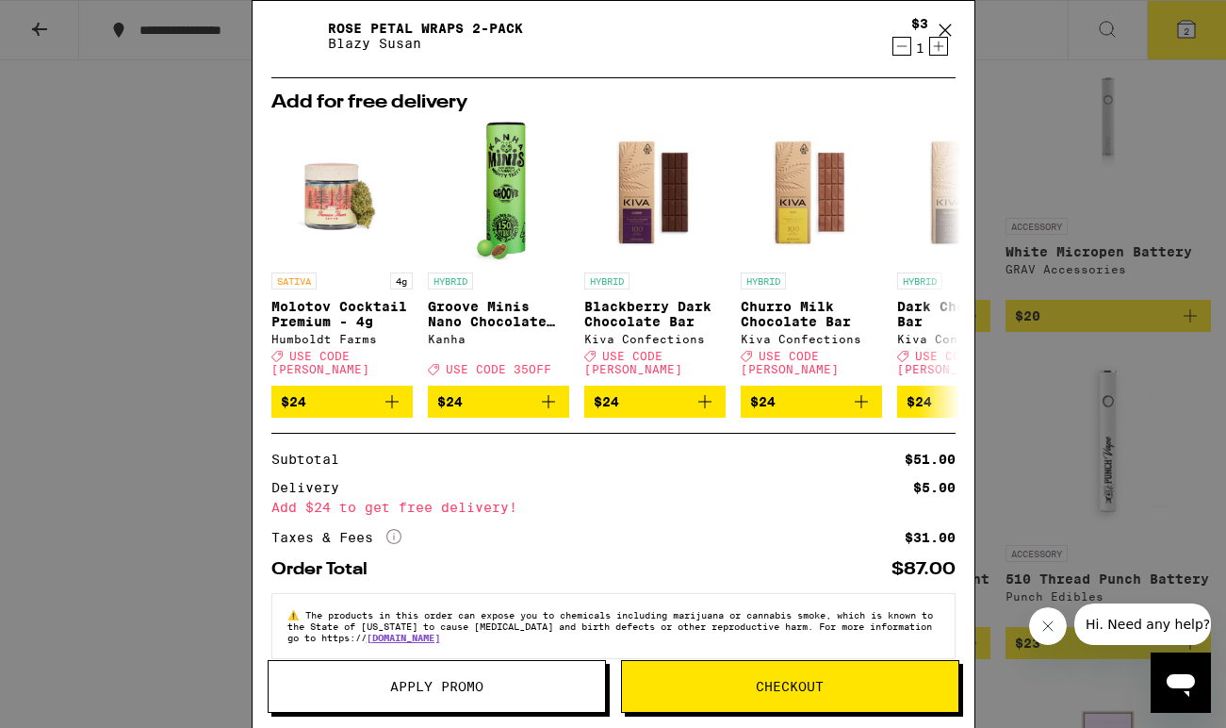
click at [910, 48] on icon "Decrement" at bounding box center [902, 46] width 17 height 23
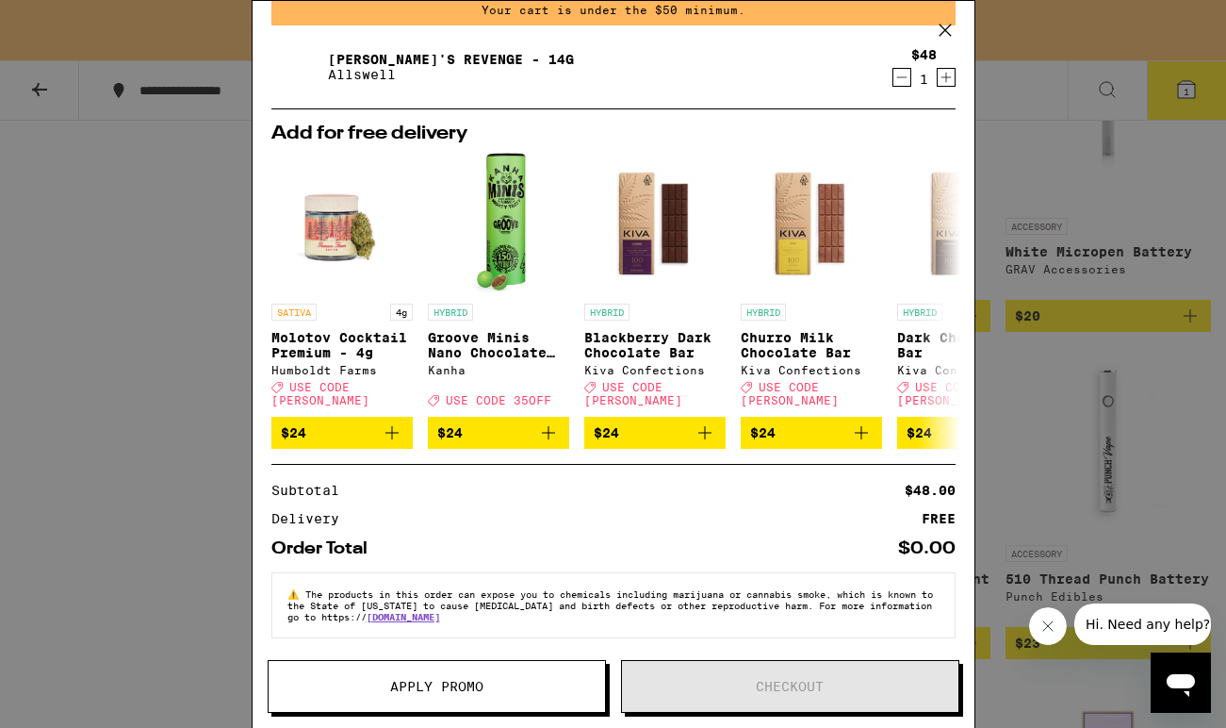
click at [902, 74] on icon "Decrement" at bounding box center [902, 77] width 17 height 23
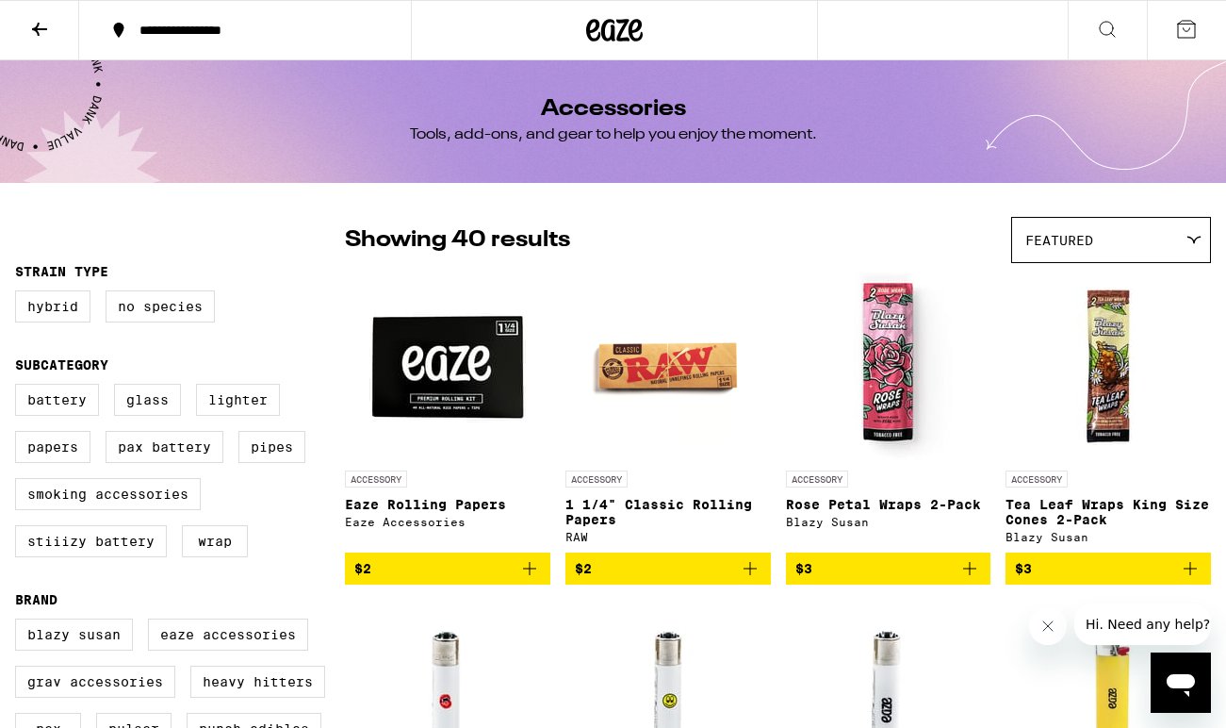
click at [58, 43] on button at bounding box center [39, 30] width 79 height 59
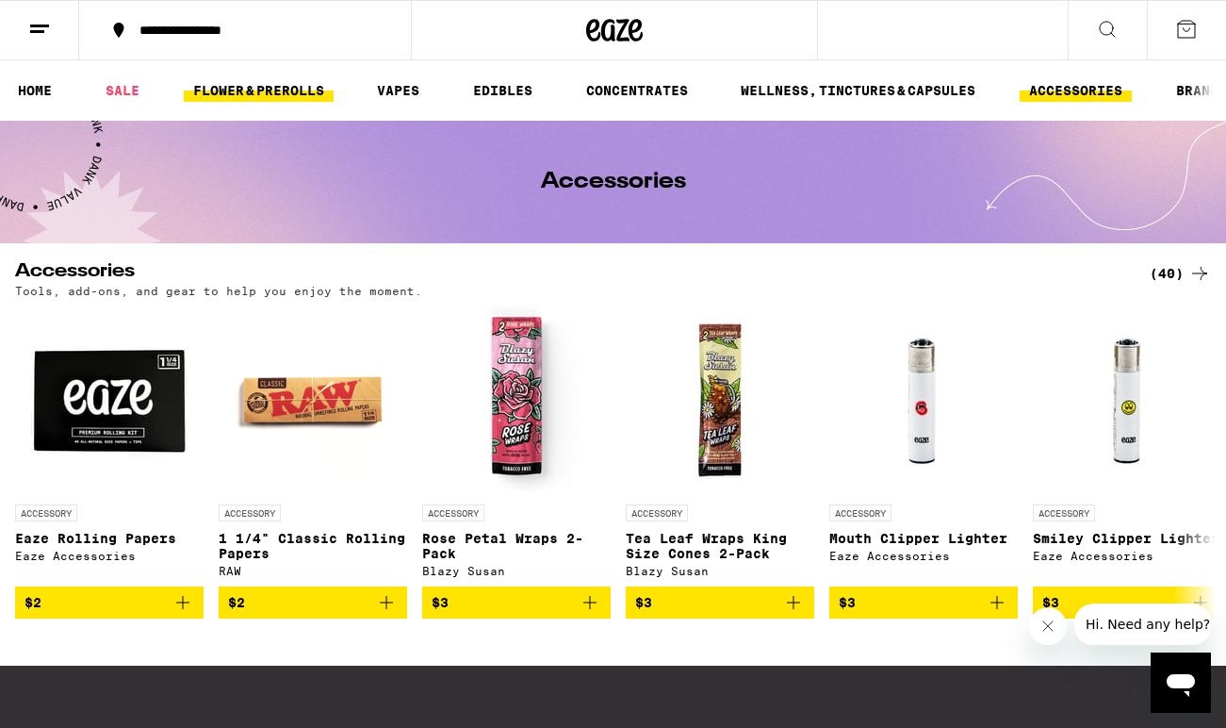
click at [282, 86] on link "FLOWER & PREROLLS" at bounding box center [259, 90] width 150 height 23
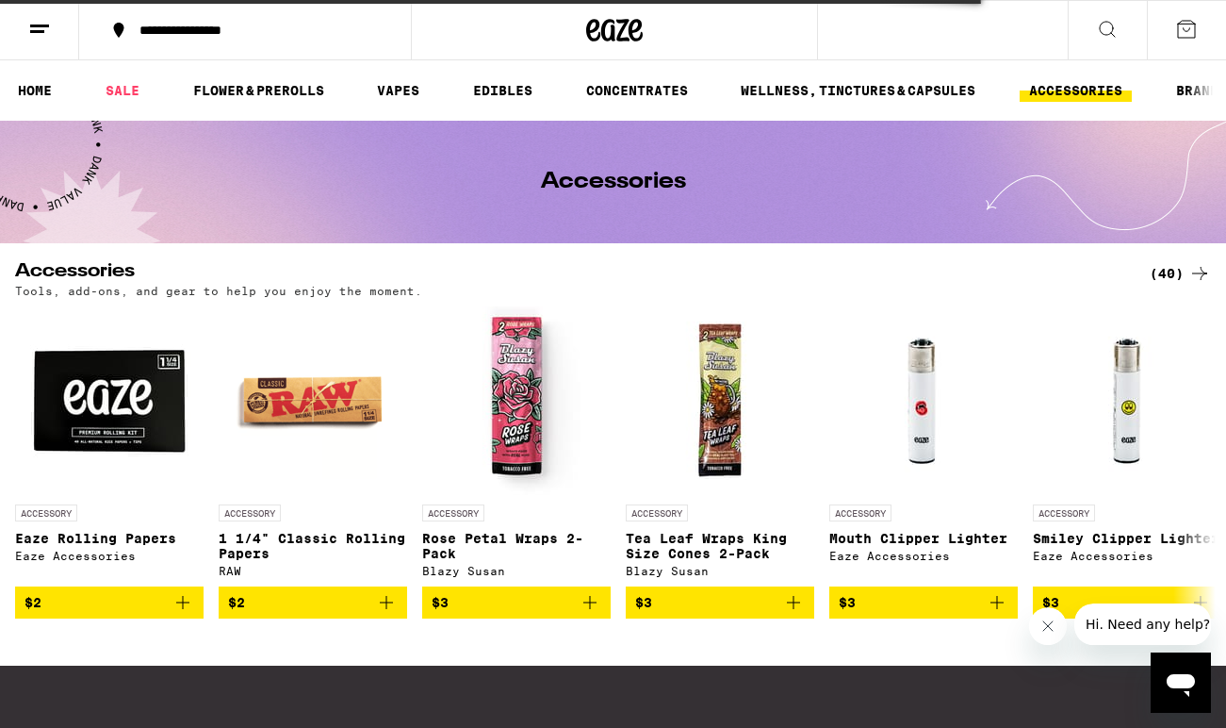
click at [280, 75] on ul "HOME SALE FLOWER & PREROLLS VAPES EDIBLES CONCENTRATES WELLNESS, TINCTURES & CA…" at bounding box center [613, 90] width 1226 height 60
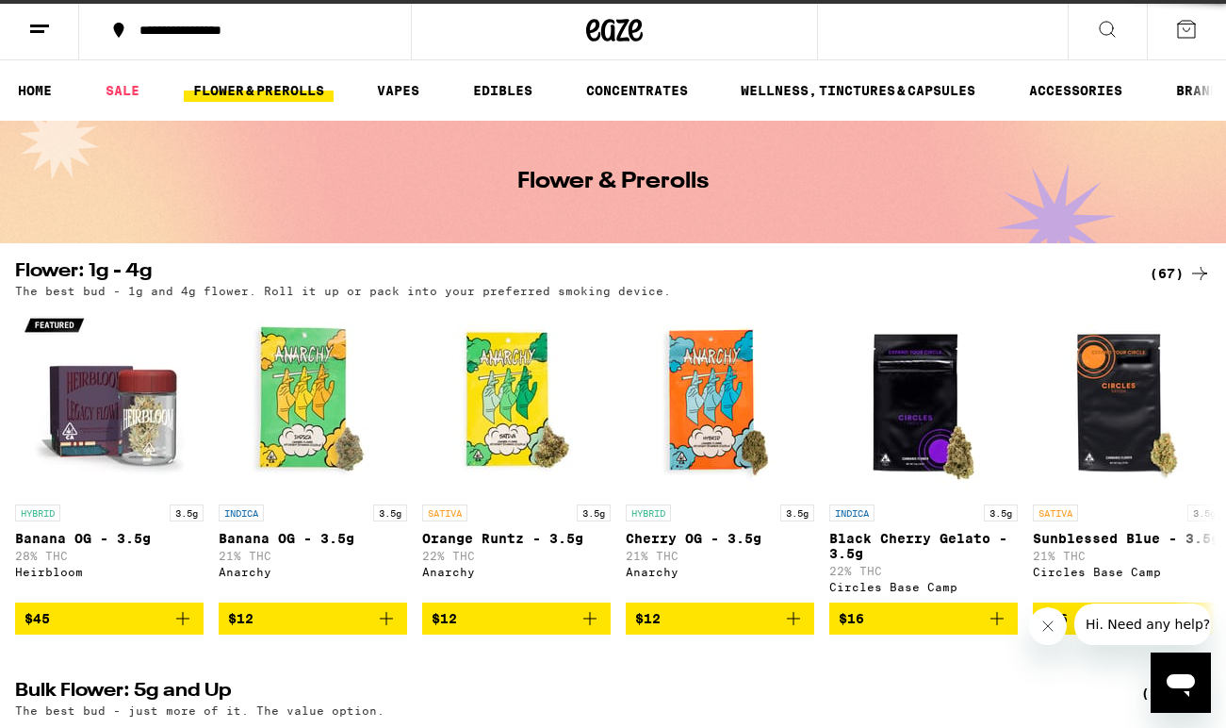
click at [280, 91] on link "FLOWER & PREROLLS" at bounding box center [259, 90] width 150 height 23
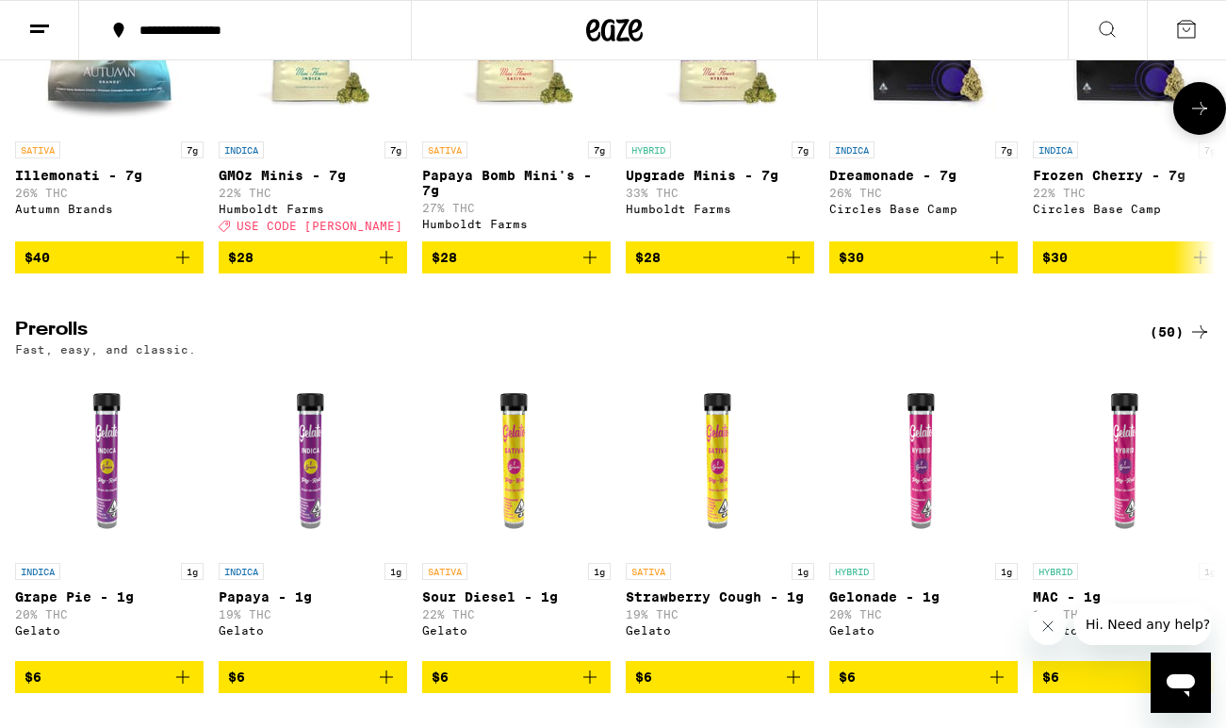
scroll to position [823, 0]
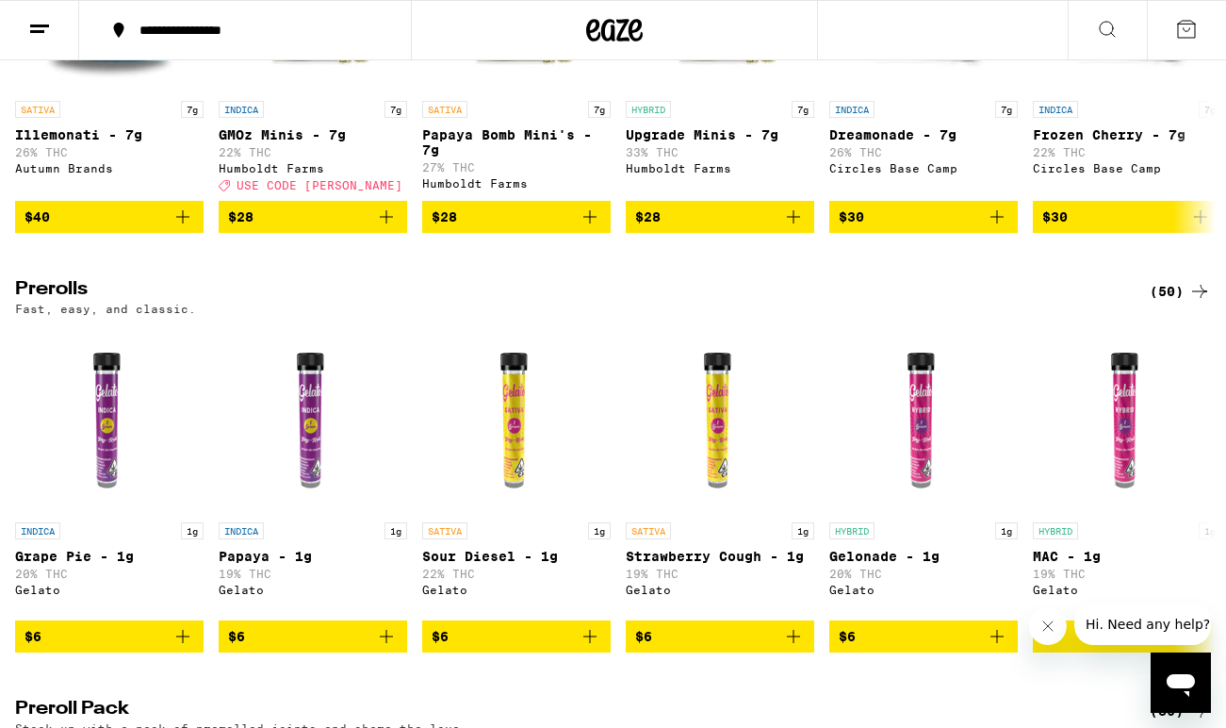
click at [1164, 303] on div "(50)" at bounding box center [1180, 291] width 61 height 23
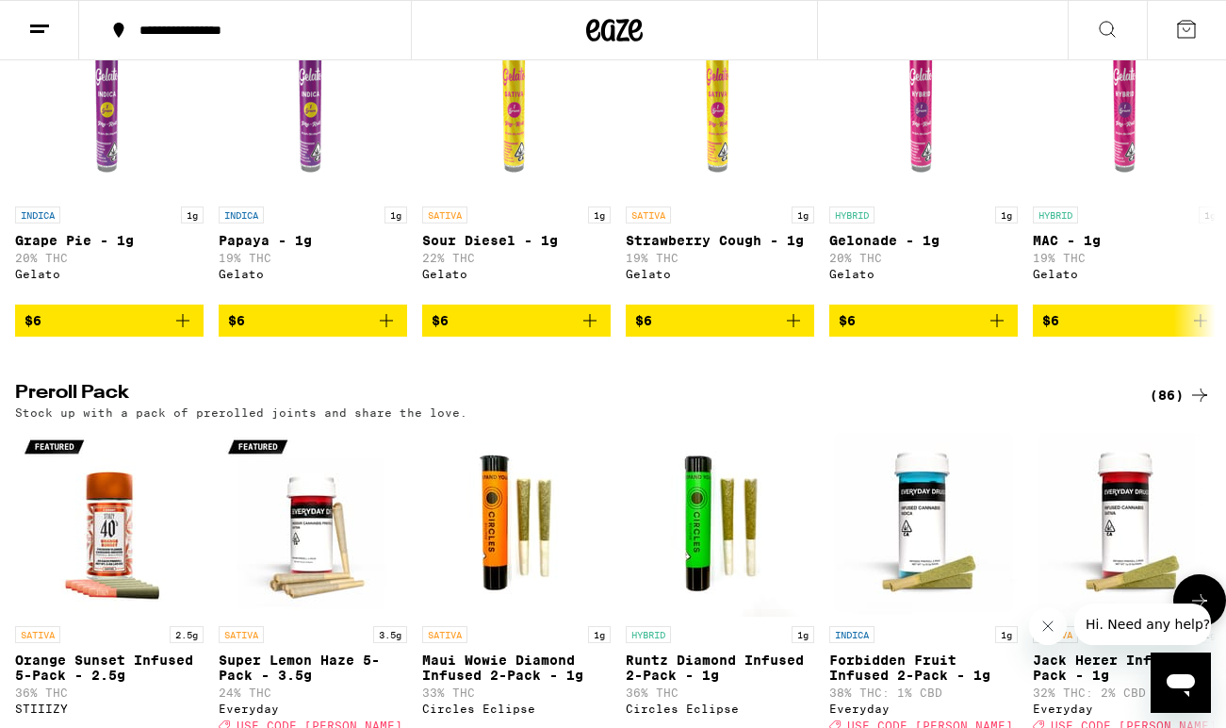
scroll to position [1201, 0]
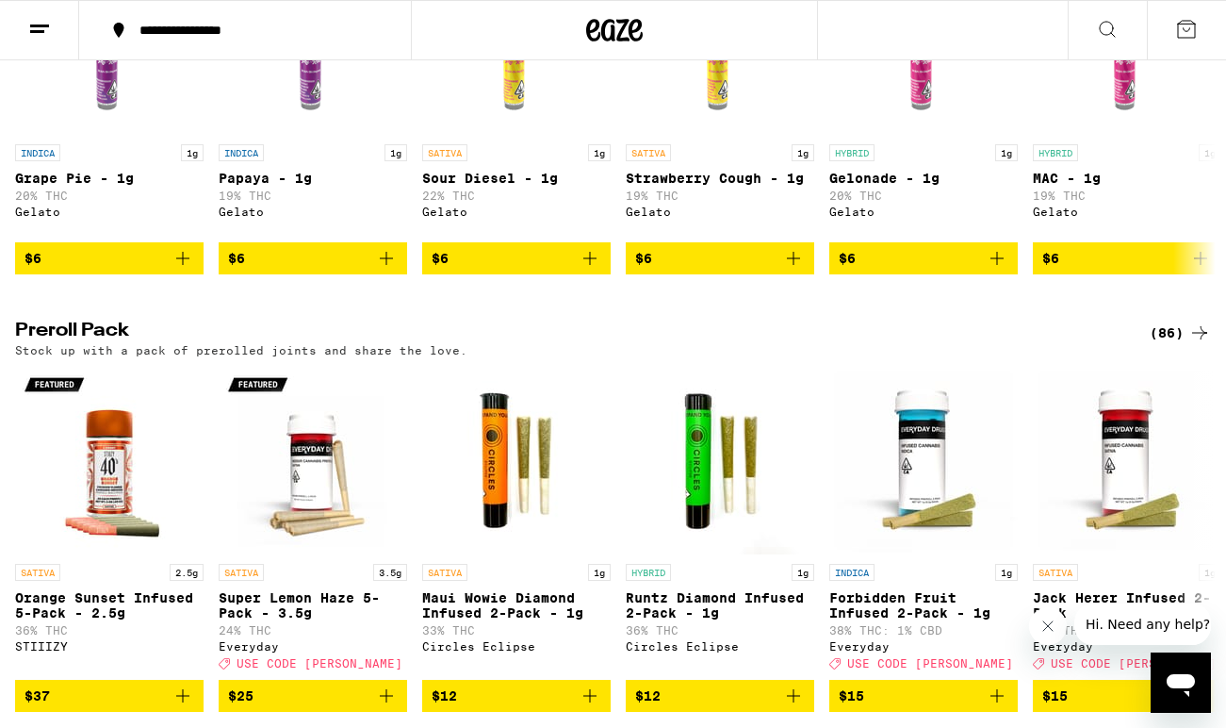
click at [1165, 344] on div "(86)" at bounding box center [1180, 332] width 61 height 23
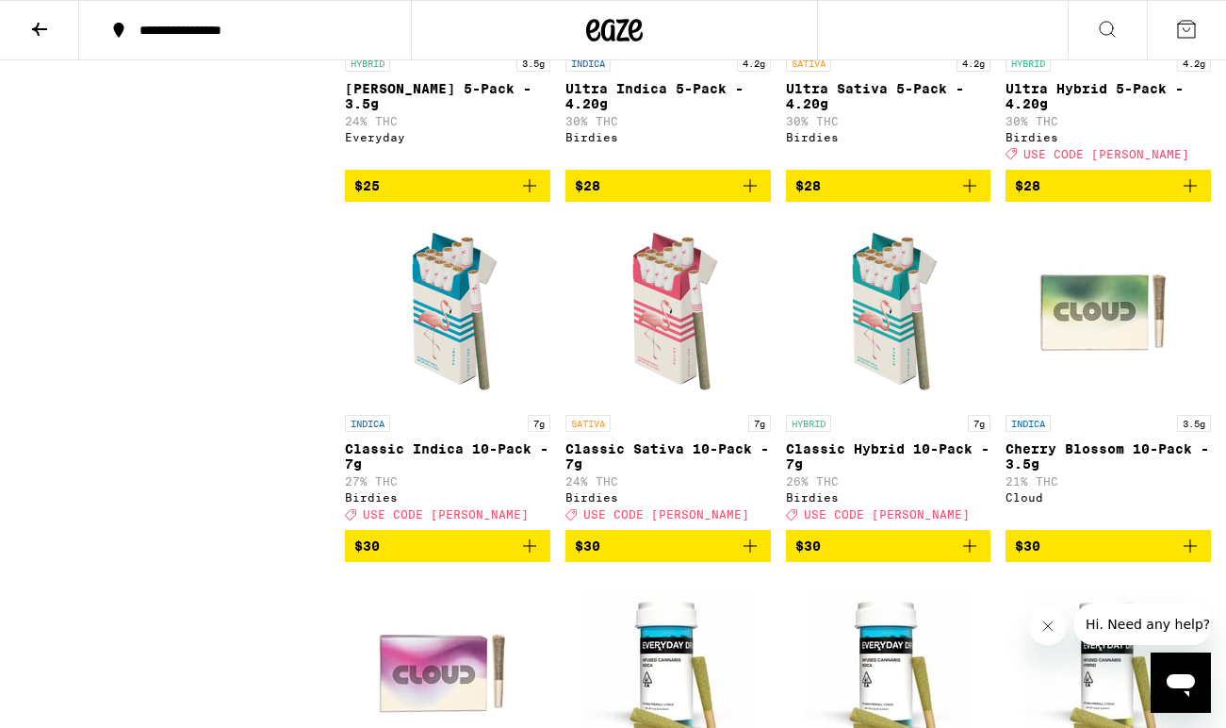
scroll to position [1478, 0]
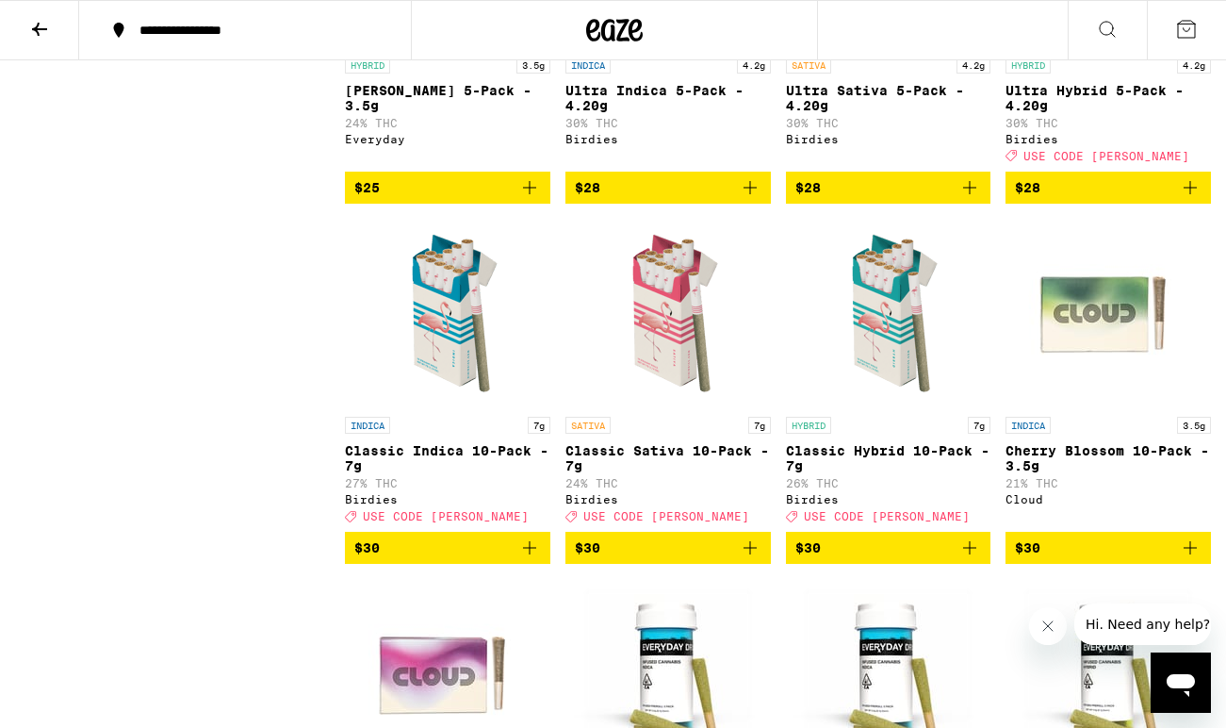
click at [539, 559] on icon "Add to bag" at bounding box center [529, 547] width 23 height 23
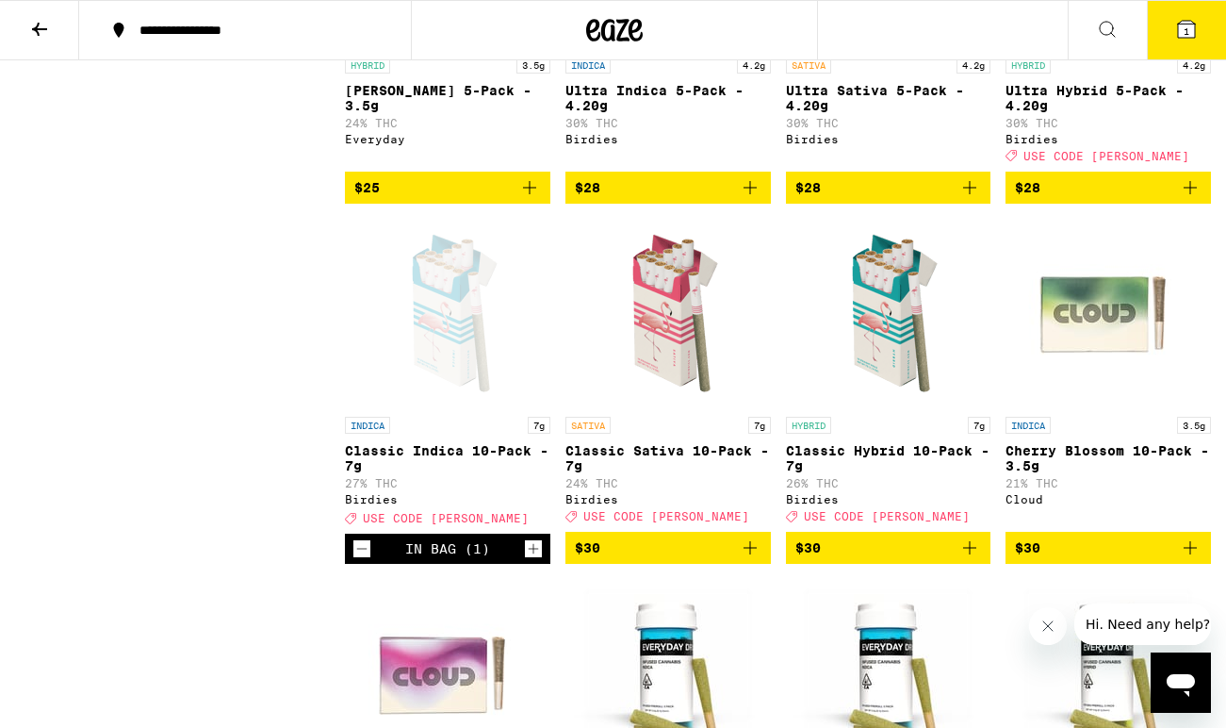
scroll to position [1538, 0]
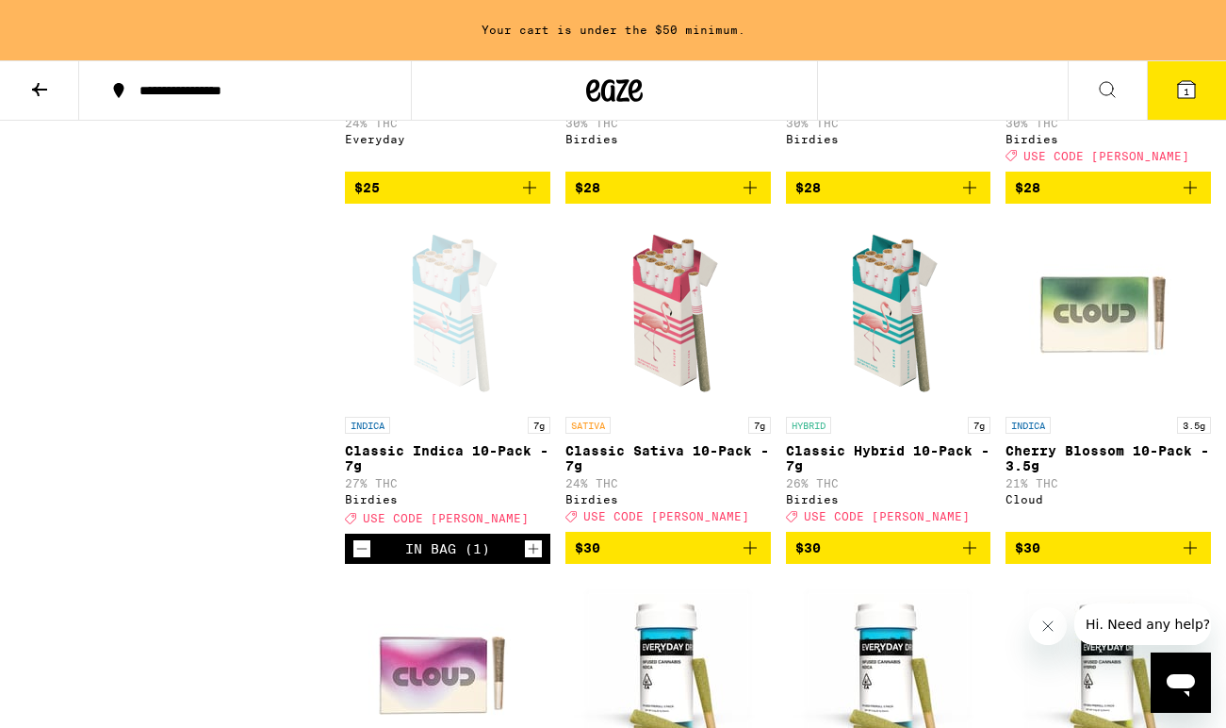
click at [746, 559] on icon "Add to bag" at bounding box center [750, 547] width 23 height 23
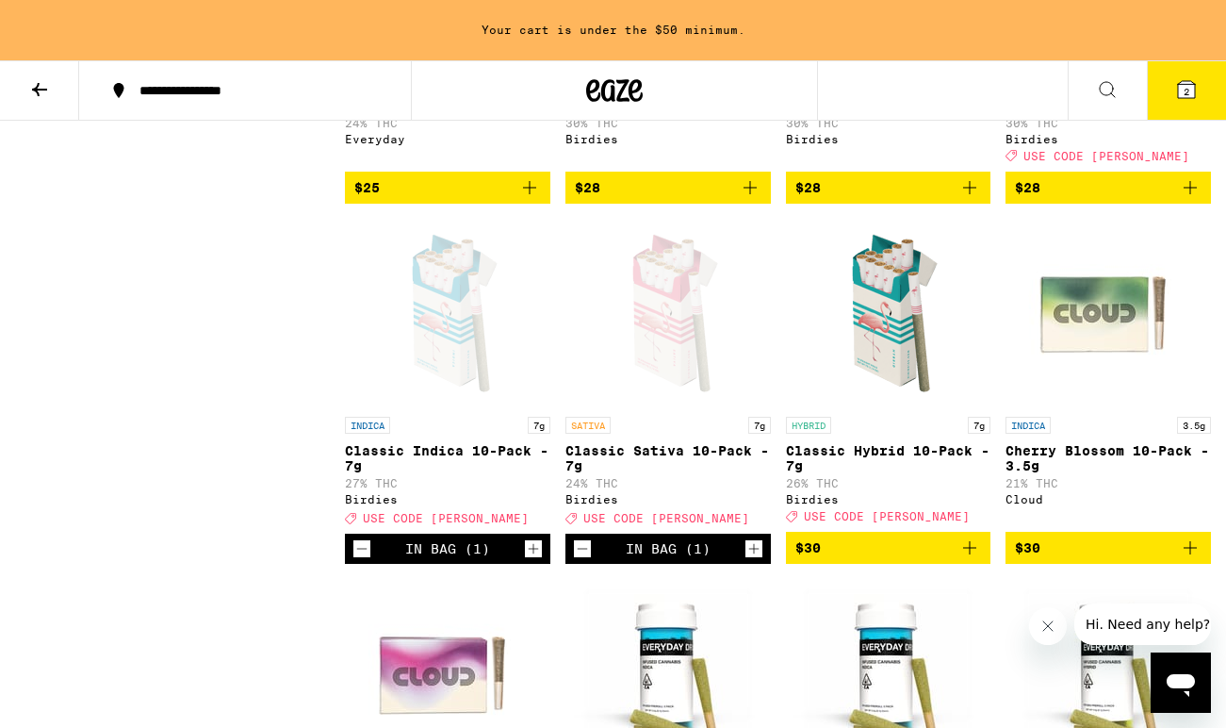
scroll to position [1478, 0]
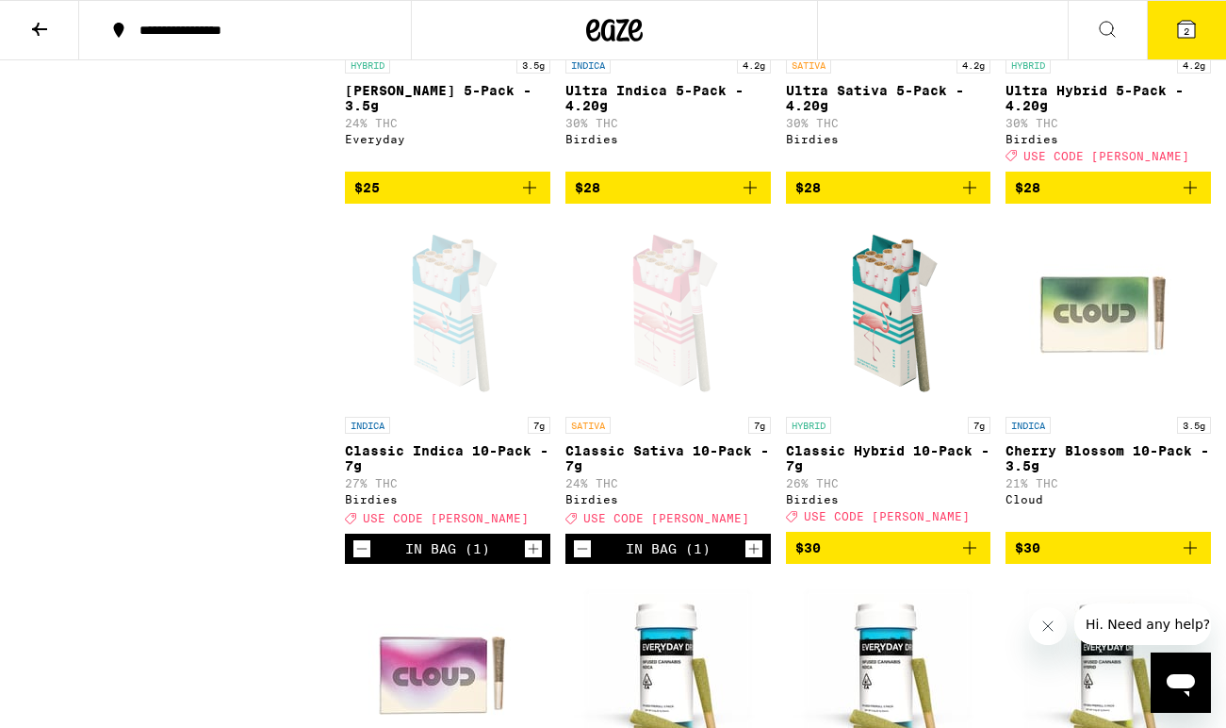
click at [1210, 20] on button "2" at bounding box center [1186, 30] width 79 height 58
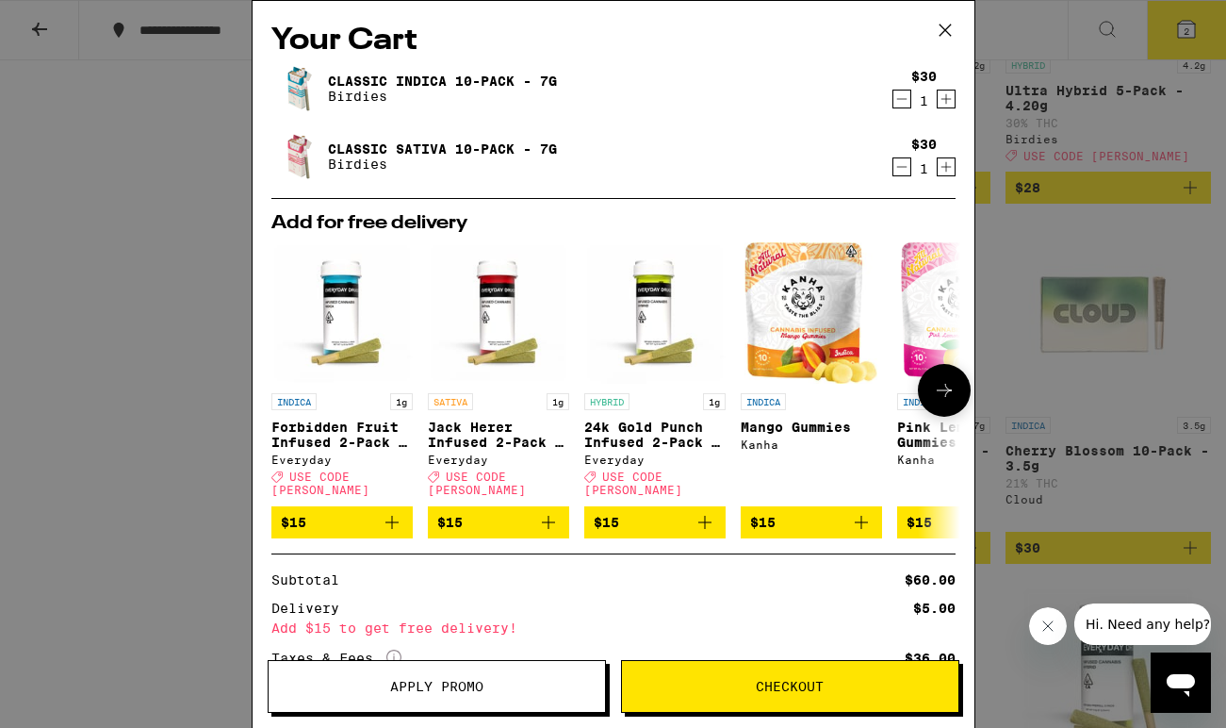
scroll to position [141, 0]
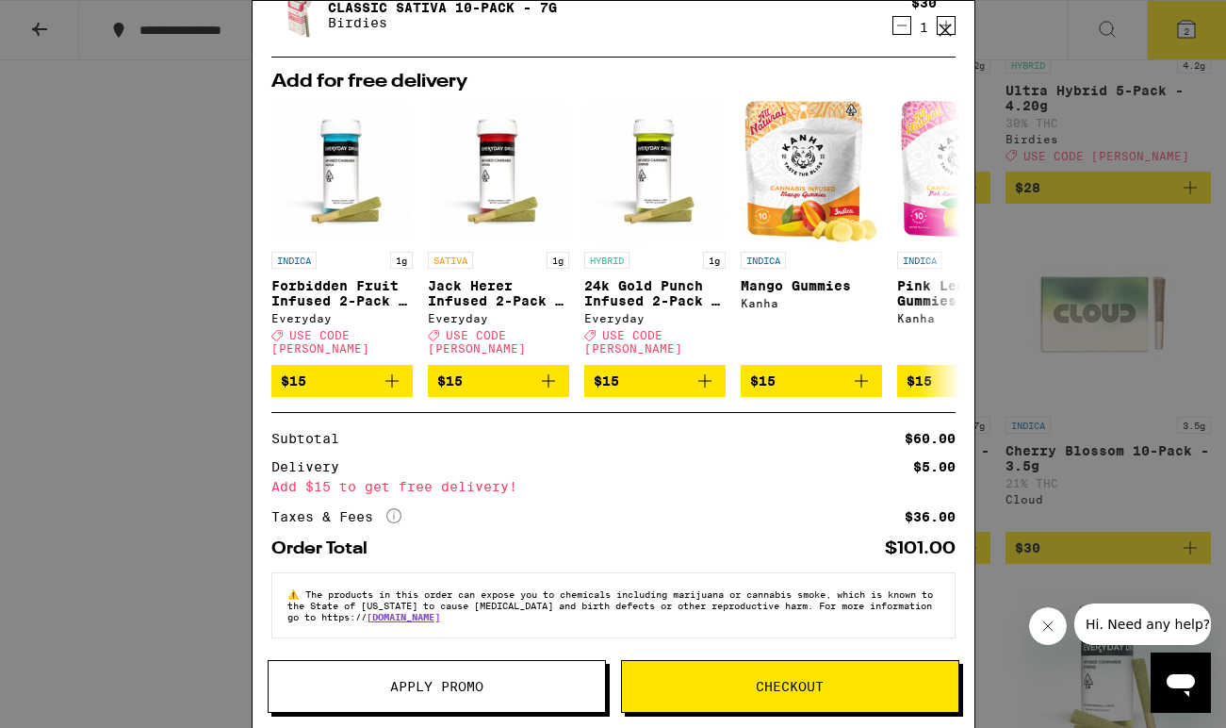
click at [390, 675] on button "Apply Promo" at bounding box center [437, 686] width 338 height 53
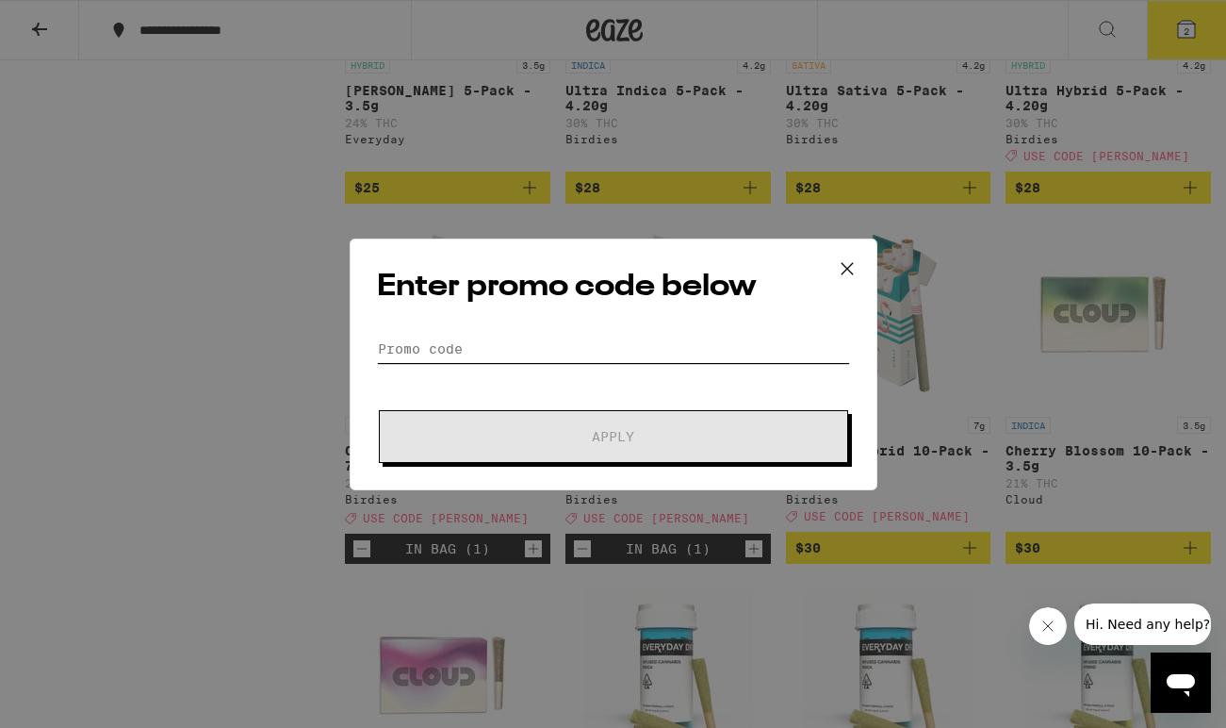
click at [433, 352] on input "Promo Code" at bounding box center [613, 349] width 473 height 28
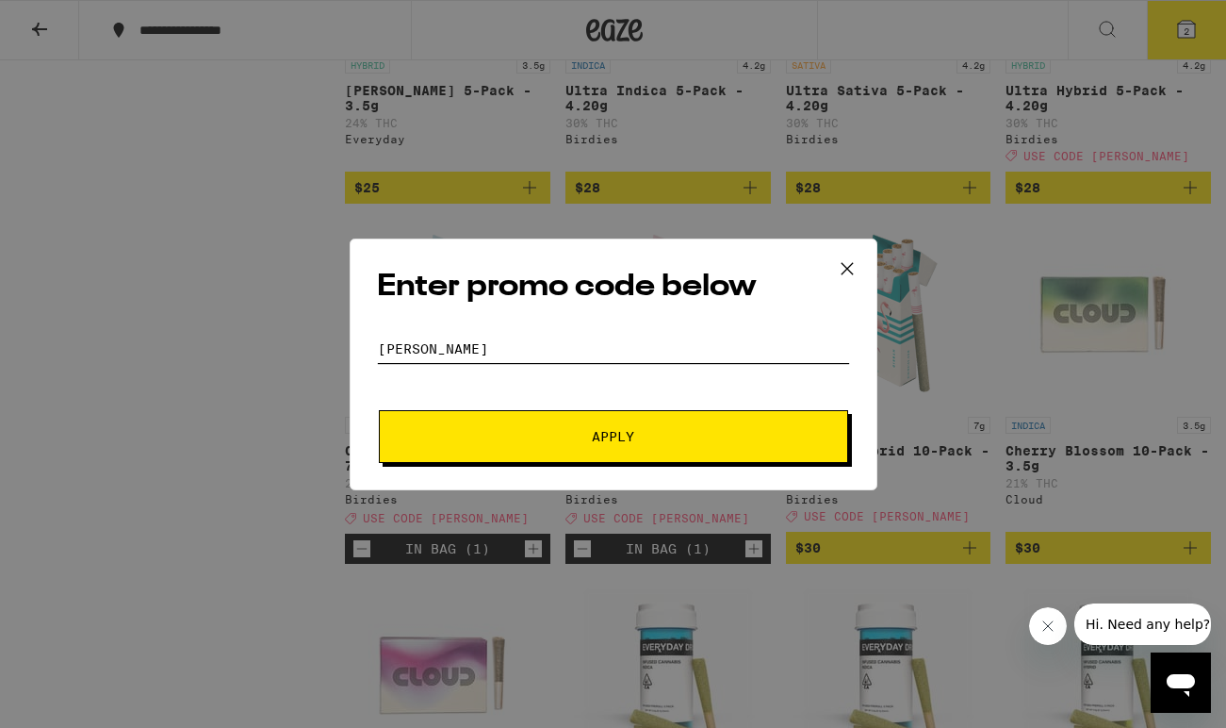
type input "[PERSON_NAME]"
click at [580, 434] on span "Apply" at bounding box center [613, 436] width 339 height 13
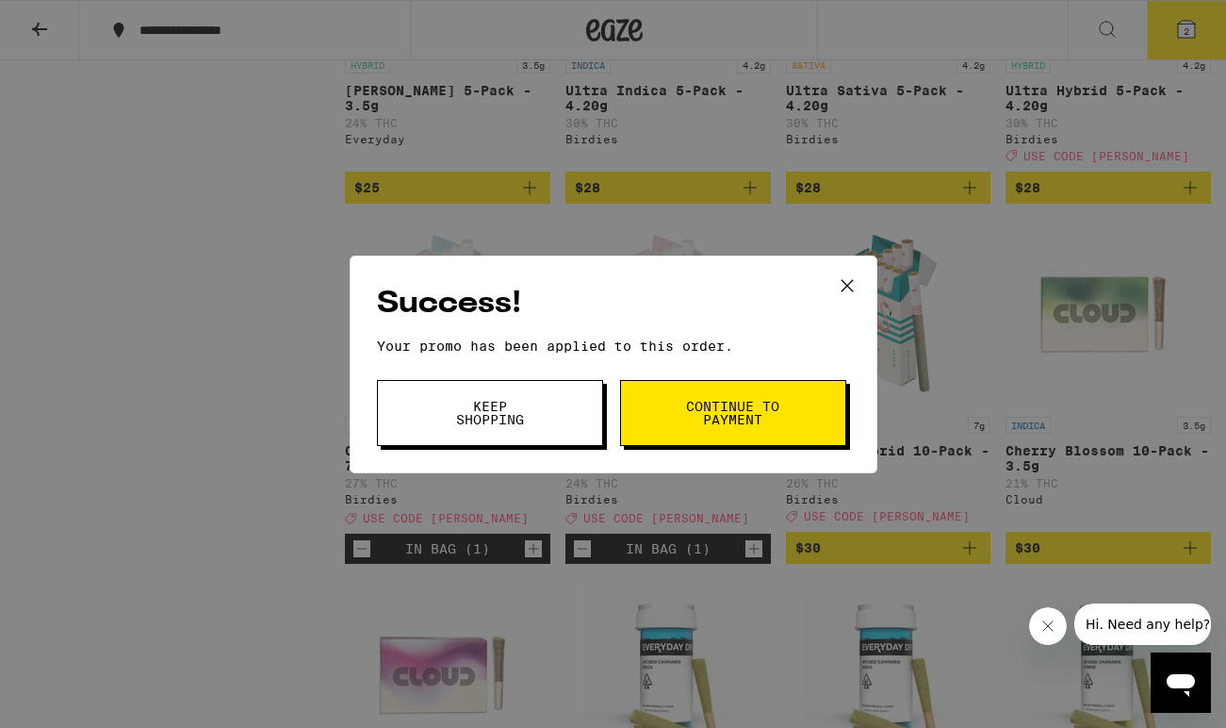
click at [822, 414] on button "Continue to payment" at bounding box center [733, 413] width 226 height 66
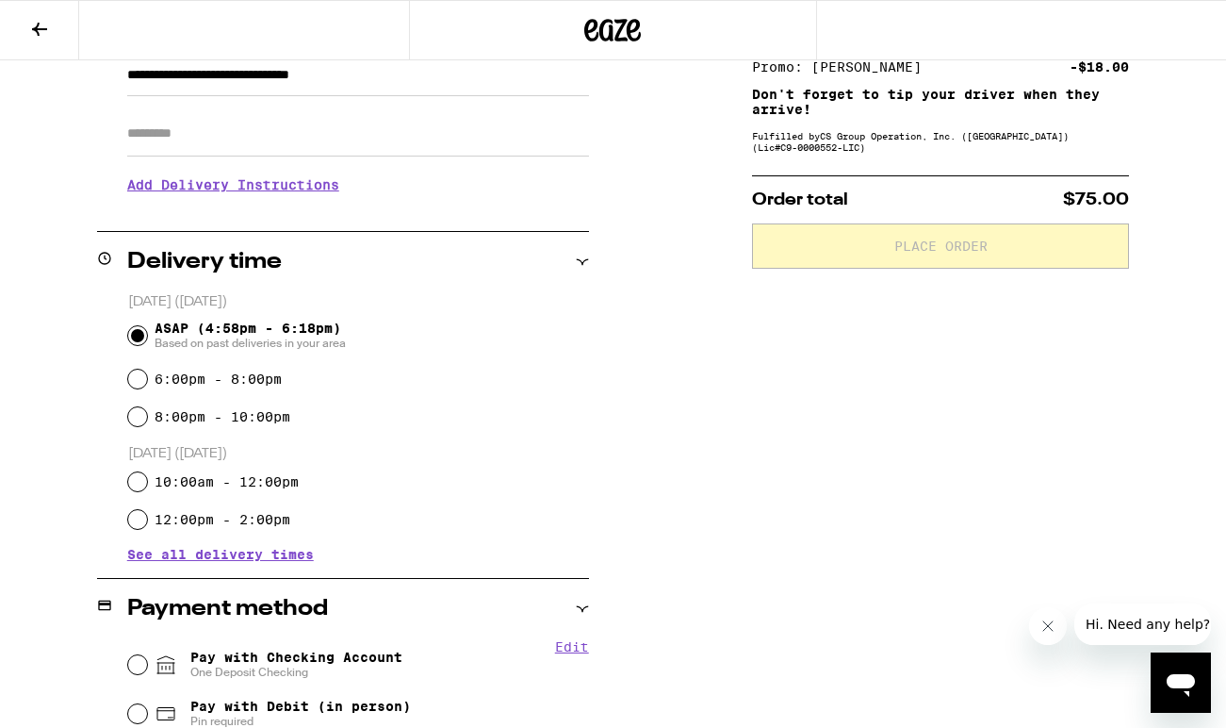
scroll to position [303, 0]
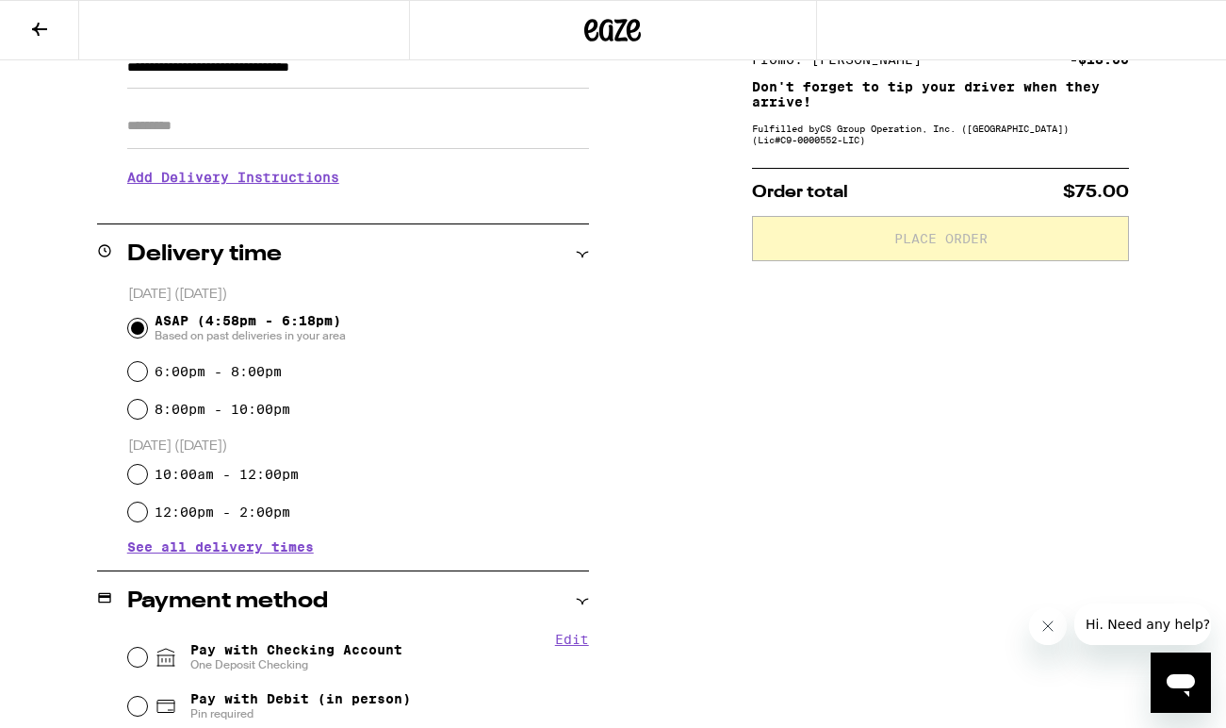
click at [209, 414] on label "8:00pm - 10:00pm" at bounding box center [223, 409] width 136 height 15
click at [147, 414] on input "8:00pm - 10:00pm" at bounding box center [137, 409] width 19 height 19
radio input "true"
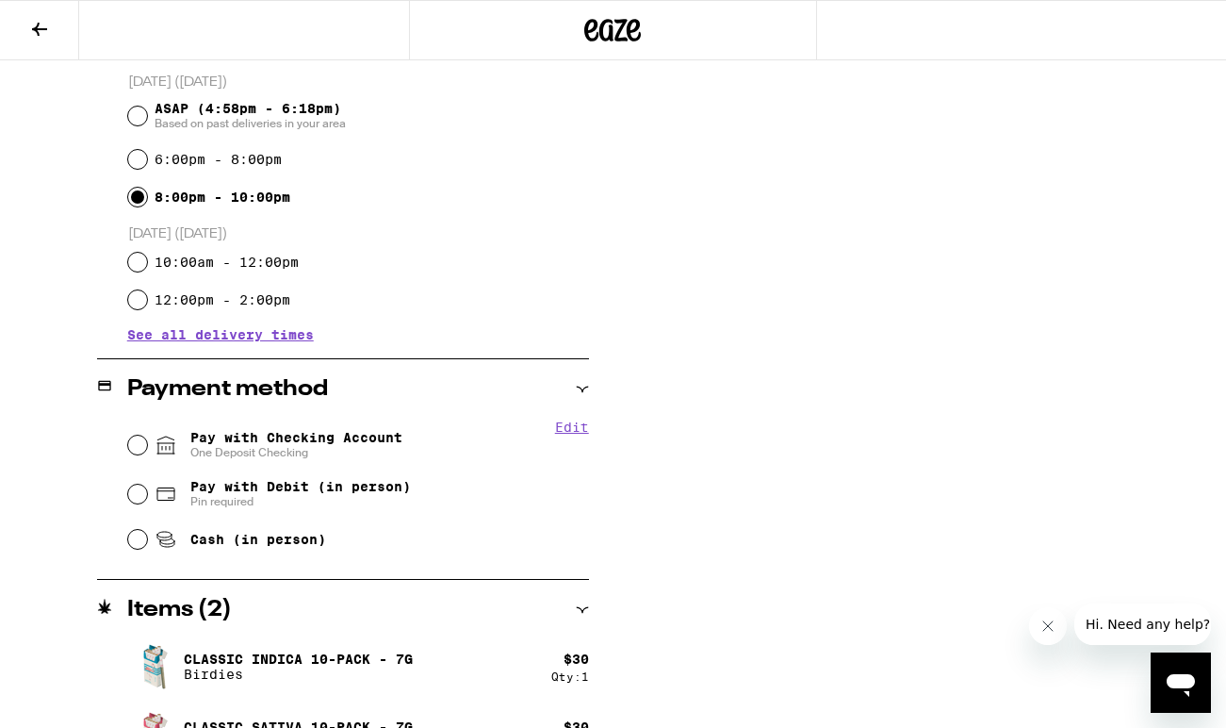
scroll to position [516, 0]
click at [275, 444] on span "Pay with Checking Account One Deposit Checking" at bounding box center [296, 444] width 212 height 30
click at [147, 444] on input "Pay with Checking Account One Deposit Checking" at bounding box center [137, 444] width 19 height 19
radio input "true"
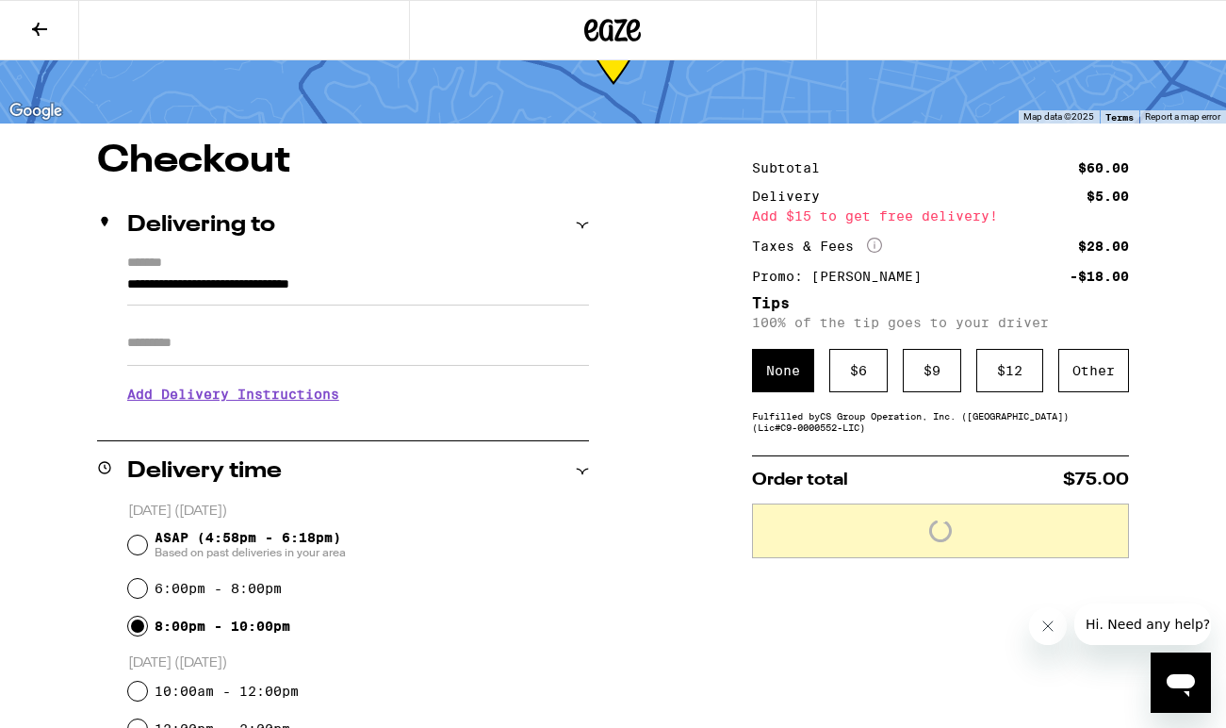
scroll to position [40, 0]
